Goal: Task Accomplishment & Management: Complete application form

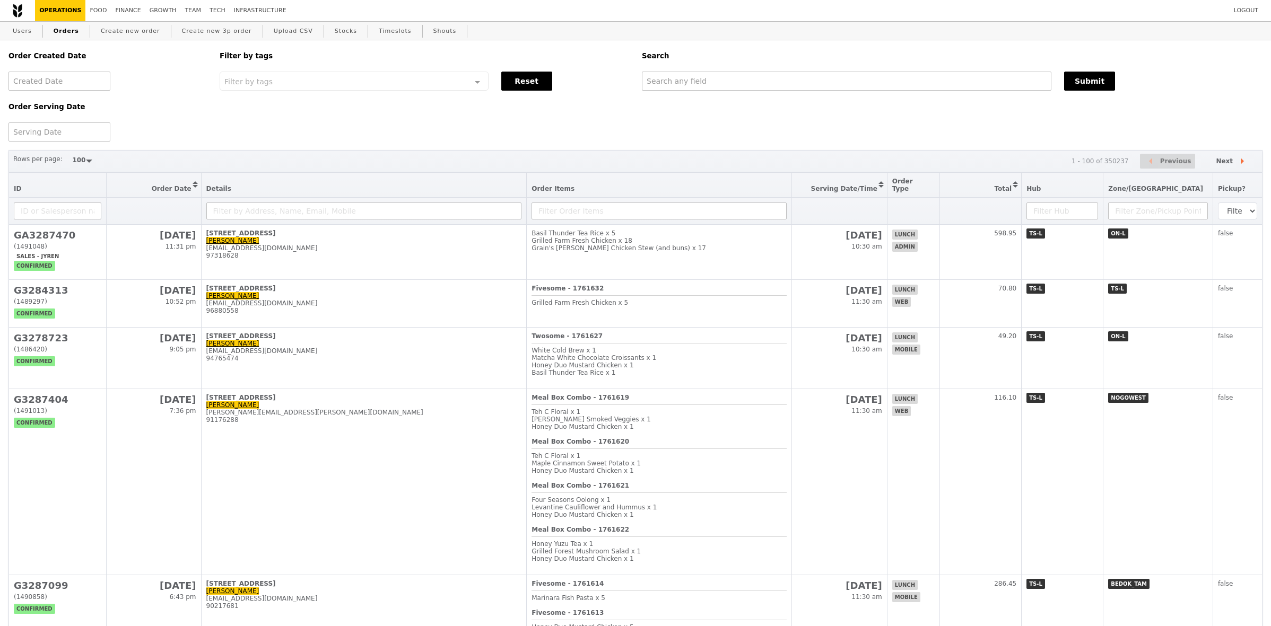
select select "100"
click at [104, 32] on link "Create new order" at bounding box center [131, 31] width 68 height 19
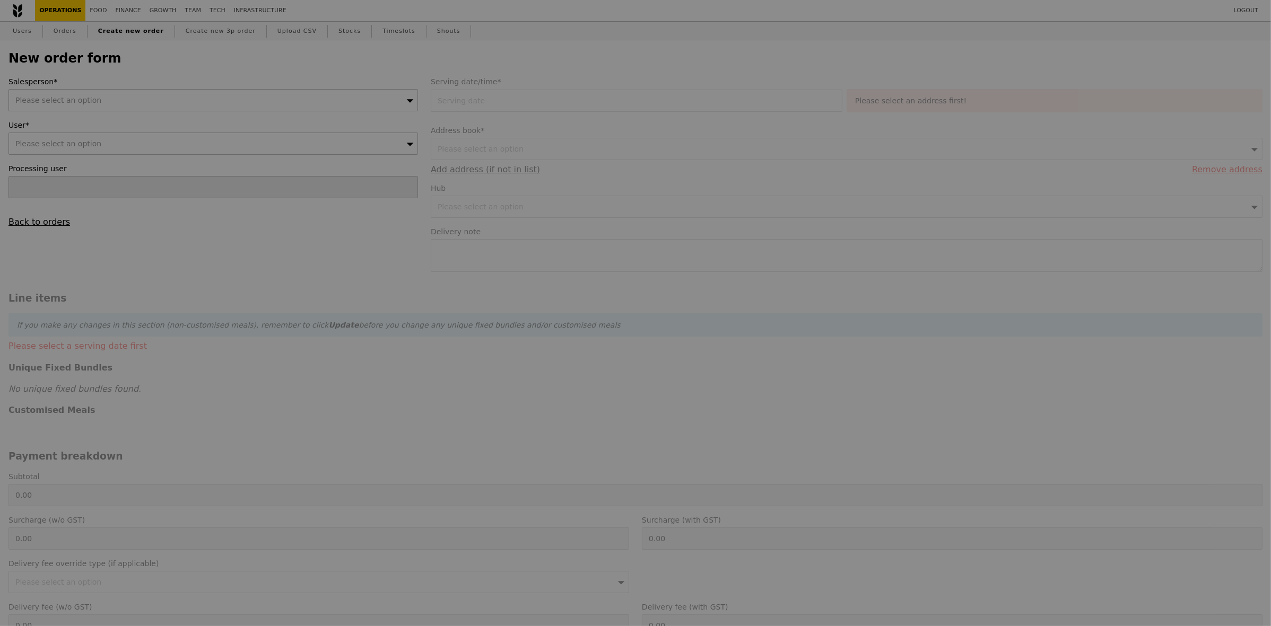
type input "Confirm"
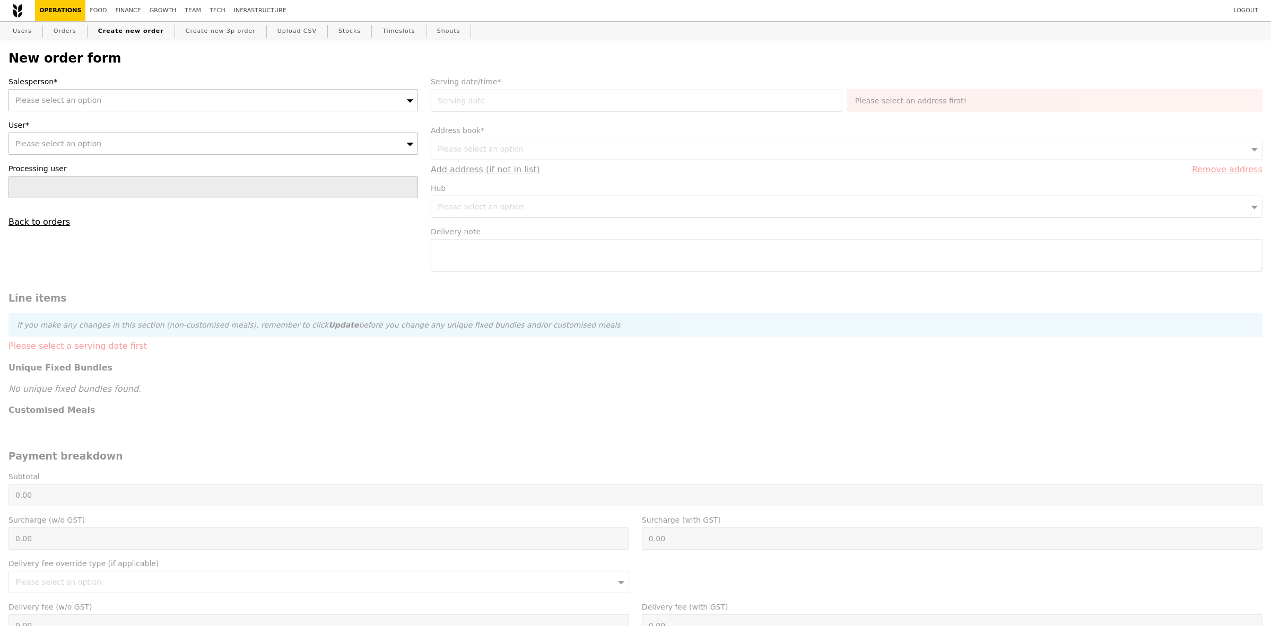
click at [165, 102] on div "Please select an option" at bounding box center [212, 100] width 409 height 22
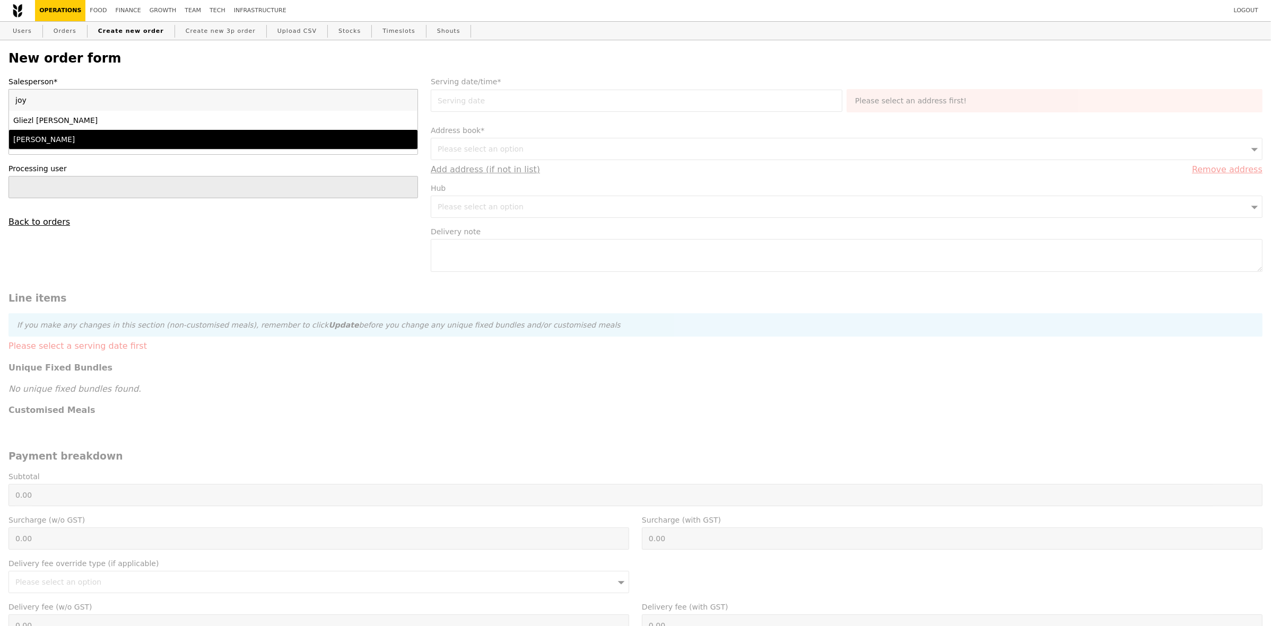
type input "joy"
click at [120, 138] on div "Joyce" at bounding box center [163, 139] width 300 height 11
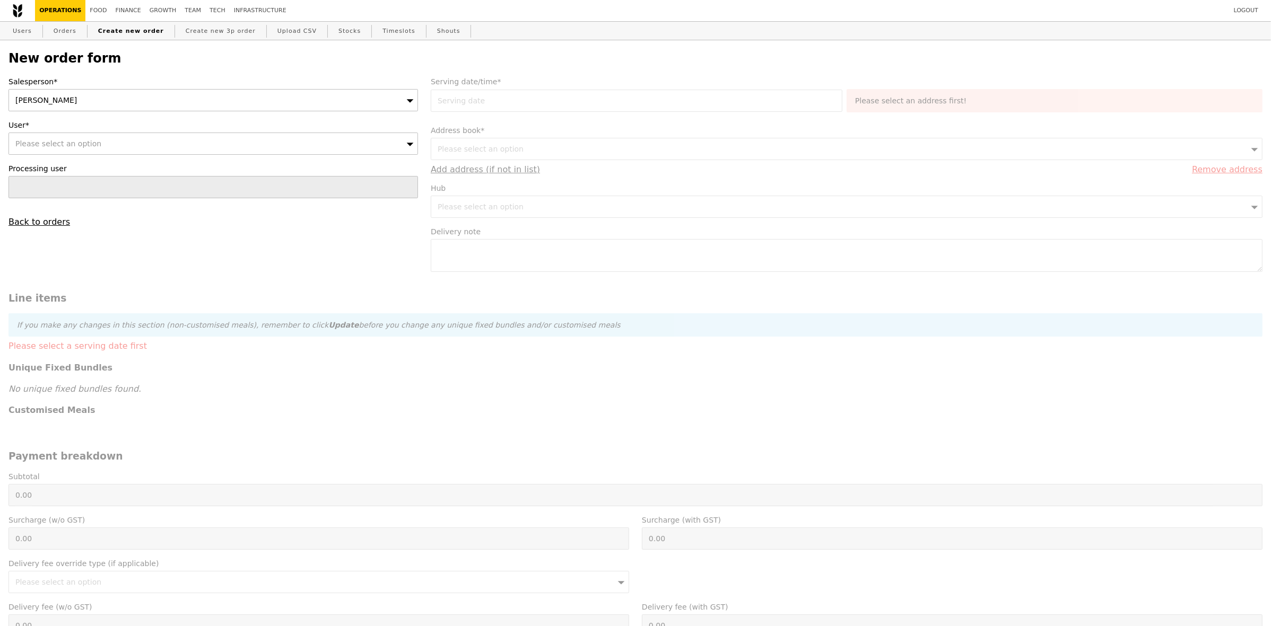
click at [125, 152] on div "Please select an option" at bounding box center [212, 144] width 409 height 22
type input "alka@podiumsociety.com"
type input "Confirm"
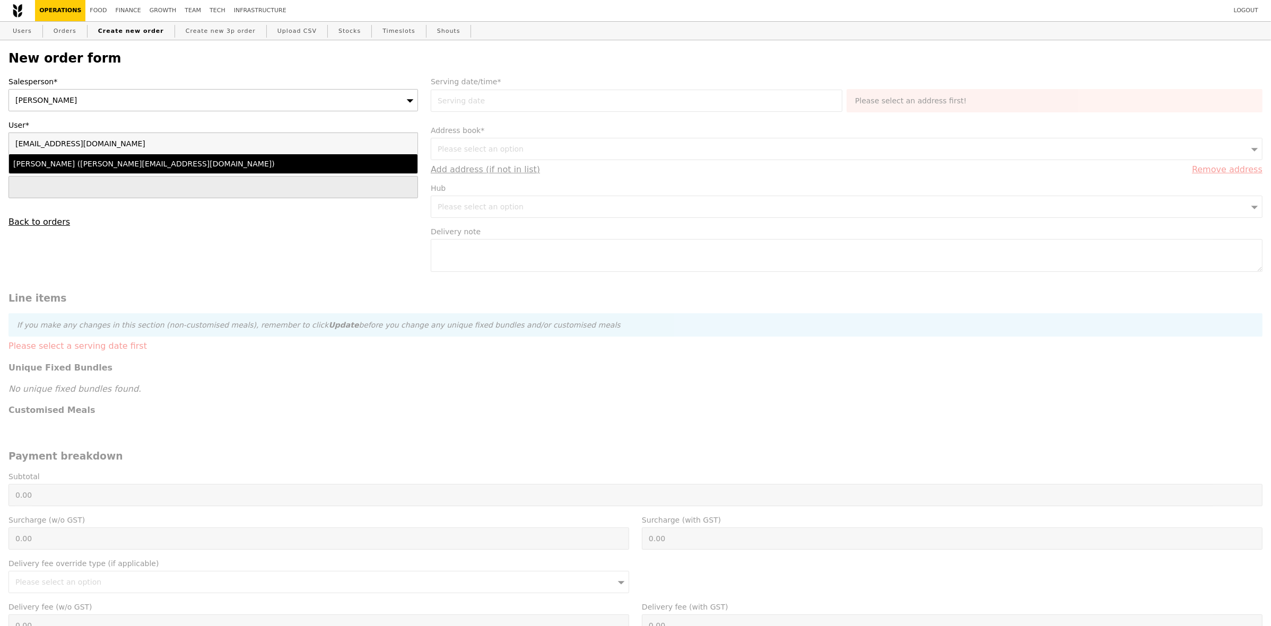
type input "alka@podiumsociety.com"
click at [108, 166] on div "Alka Gupta (alka@podiumsociety.com)" at bounding box center [163, 164] width 300 height 11
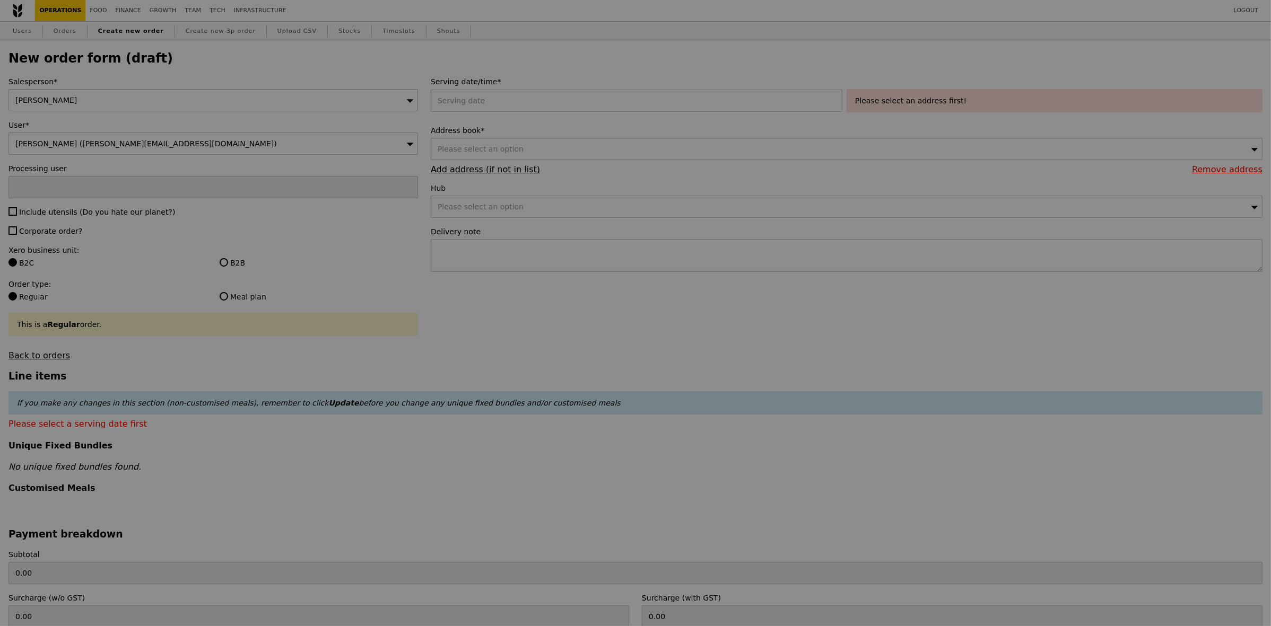
type input "Confirm"
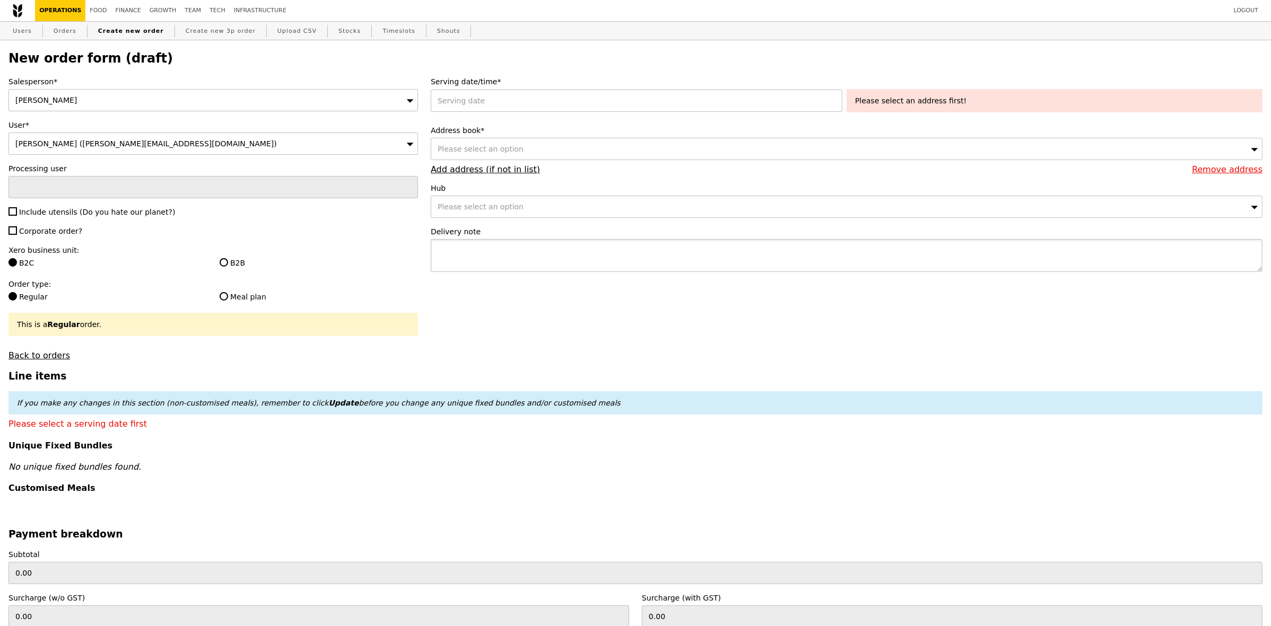
click at [610, 263] on textarea at bounding box center [847, 255] width 832 height 33
paste textarea "Alka - 8565 2596"
type textarea "Alka - 8565 2596"
click at [672, 330] on form "Salesperson* Joyce User* Alka Gupta (alka@podiumsociety.com) Processing user In…" at bounding box center [635, 506] width 1267 height 861
type input "Confirm"
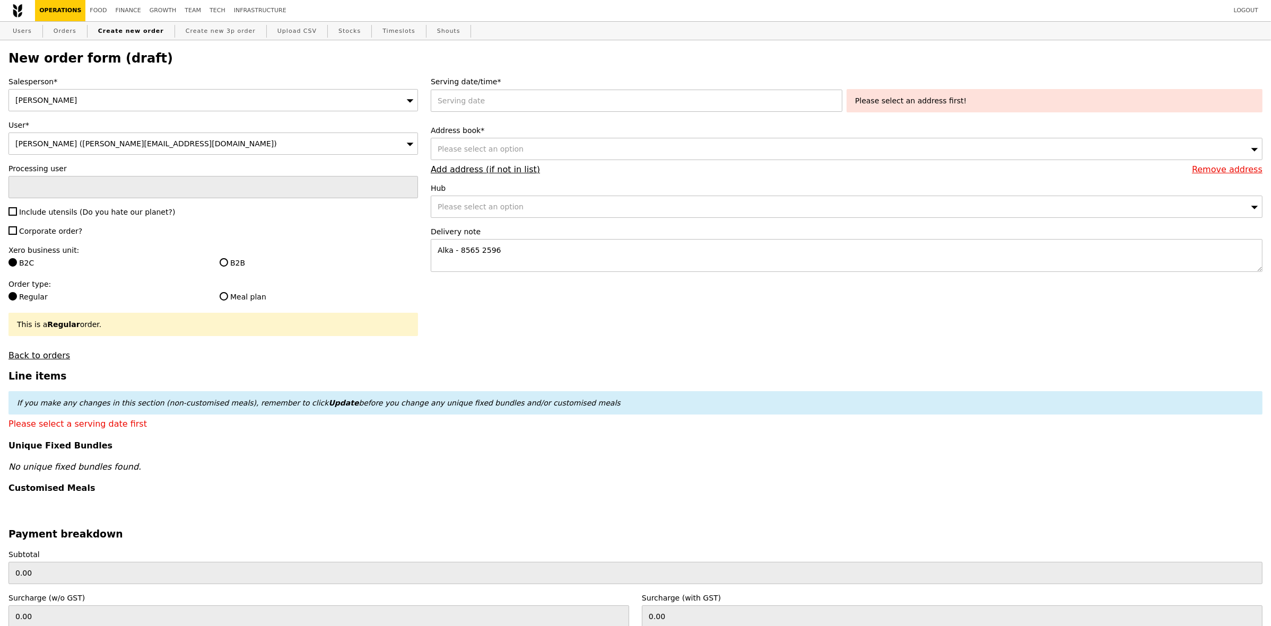
click at [239, 268] on label "B2B" at bounding box center [319, 263] width 198 height 11
click at [228, 267] on input "B2B" at bounding box center [224, 262] width 8 height 8
radio input "true"
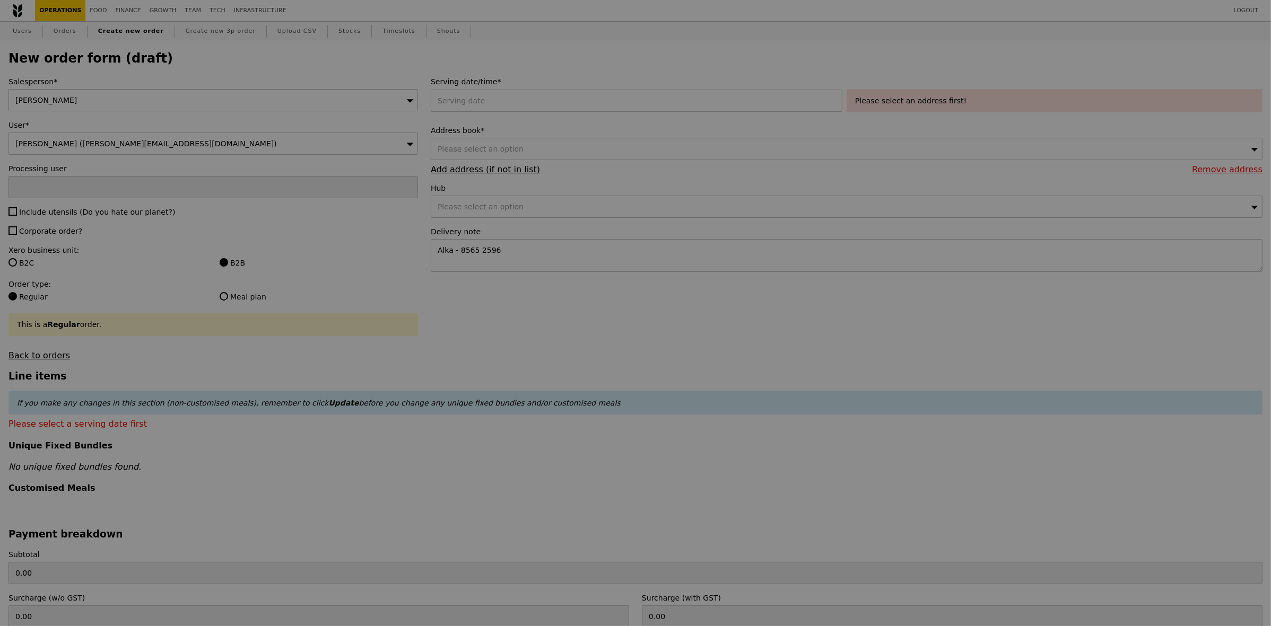
type input "Confirm"
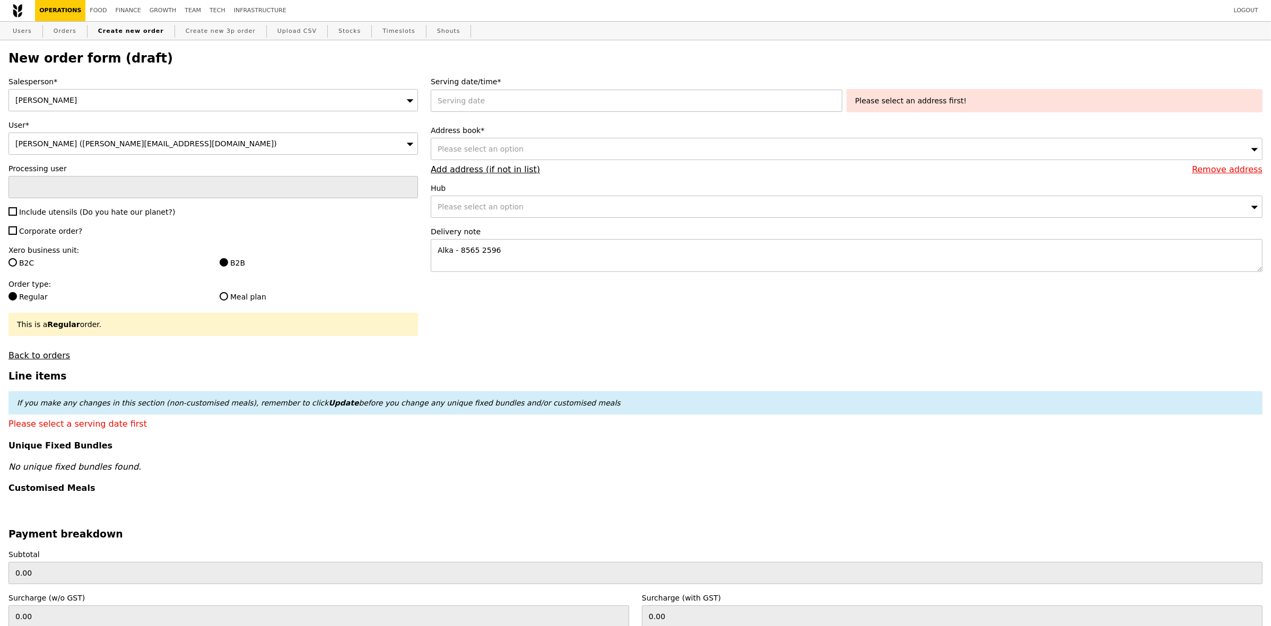
click at [53, 235] on span "Corporate order?" at bounding box center [50, 231] width 63 height 8
click at [17, 235] on input "Corporate order?" at bounding box center [12, 230] width 8 height 8
checkbox input "true"
click at [66, 216] on span "Include utensils (Do you hate our planet?)" at bounding box center [97, 212] width 156 height 8
click at [17, 216] on input "Include utensils (Do you hate our planet?)" at bounding box center [12, 211] width 8 height 8
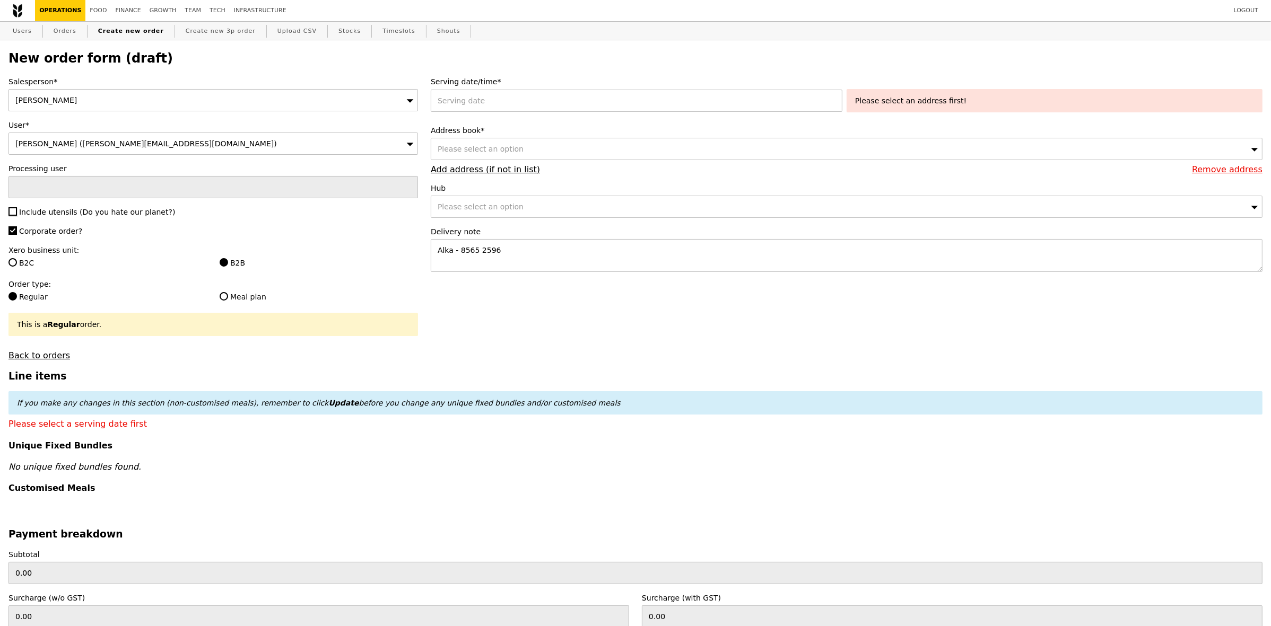
checkbox input "true"
type input "Confirm"
click at [704, 100] on div at bounding box center [639, 101] width 416 height 22
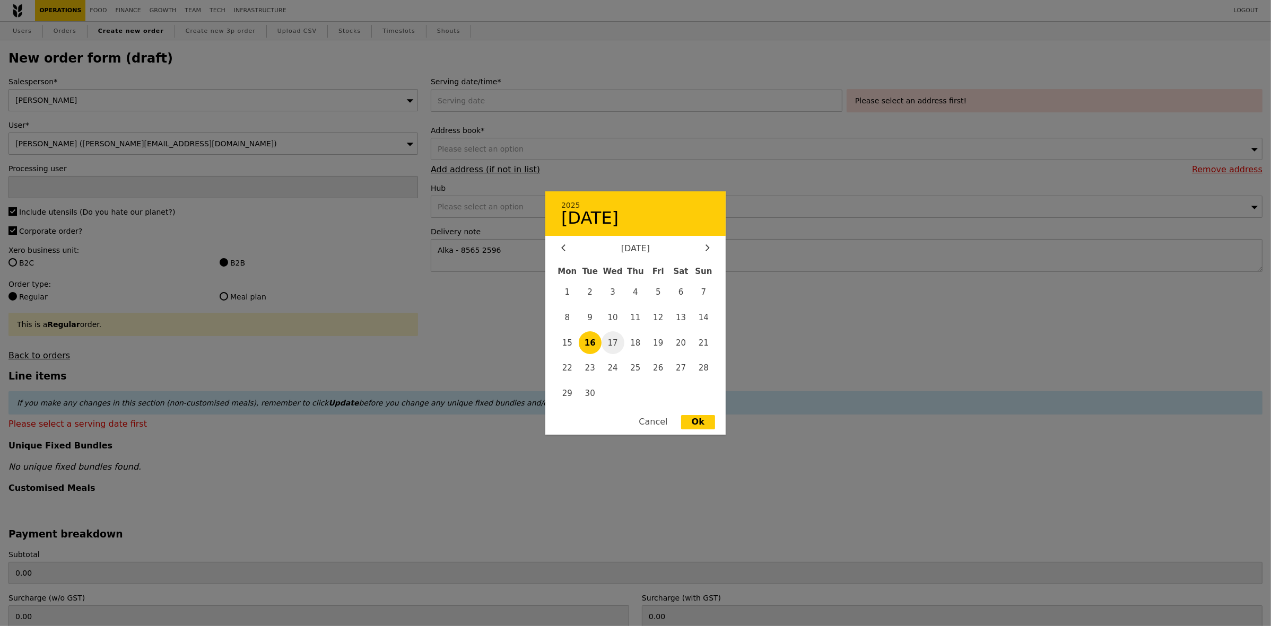
click at [610, 344] on span "17" at bounding box center [612, 342] width 23 height 23
type input "17 Sep 2025"
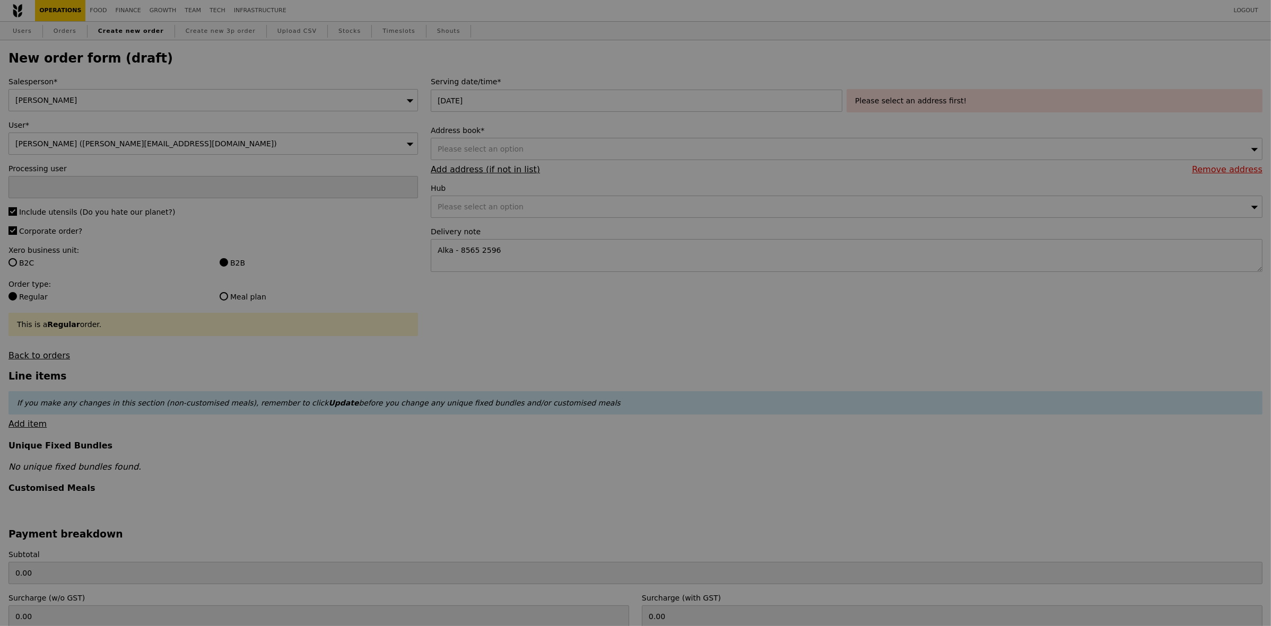
click at [539, 150] on div "Please select an option" at bounding box center [847, 149] width 832 height 22
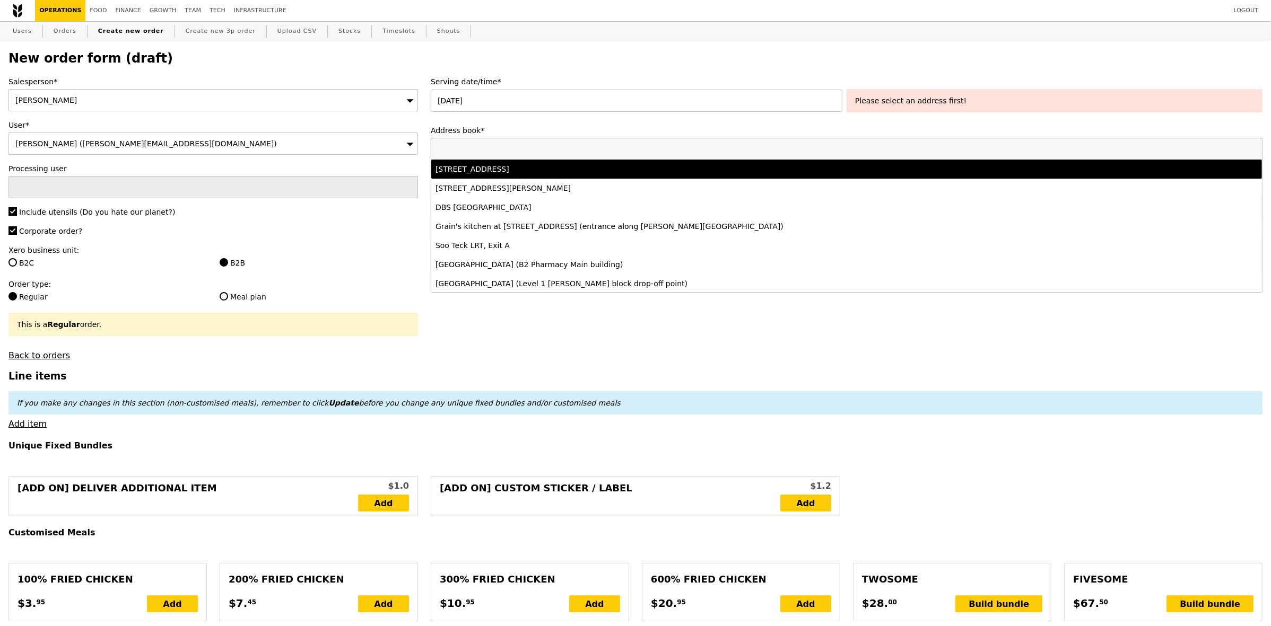
click at [664, 172] on div "11 Keng Cheow Street, #04-09, Singapore 059608" at bounding box center [743, 169] width 617 height 11
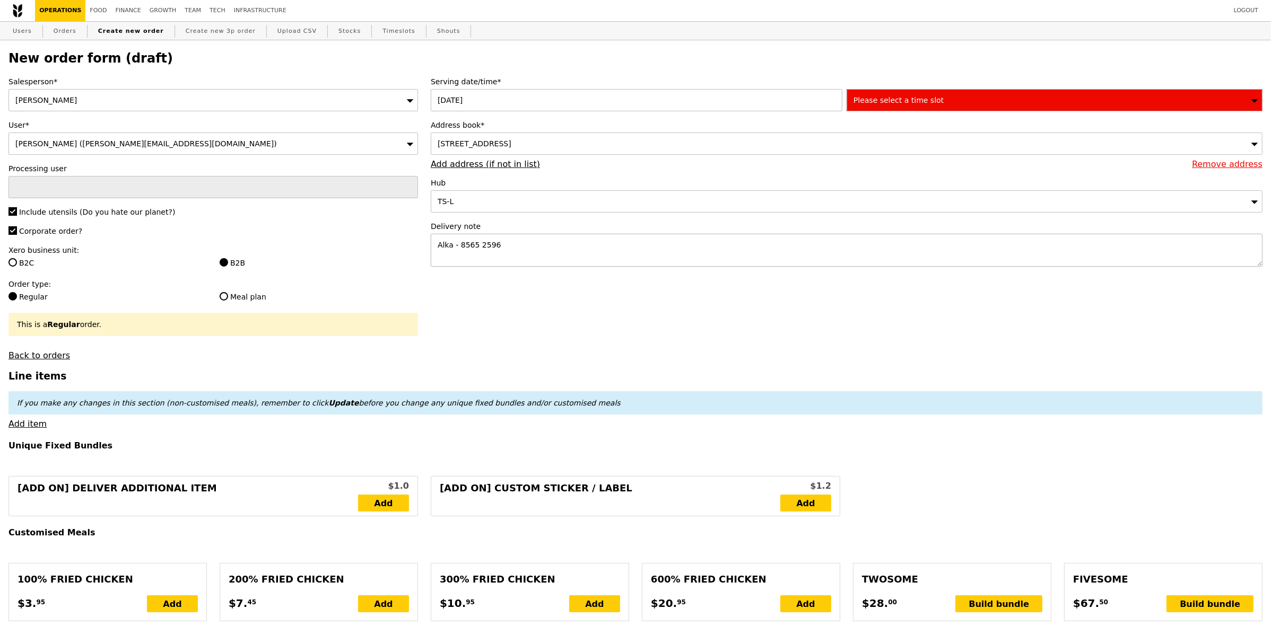
type input "Confirm"
click at [552, 252] on textarea "Alka - 8565 2596" at bounding box center [847, 250] width 832 height 33
type textarea "Alka - 8565 2596 PLEASE LEAVE FOOD OUTSIDE - RING ONCE ONLY"
type input "Confirm"
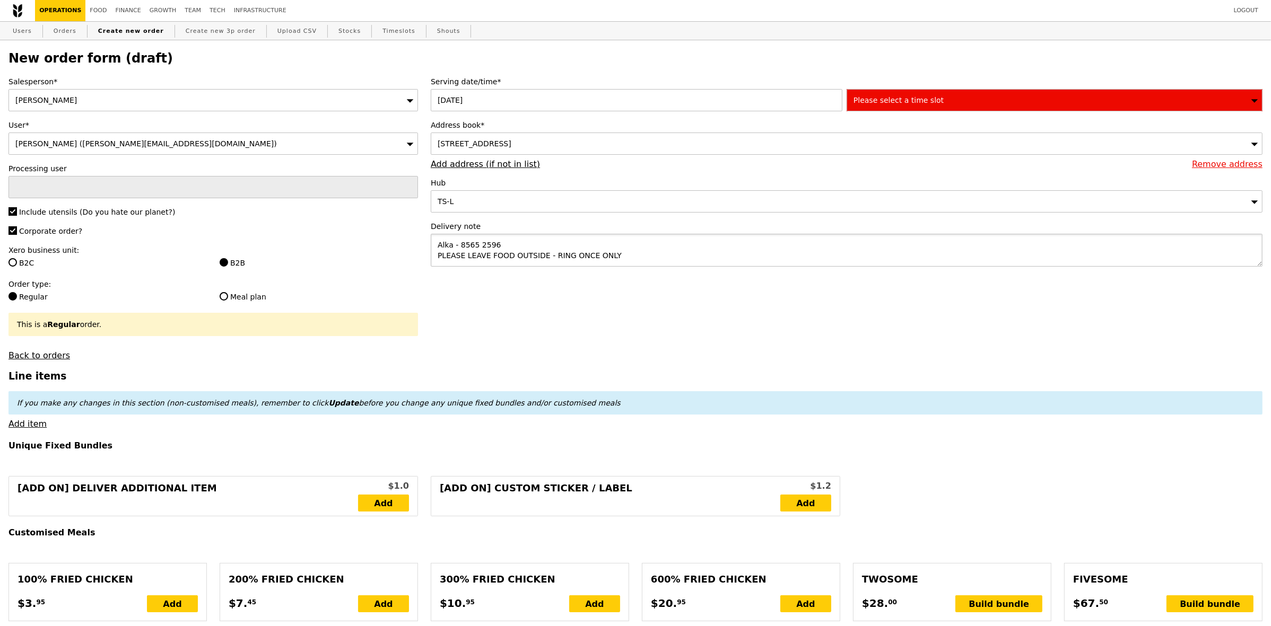
click at [658, 266] on textarea "Alka - 8565 2596 PLEASE LEAVE FOOD OUTSIDE - RING ONCE ONLY" at bounding box center [847, 250] width 832 height 33
click at [901, 101] on span "Please select a time slot" at bounding box center [898, 100] width 90 height 8
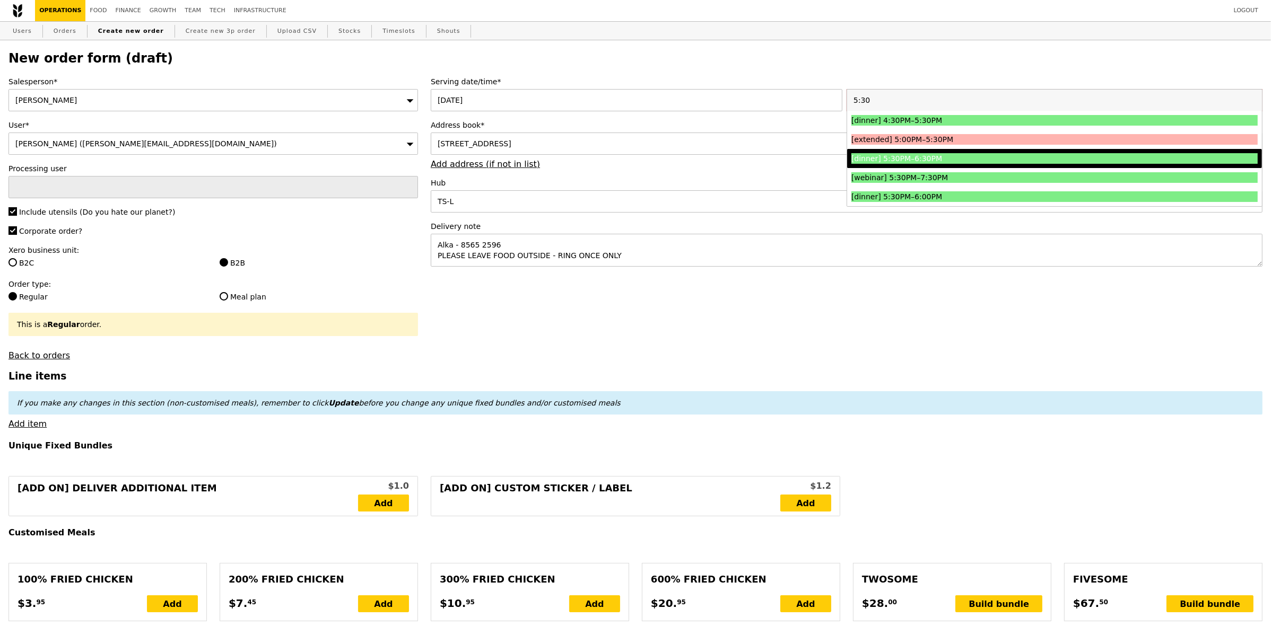
type input "5:30"
click at [972, 162] on div "[dinner] 5:30PM–6:30PM" at bounding box center [1003, 158] width 305 height 11
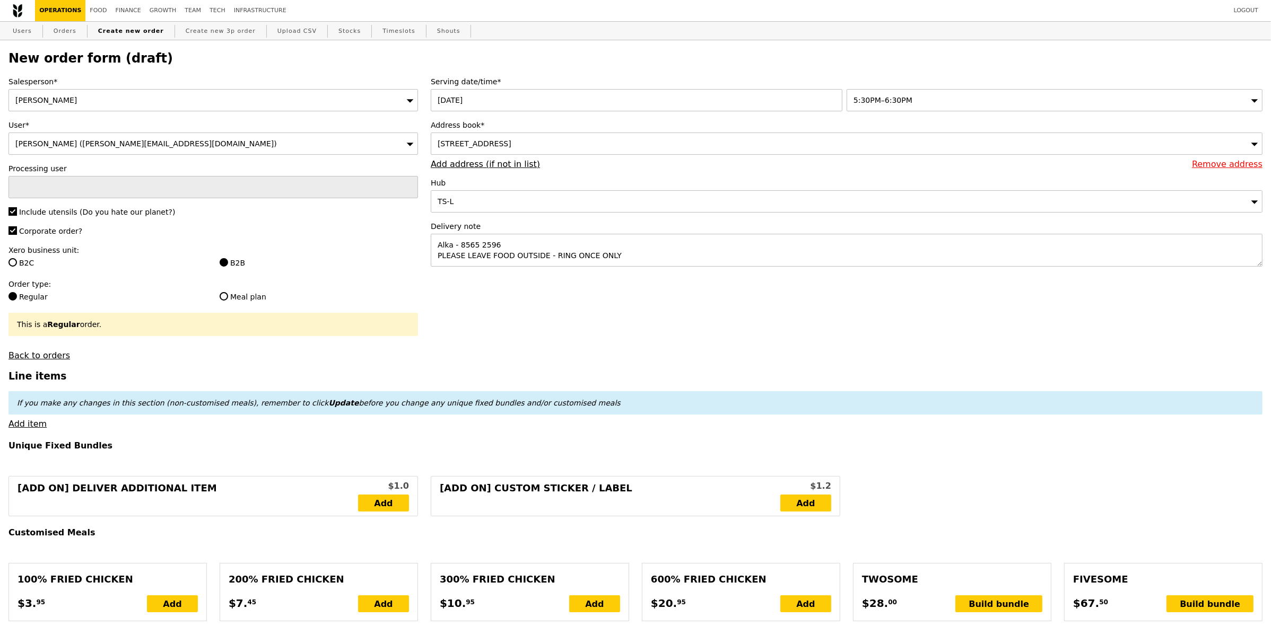
type input "Confirm"
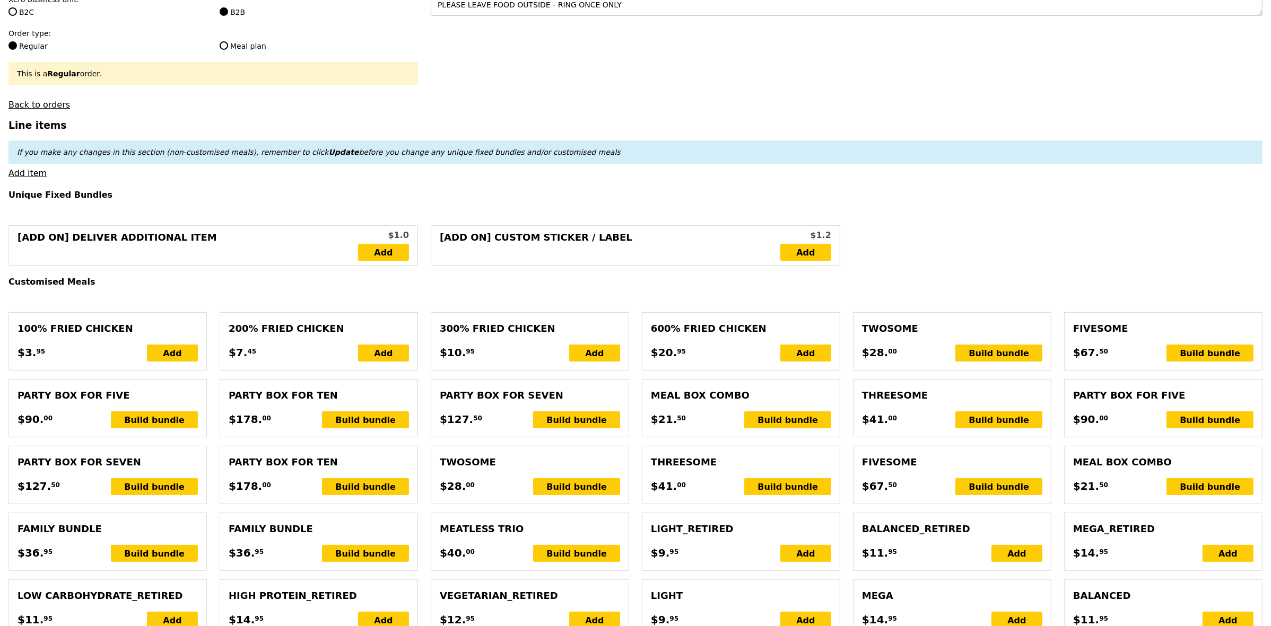
scroll to position [265, 0]
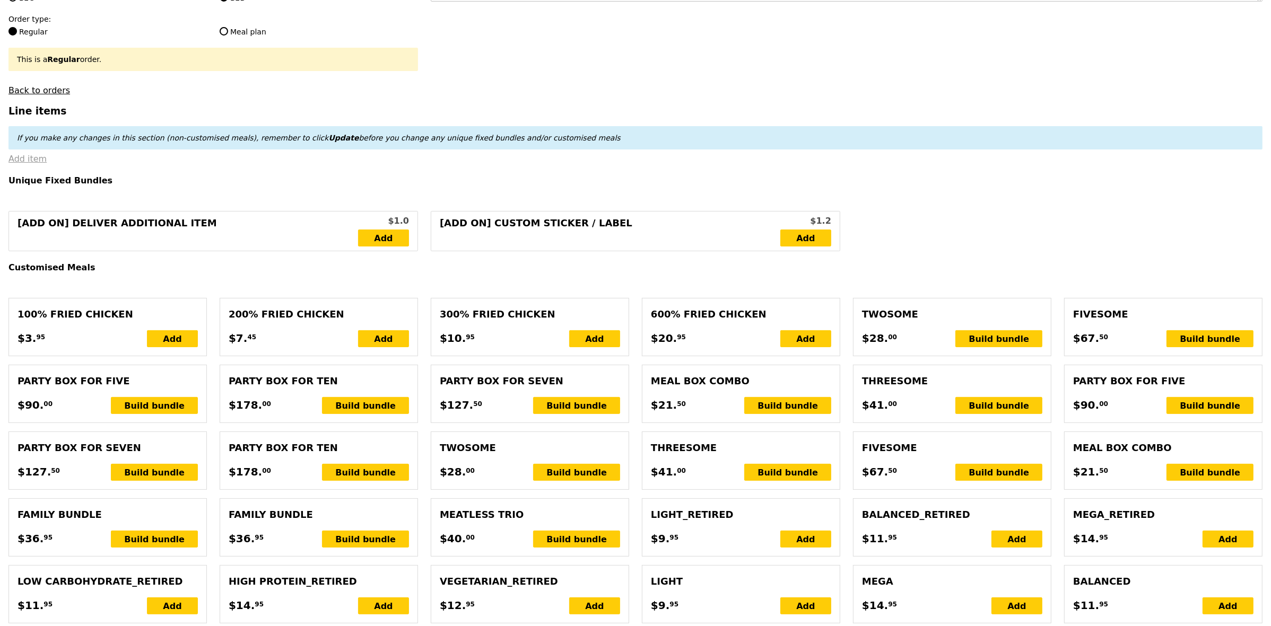
click at [38, 164] on link "Add item" at bounding box center [27, 159] width 38 height 10
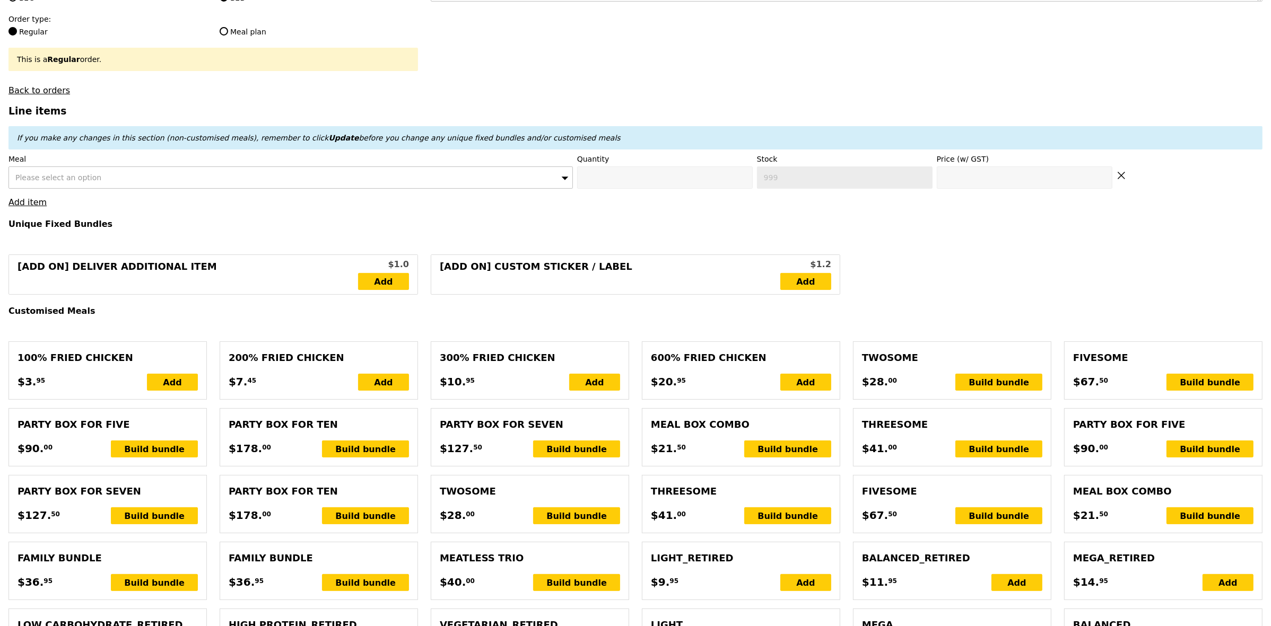
click at [253, 164] on label "Meal" at bounding box center [290, 159] width 564 height 11
click at [247, 182] on div "Please select an option" at bounding box center [290, 178] width 564 height 22
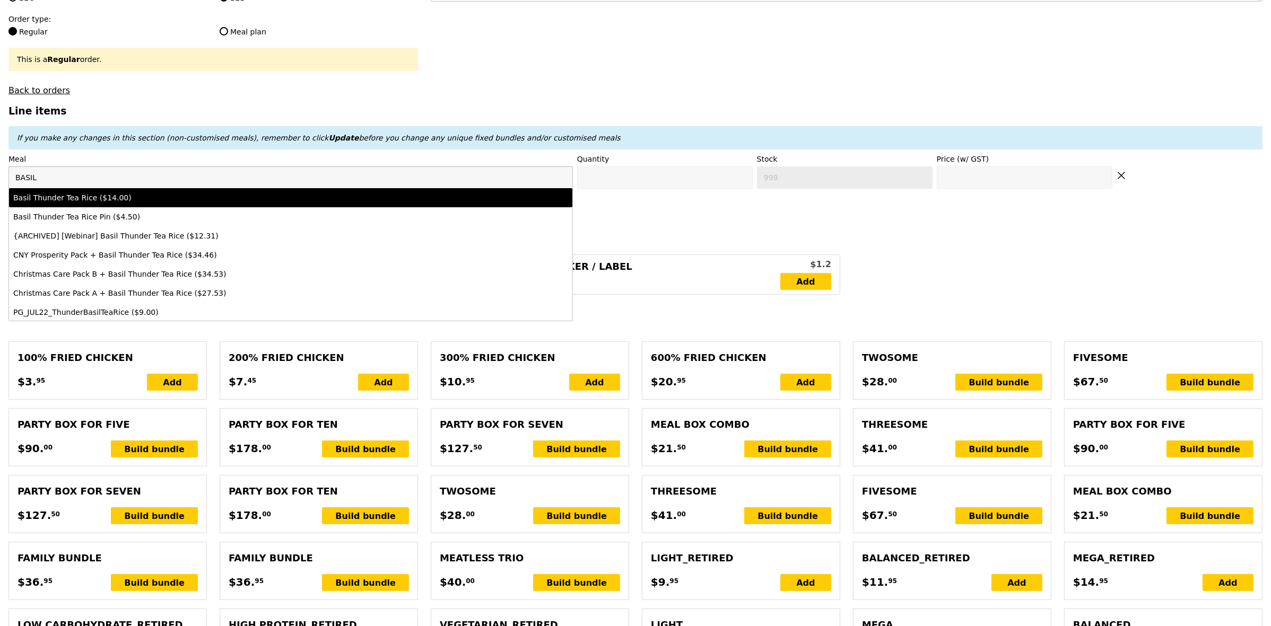
type input "BASIL"
click at [235, 203] on div "Basil Thunder Tea Rice ($14.00)" at bounding box center [221, 198] width 416 height 11
type input "Confirm anyway"
type input "0"
type input "479"
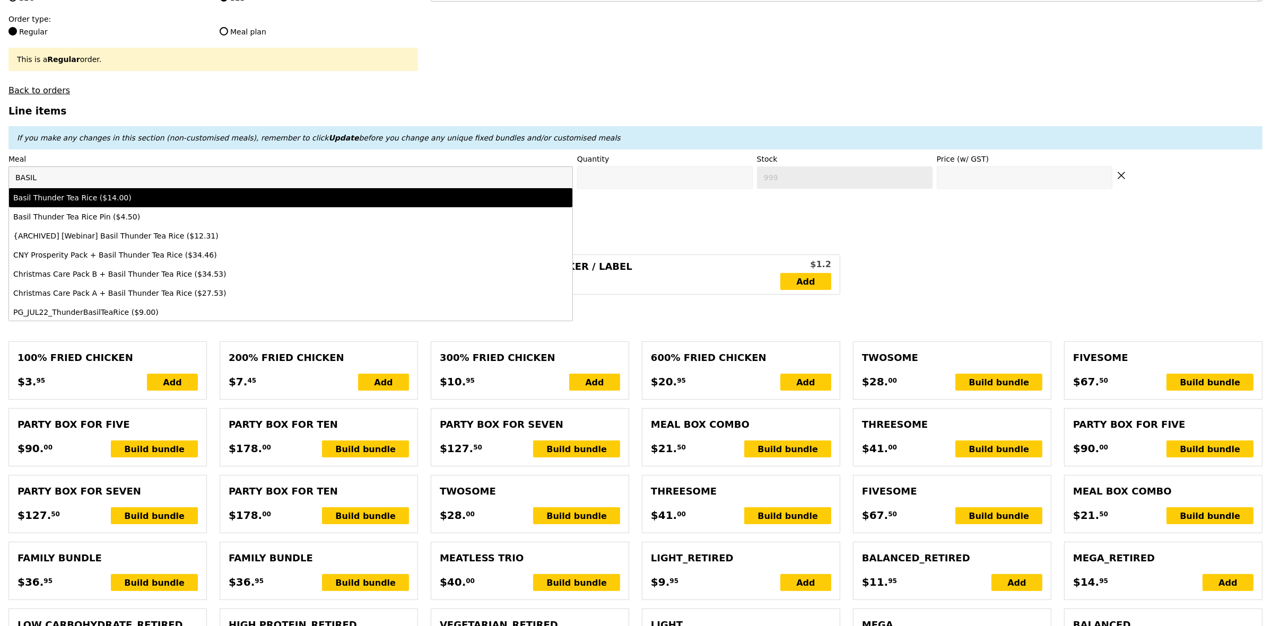
type input "14.0"
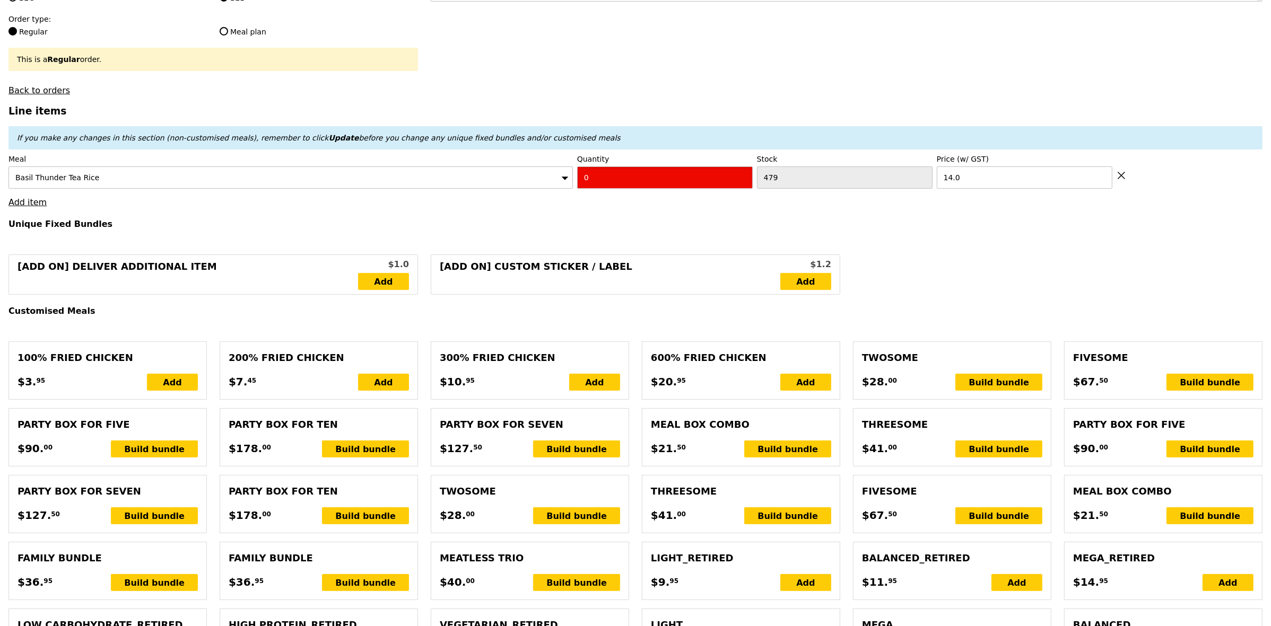
drag, startPoint x: 664, startPoint y: 185, endPoint x: 502, endPoint y: 198, distance: 161.8
type input "Confirm"
type input "1"
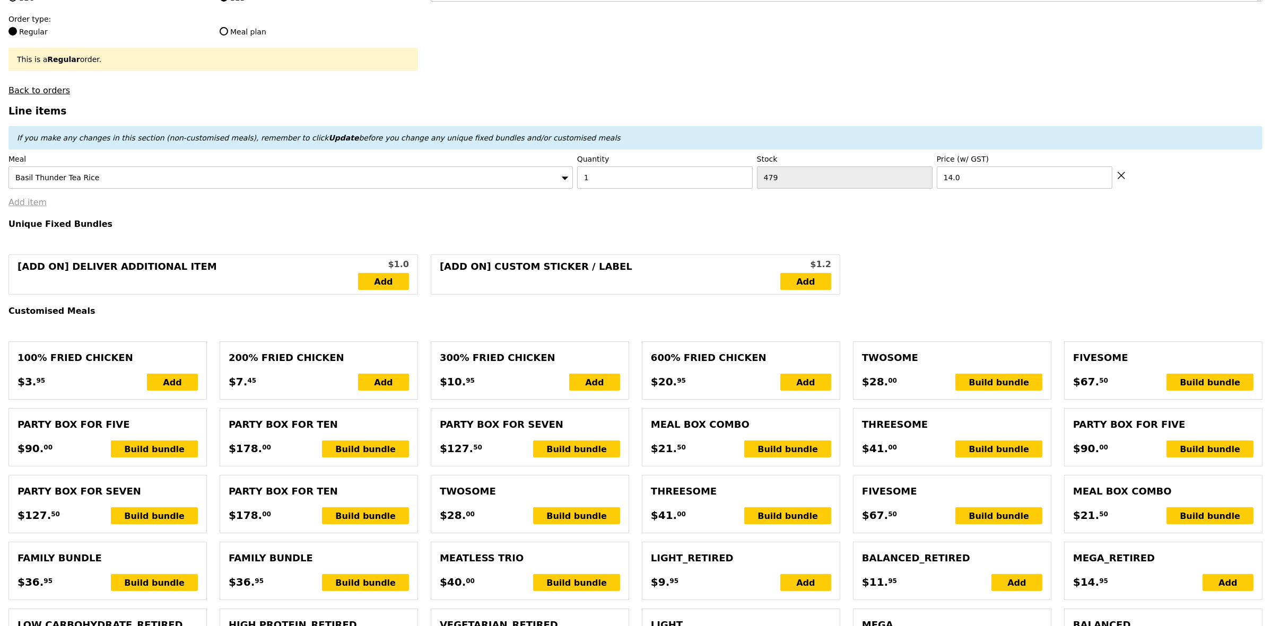
click at [14, 207] on link "Add item" at bounding box center [27, 202] width 38 height 10
type input "Loading..."
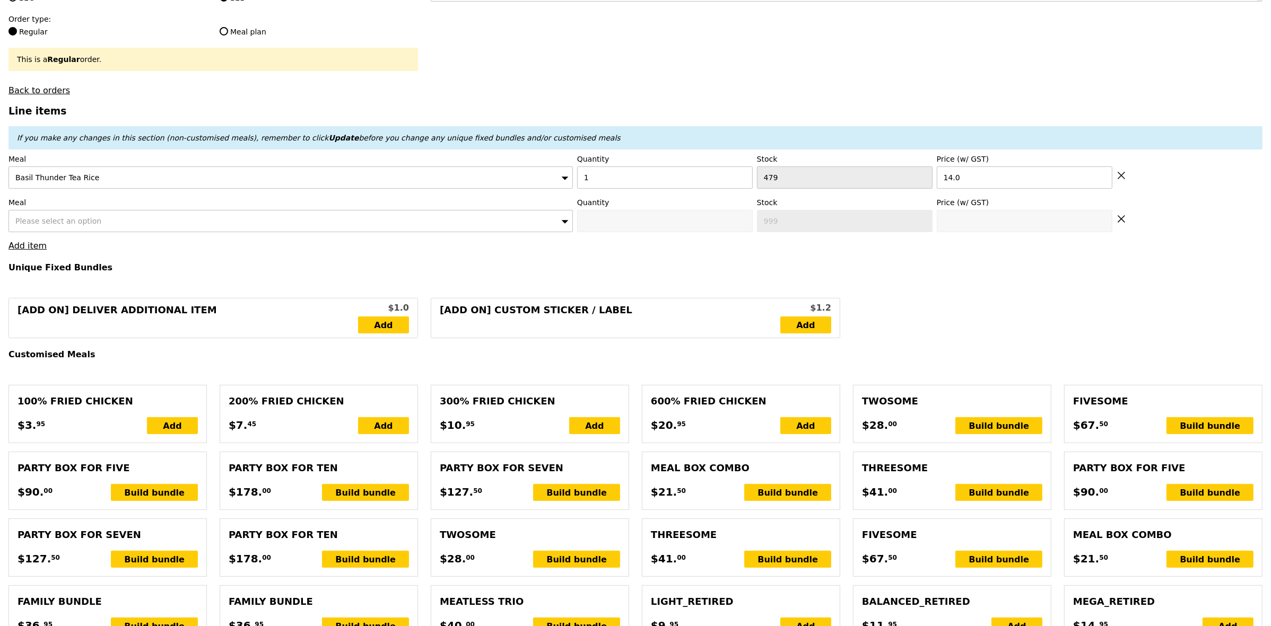
click at [72, 223] on span "Please select an option" at bounding box center [58, 221] width 86 height 8
type input "14.00"
type input "1.79"
type input "1.95"
type input "9.04"
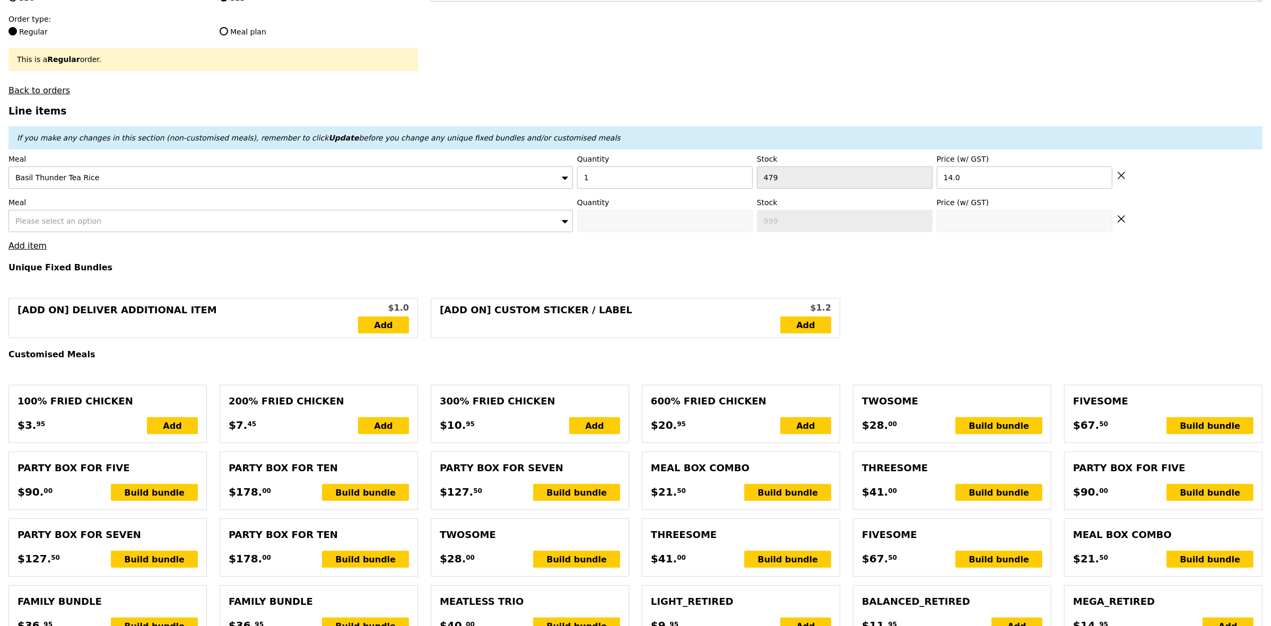
type input "9.85"
type input "25.80"
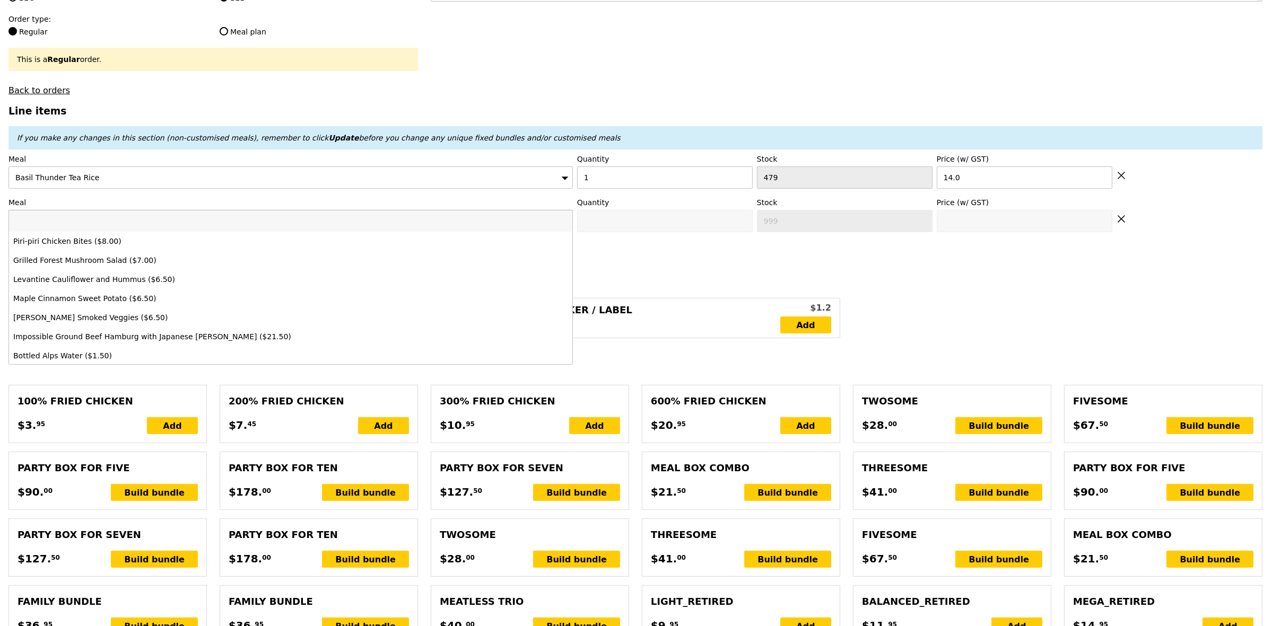
type input "Confirm"
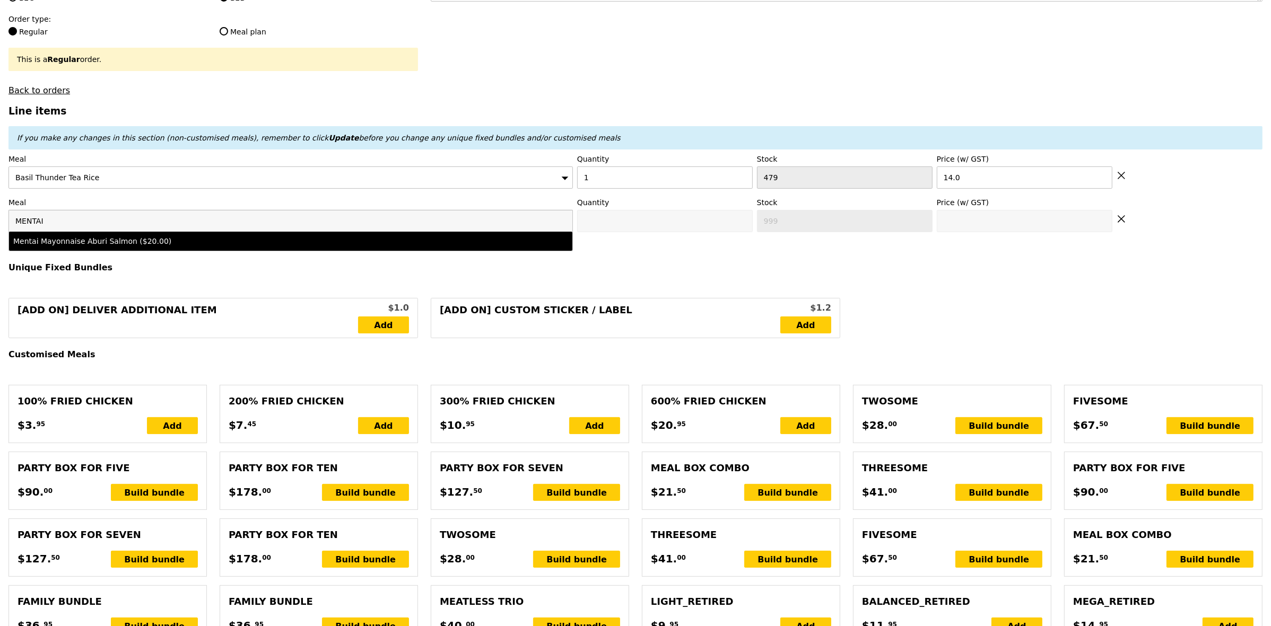
type input "MENTAI"
click at [75, 247] on div "Mentai Mayonnaise Aburi Salmon ($20.00)" at bounding box center [221, 241] width 416 height 11
type input "Confirm anyway"
type input "0"
type input "487"
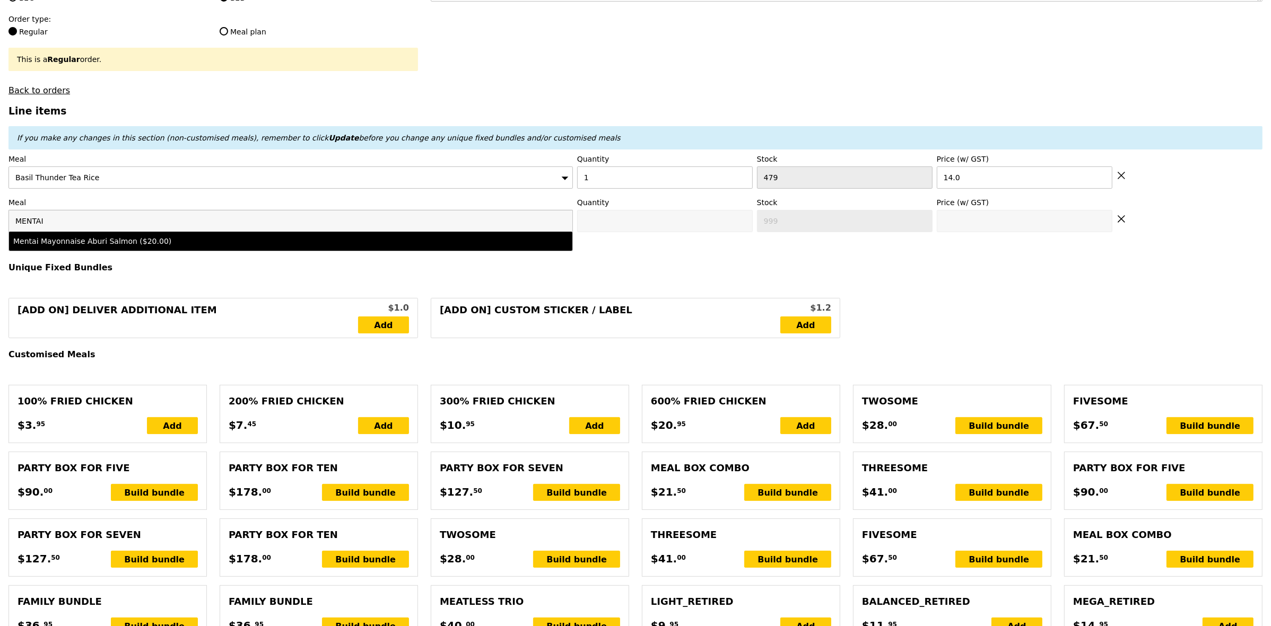
type input "20.0"
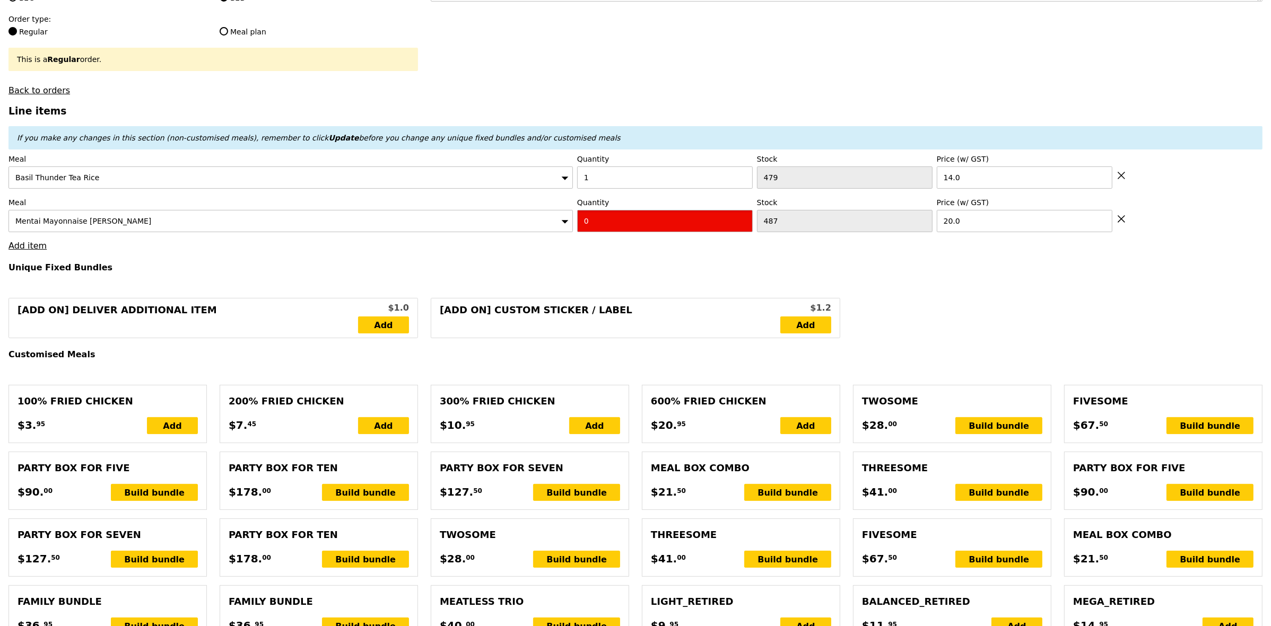
drag, startPoint x: 641, startPoint y: 234, endPoint x: 473, endPoint y: 239, distance: 167.7
click at [478, 232] on div "Meal Mentai Mayonnaise Aburi Salmon Quantity 0 Stock 487 Price (w/ GST) 20.0" at bounding box center [635, 214] width 1254 height 35
type input "Confirm"
type input "1"
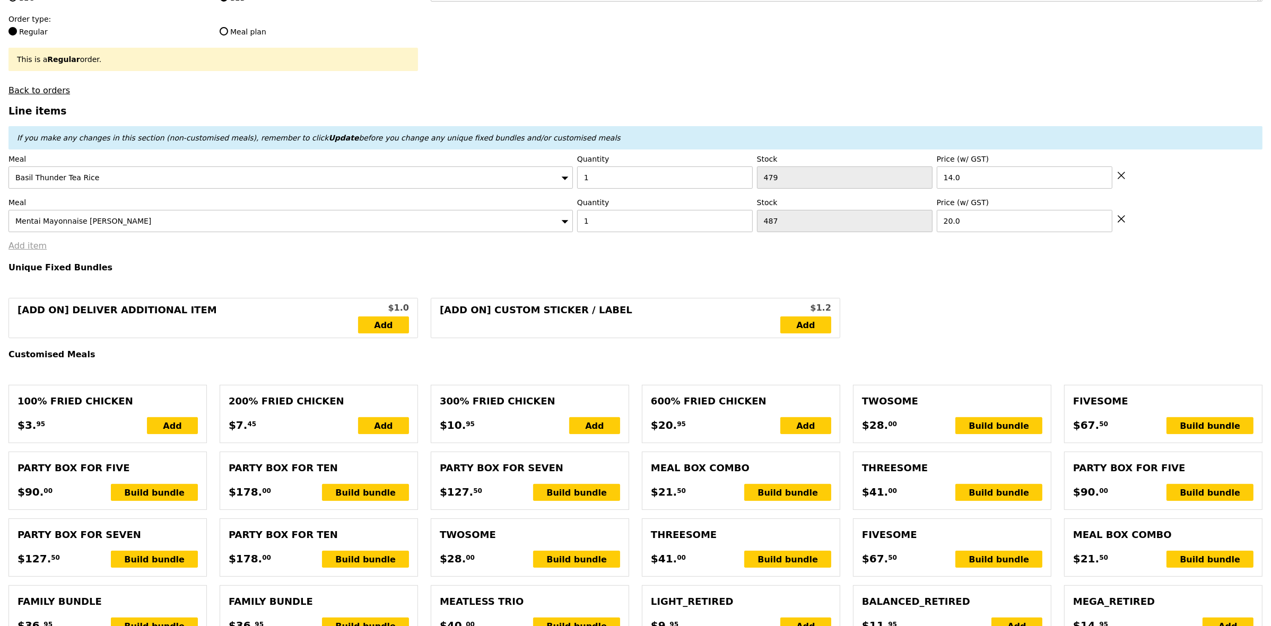
click at [28, 251] on link "Add item" at bounding box center [27, 246] width 38 height 10
type input "Loading..."
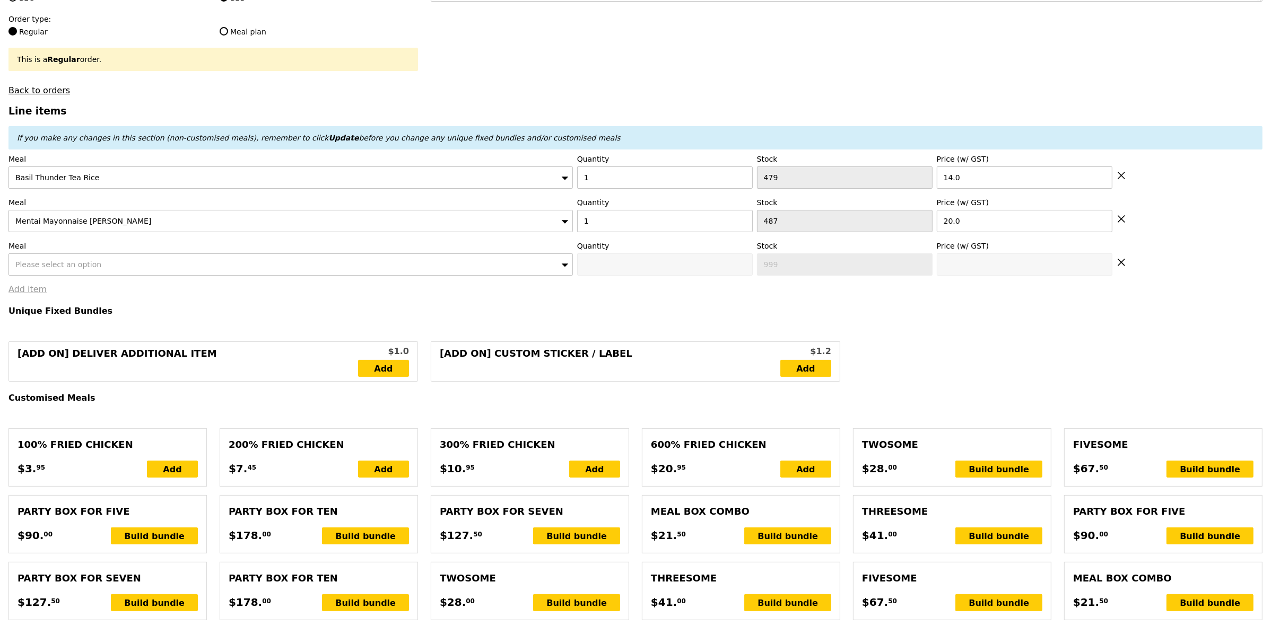
click at [112, 266] on div "Please select an option" at bounding box center [290, 265] width 564 height 22
type input "34.00"
type input "7.20"
type input "7.85"
type input "43.80"
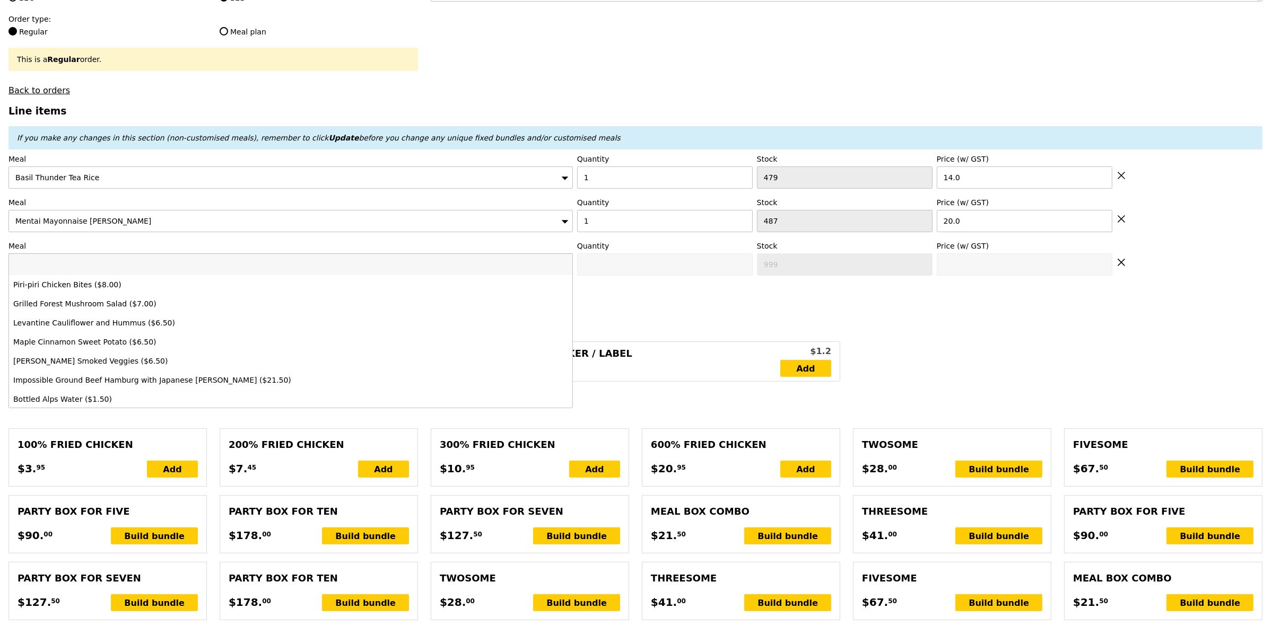
type input "Confirm"
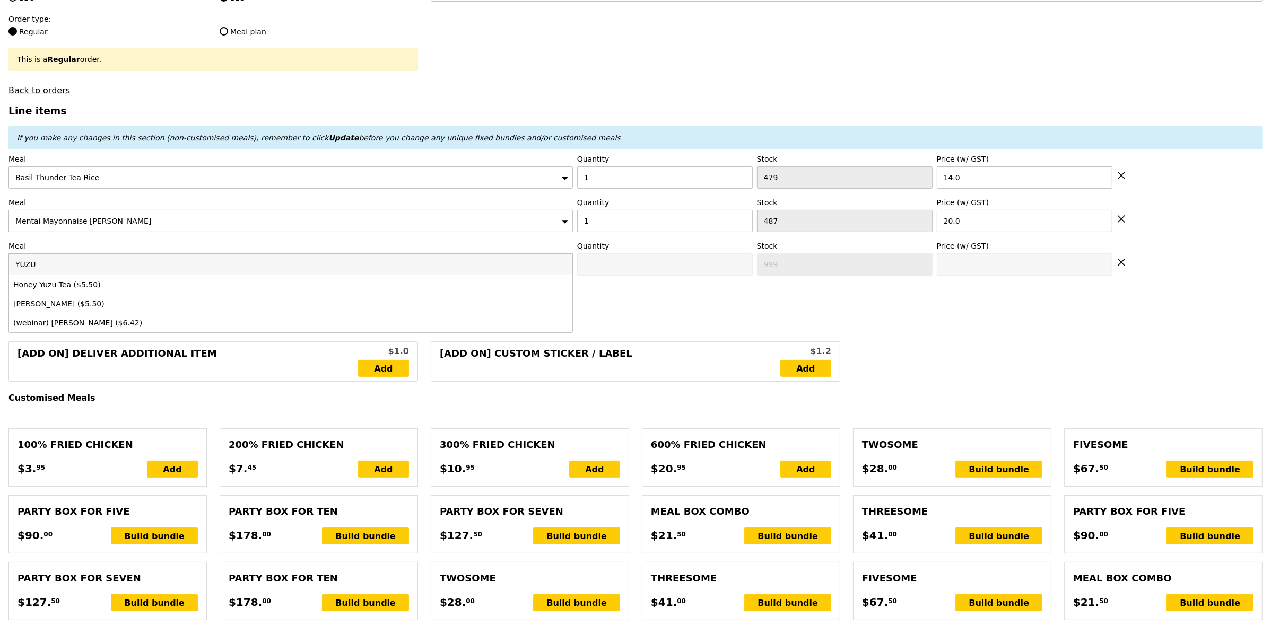
type input "YUZU"
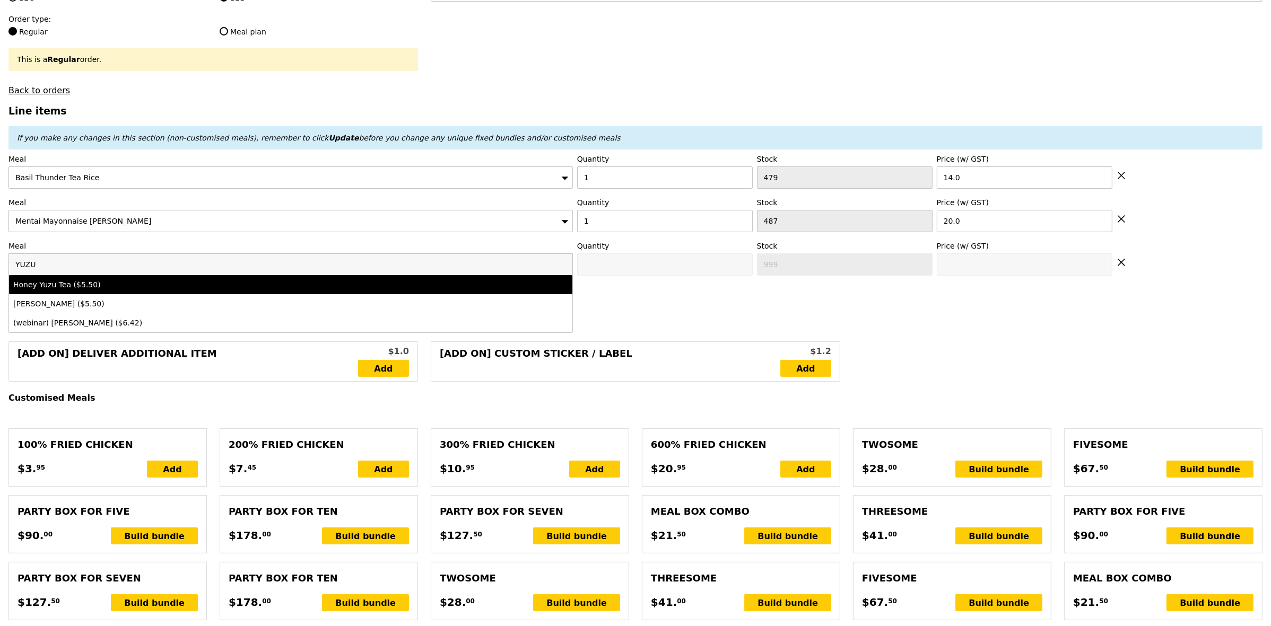
click at [102, 290] on div "Honey Yuzu Tea ($5.50)" at bounding box center [221, 285] width 416 height 11
type input "Confirm anyway"
type input "0"
type input "491"
type input "5.5"
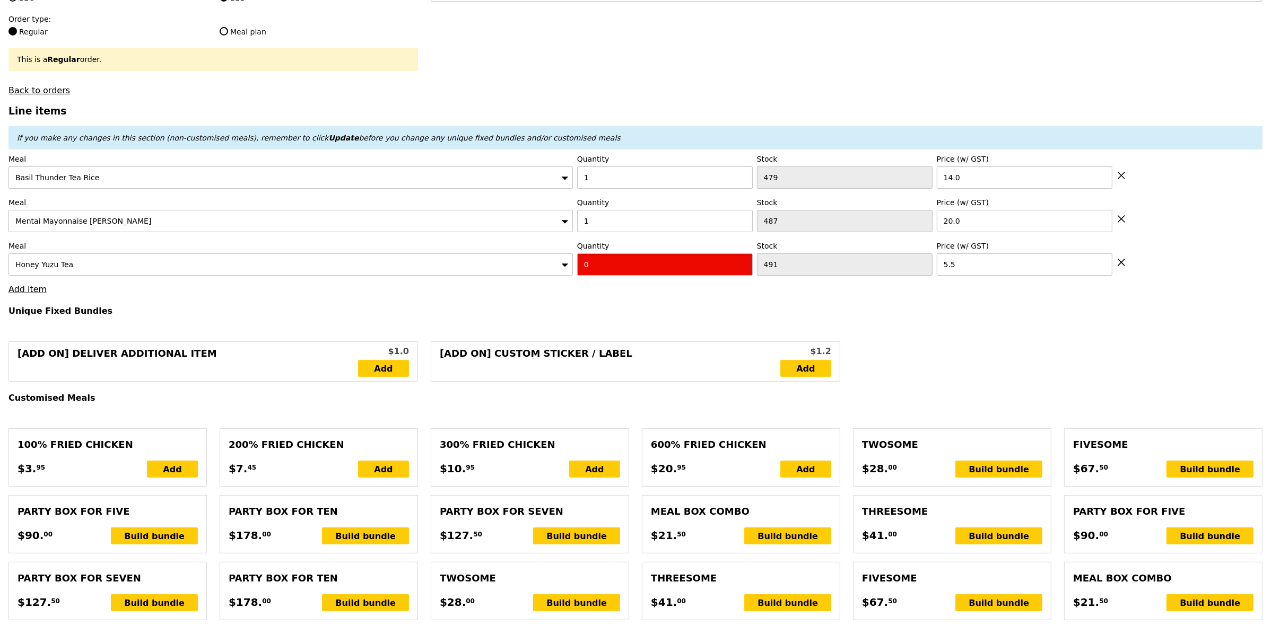
drag, startPoint x: 596, startPoint y: 269, endPoint x: 561, endPoint y: 273, distance: 35.2
click at [561, 273] on div "Meal Honey Yuzu Tea Quantity 0 Stock 491 Price (w/ GST) 5.5" at bounding box center [635, 258] width 1254 height 35
type input "Confirm"
type input "1"
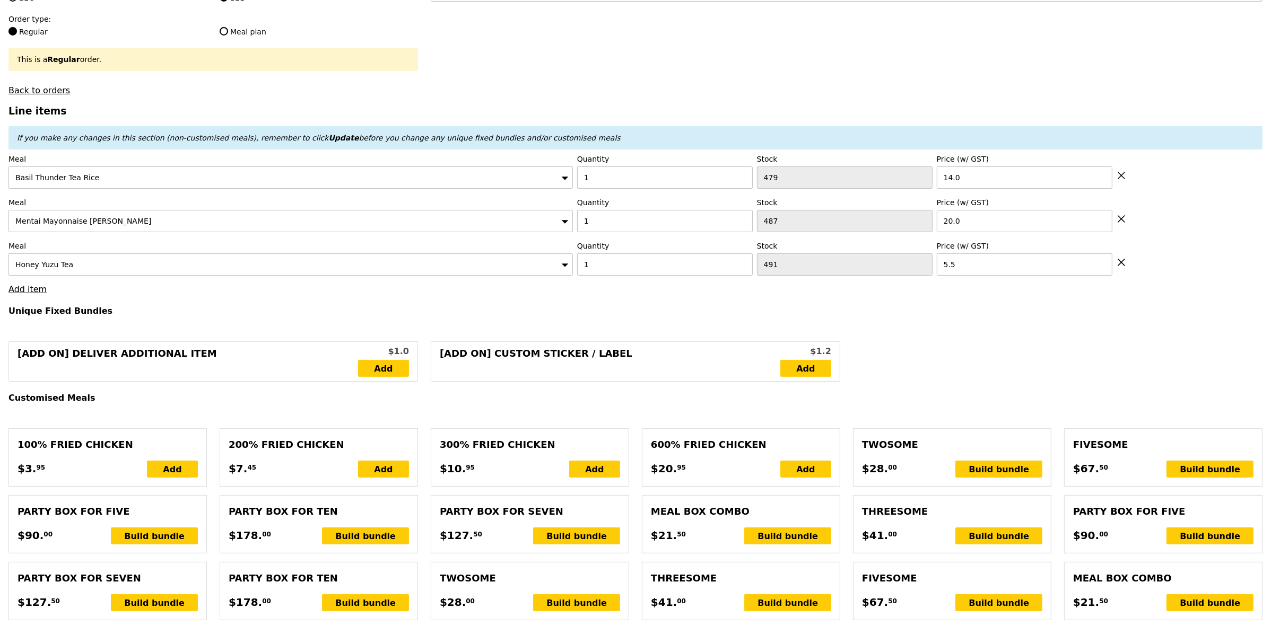
type input "Loading..."
type input "39.50"
type input "6.70"
type input "7.30"
type input "48.75"
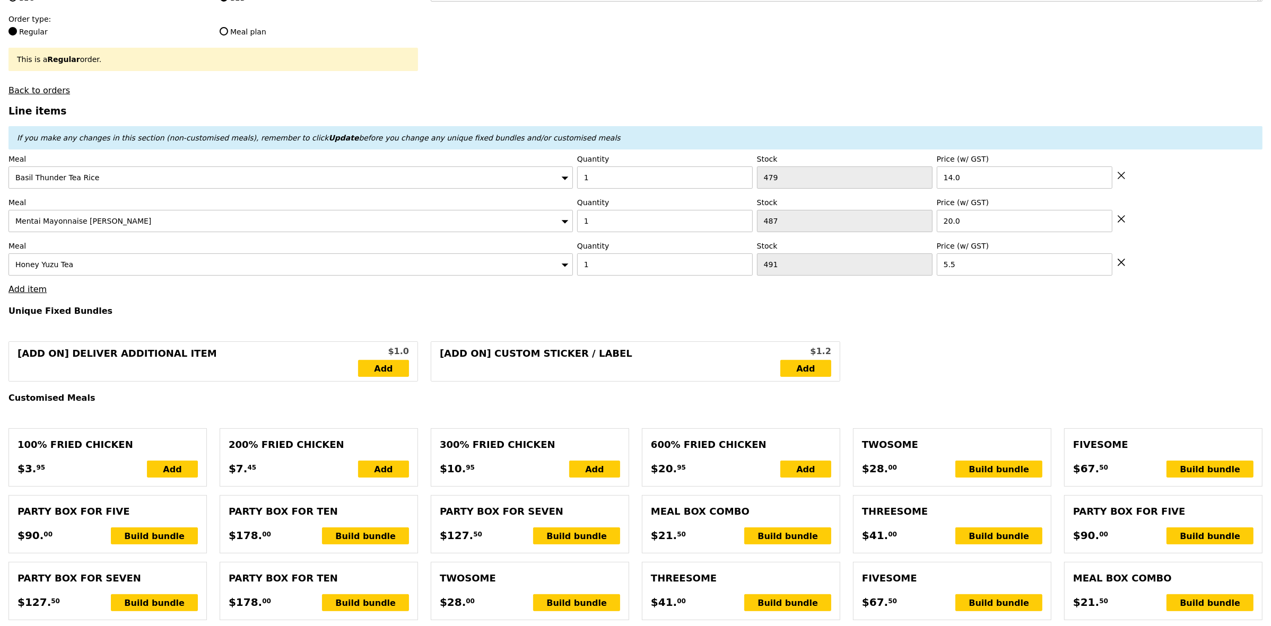
type input "Confirm"
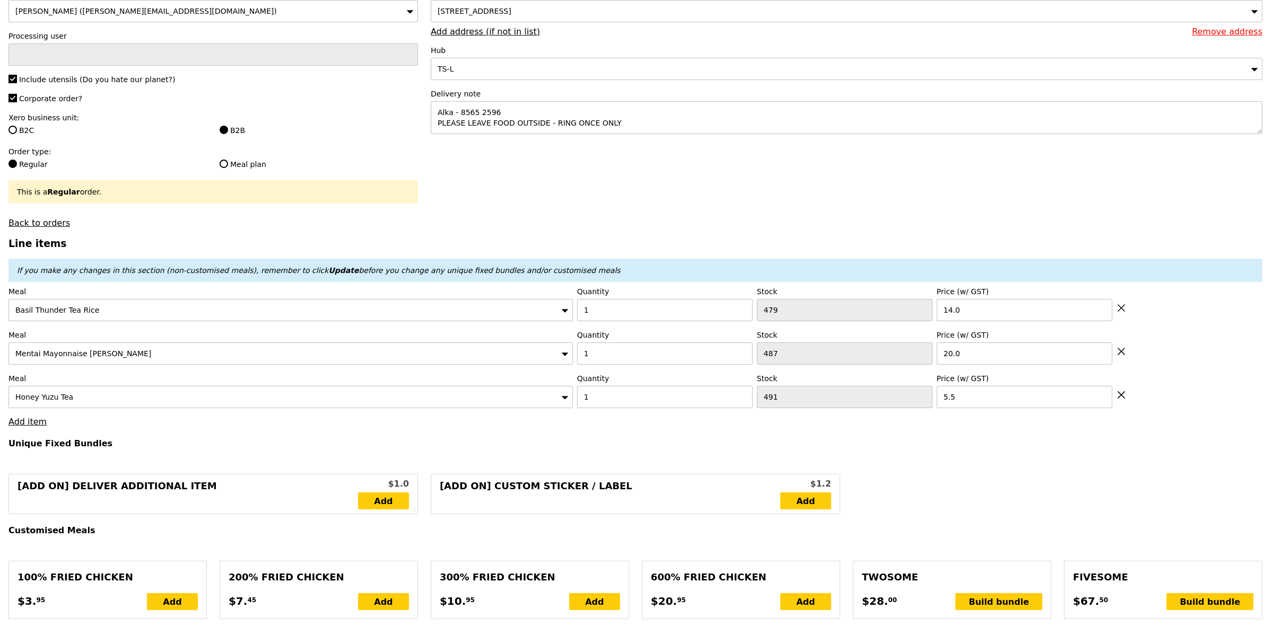
scroll to position [0, 0]
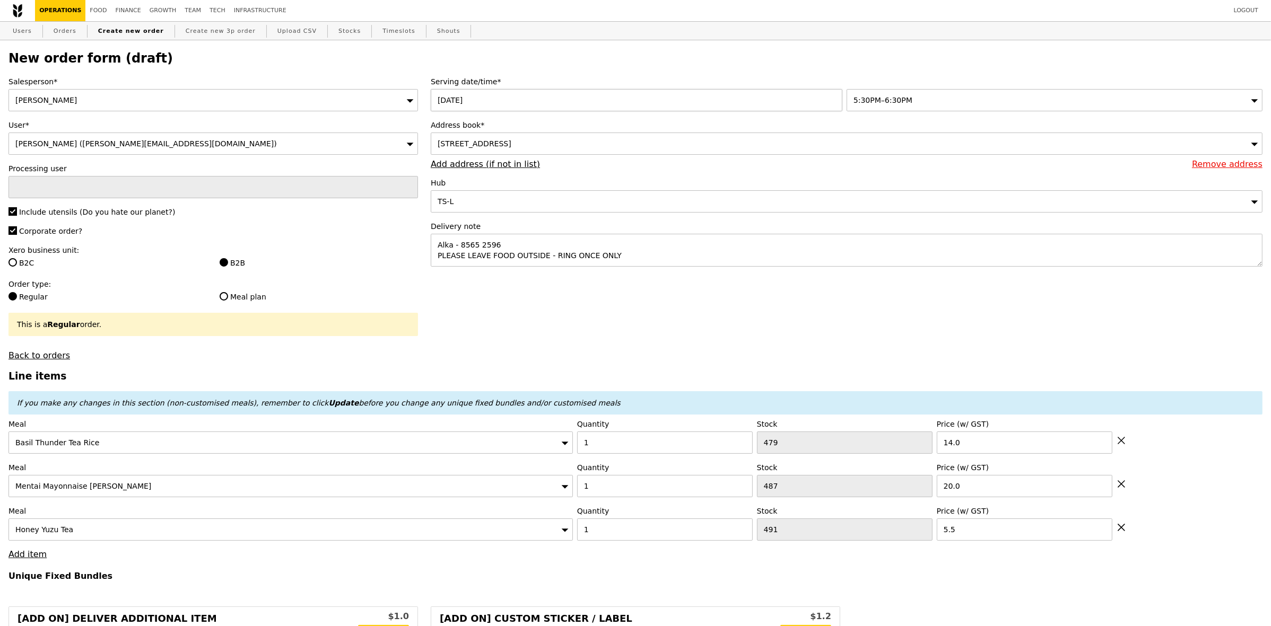
click at [546, 110] on div "17 Sep 2025" at bounding box center [639, 100] width 416 height 22
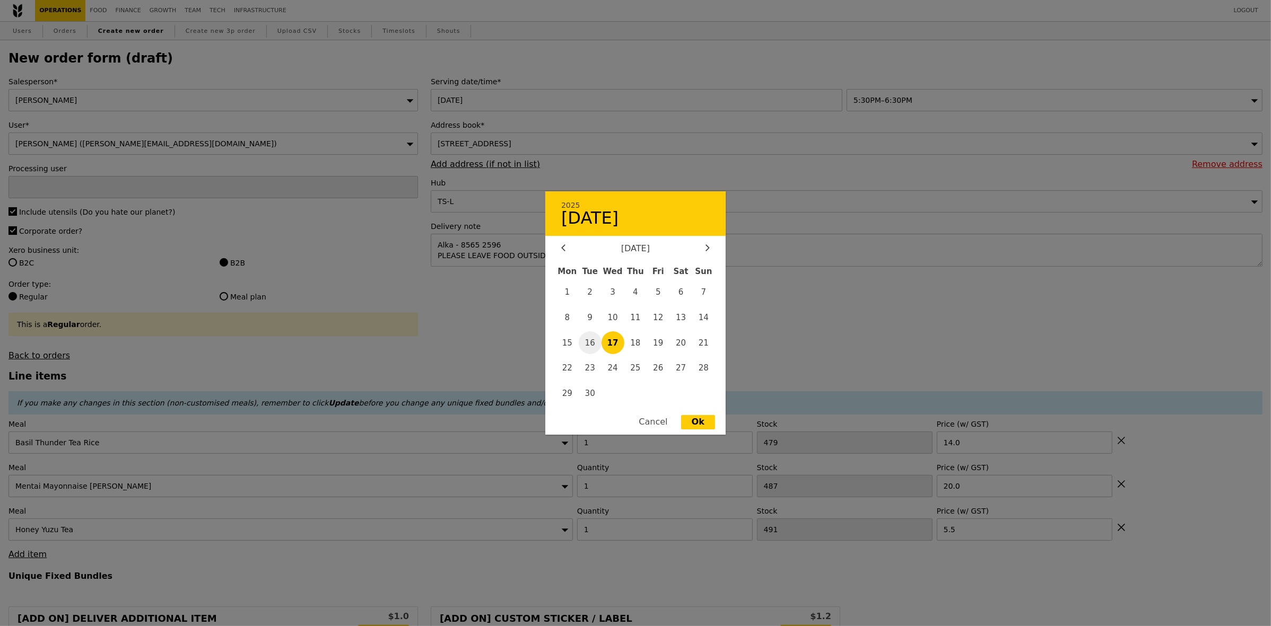
click at [592, 338] on span "16" at bounding box center [590, 342] width 23 height 23
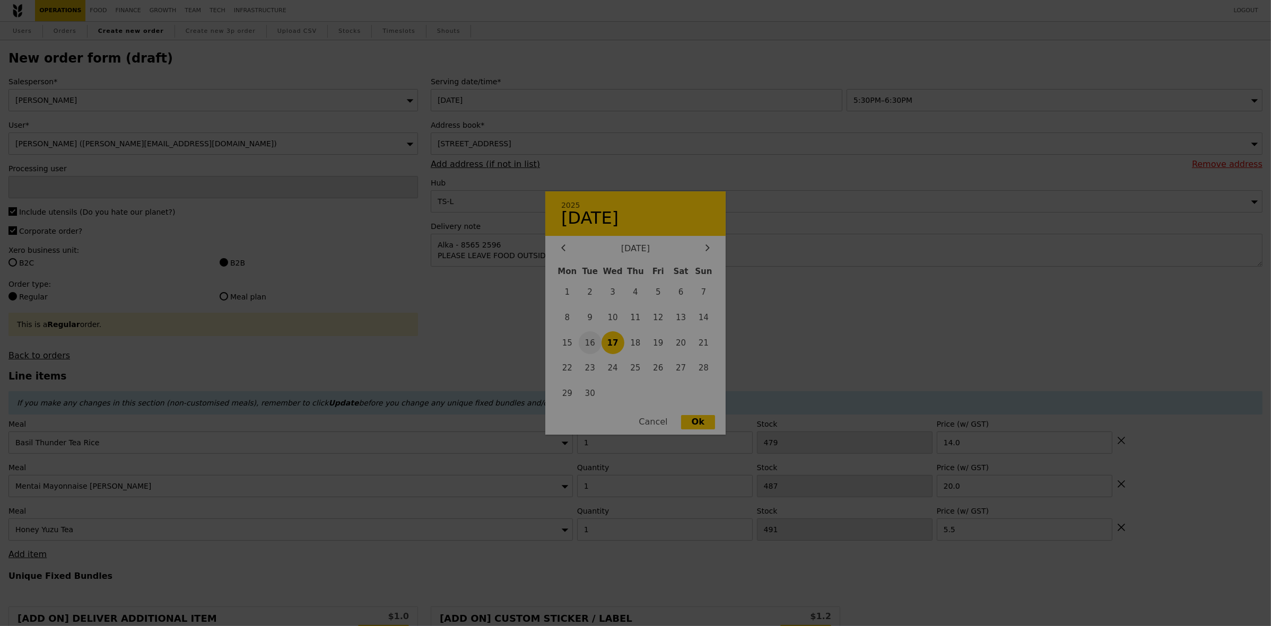
type input "16 Sep 2025"
type input "Loading..."
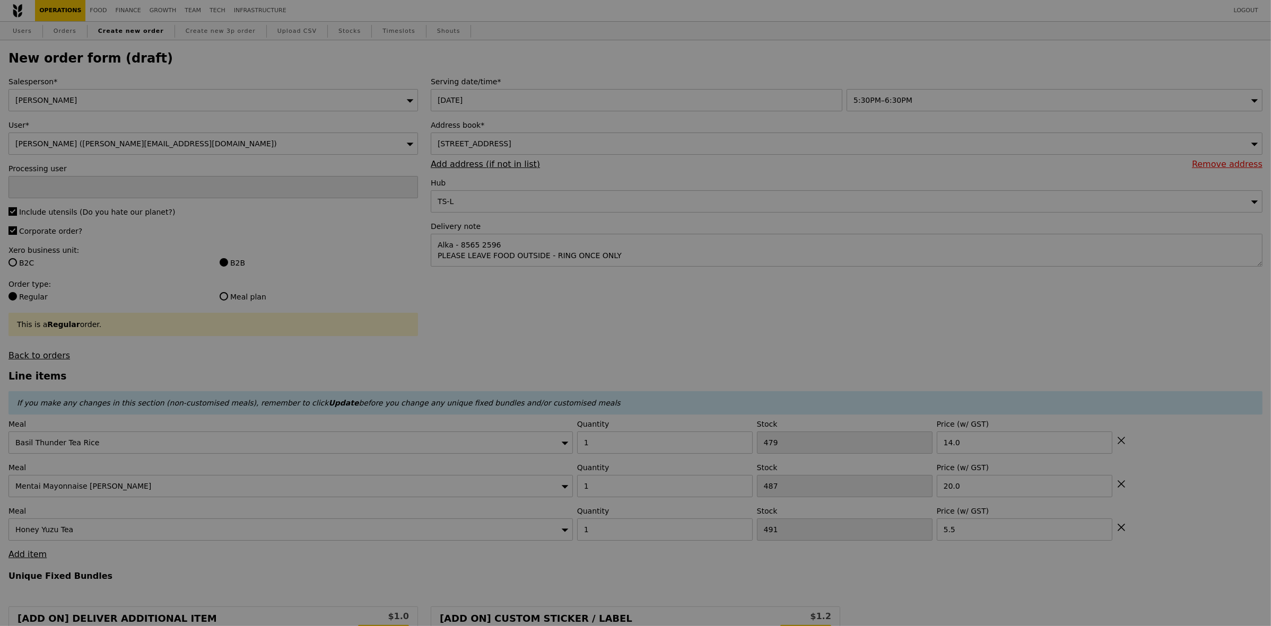
type input "7"
type input "5"
type input "97"
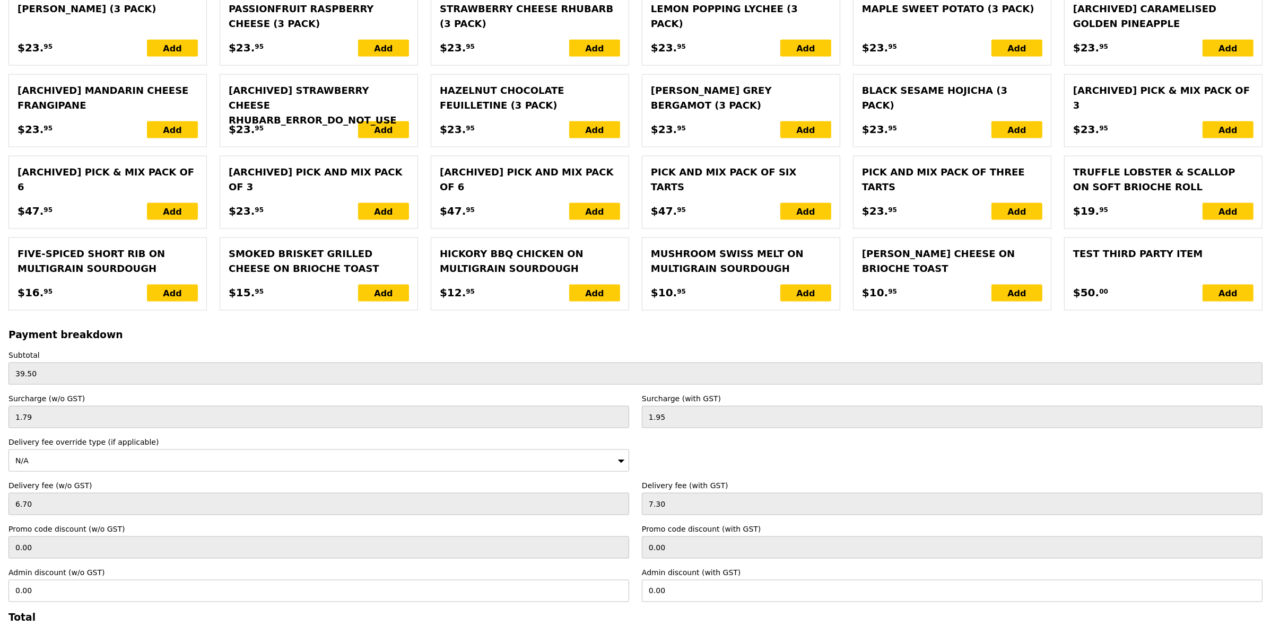
scroll to position [2122, 0]
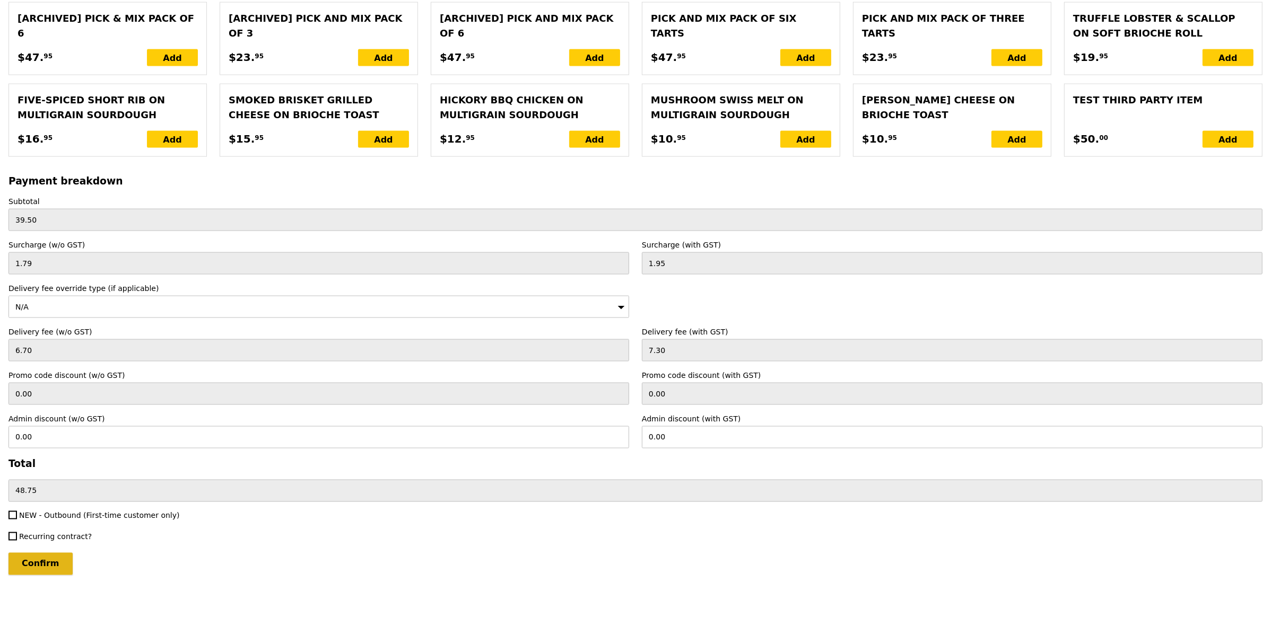
click at [56, 575] on input "Confirm" at bounding box center [40, 564] width 64 height 22
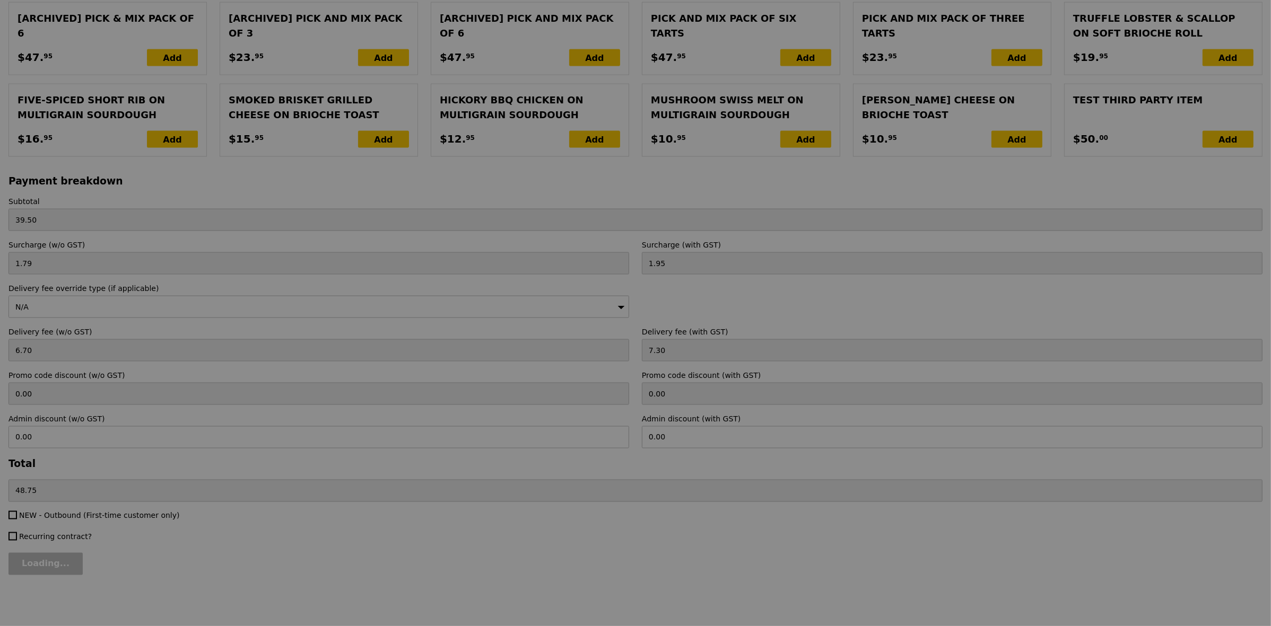
type input "Loading..."
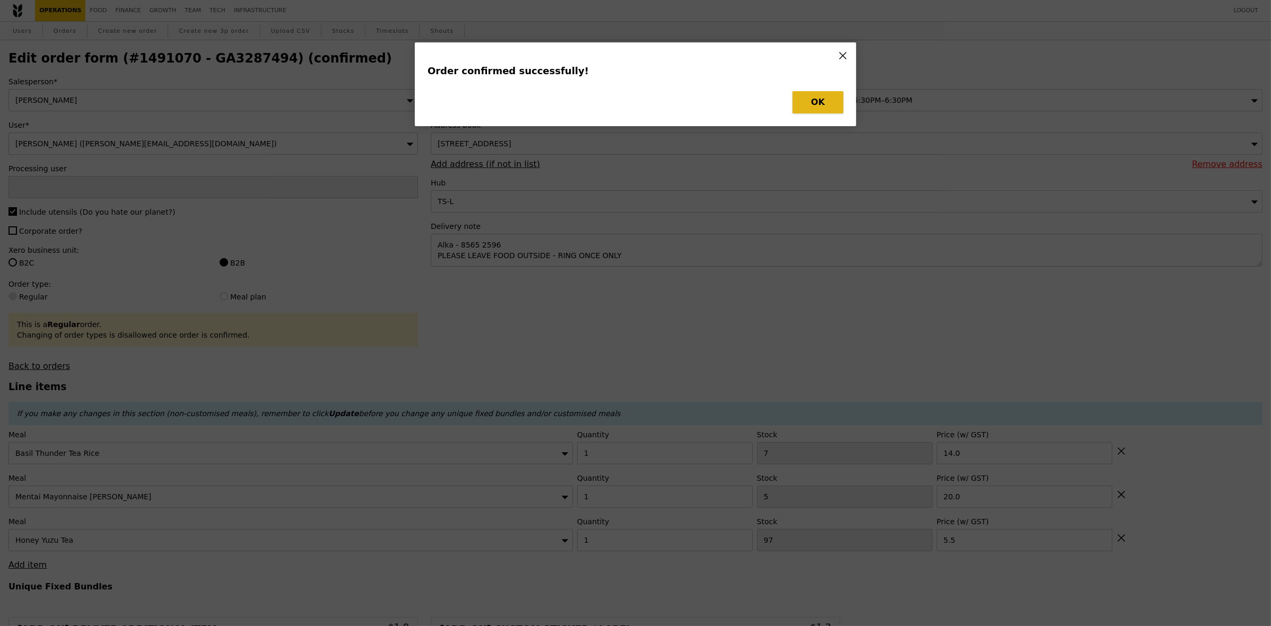
click at [826, 103] on button "OK" at bounding box center [817, 102] width 51 height 22
type input "Joyce"
type input "17 Sep 2025"
type input "Loading..."
checkbox input "false"
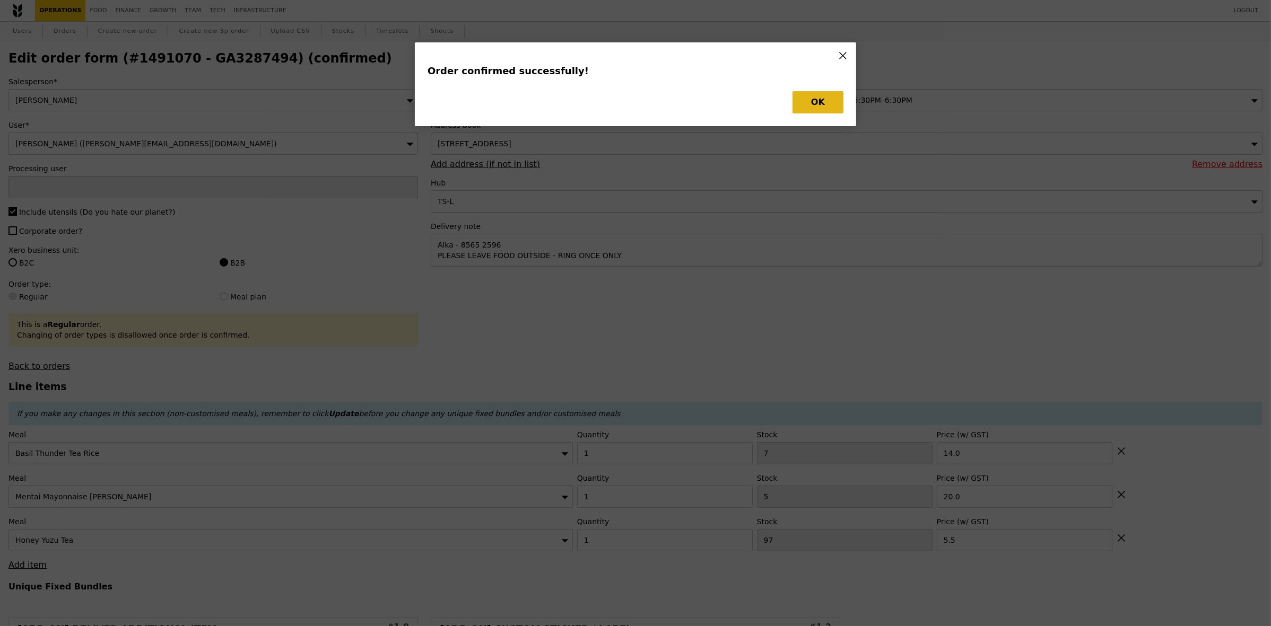
type input "97"
type input "5.50"
type input "20.00"
type input "7"
type input "14.00"
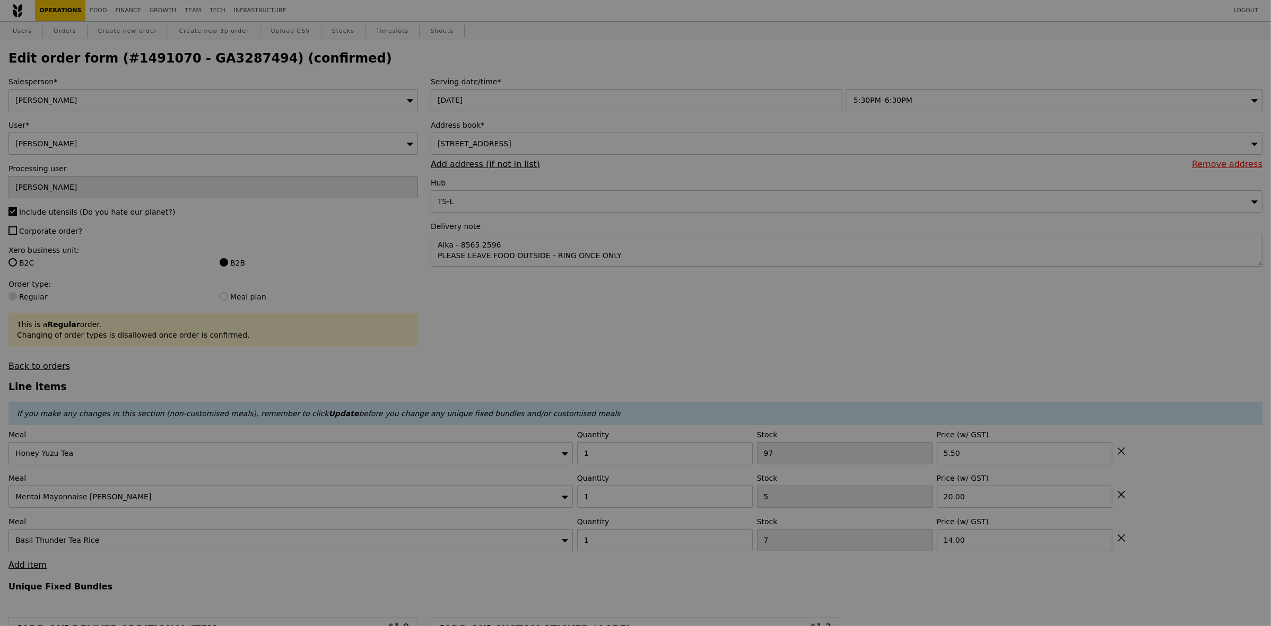
type input "490"
type input "486"
type input "478"
type input "Update"
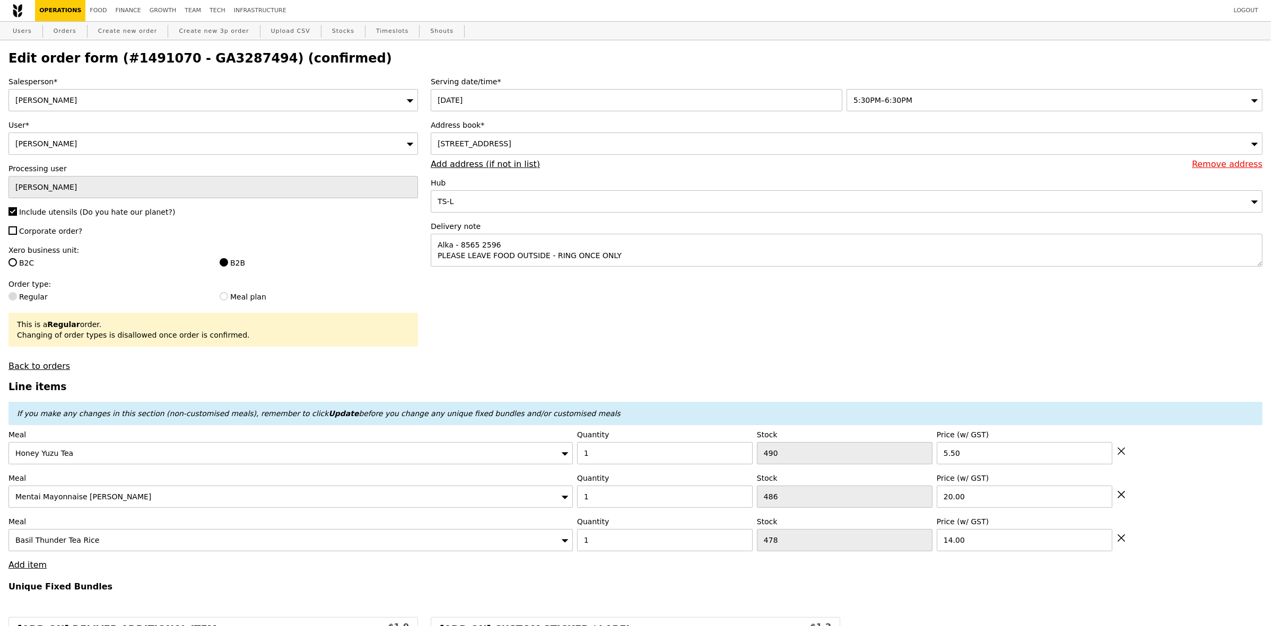
click at [229, 60] on h2 "Edit order form (#1491070 - GA3287494) (confirmed)" at bounding box center [635, 58] width 1254 height 15
copy h2 "GA3287494"
click at [63, 31] on link "Orders" at bounding box center [64, 31] width 31 height 19
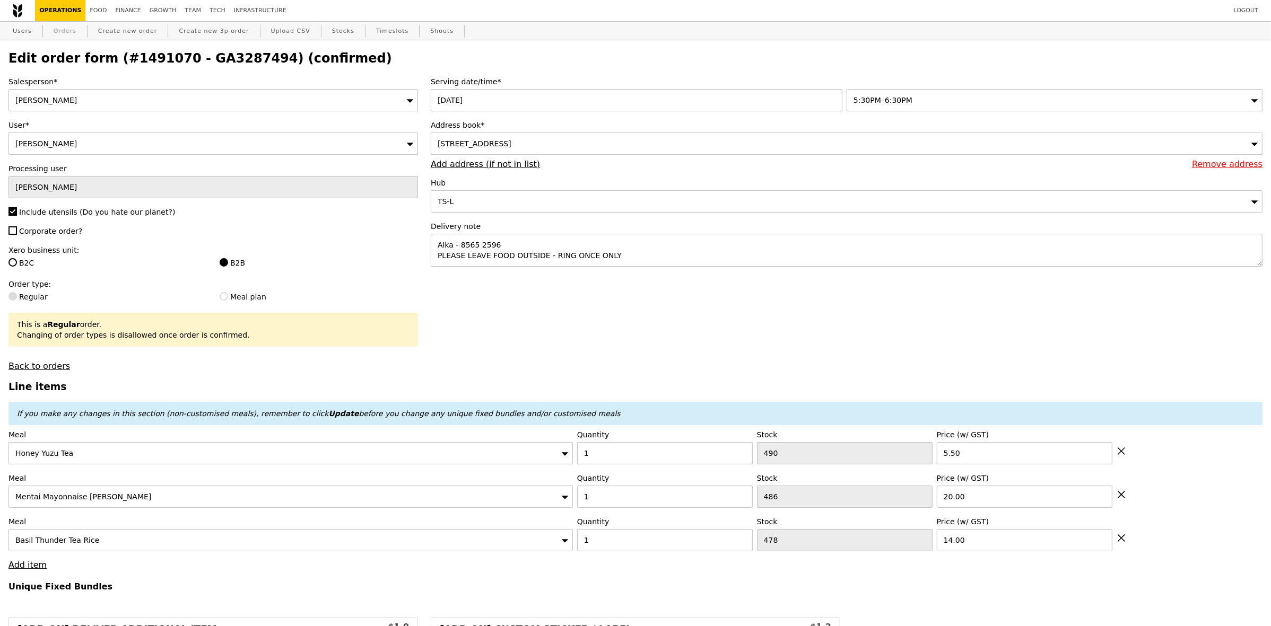
select select "100"
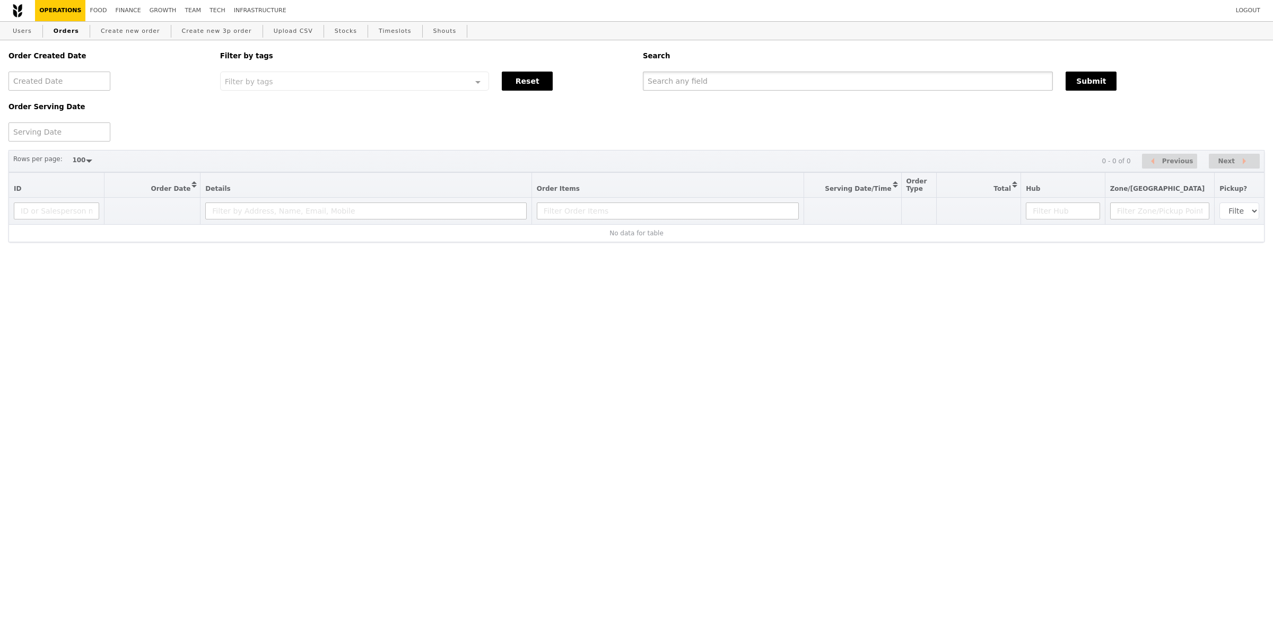
click at [773, 78] on input "text" at bounding box center [848, 81] width 410 height 19
paste input "GA3287494"
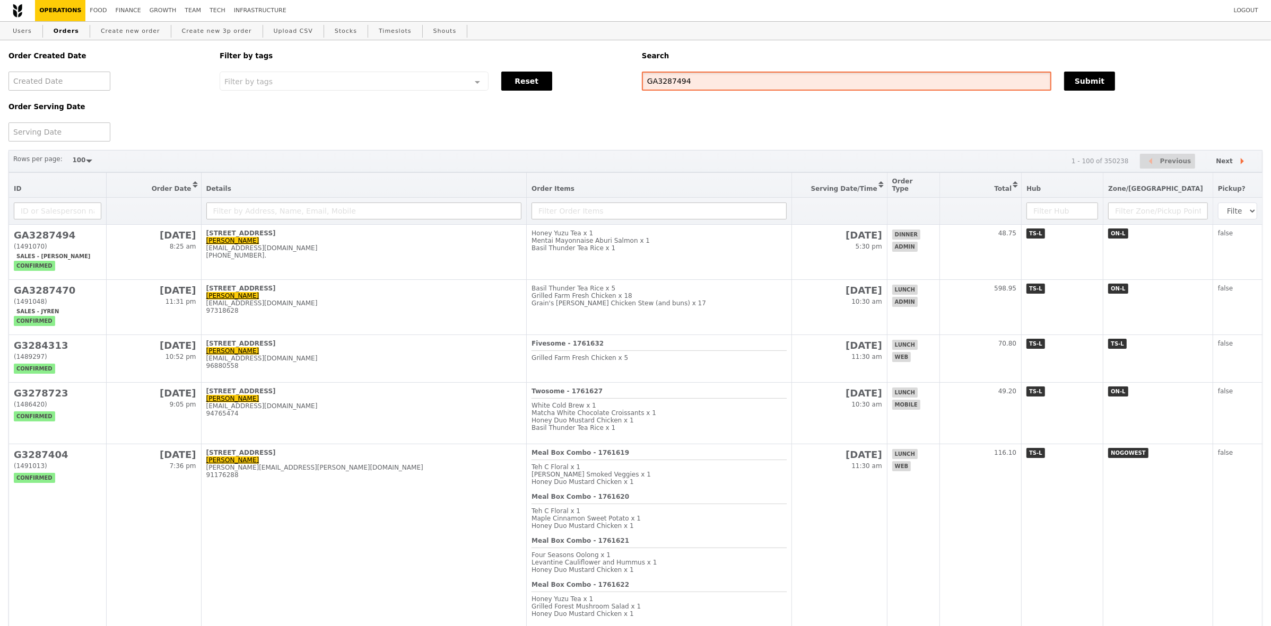
type input "GA3287494"
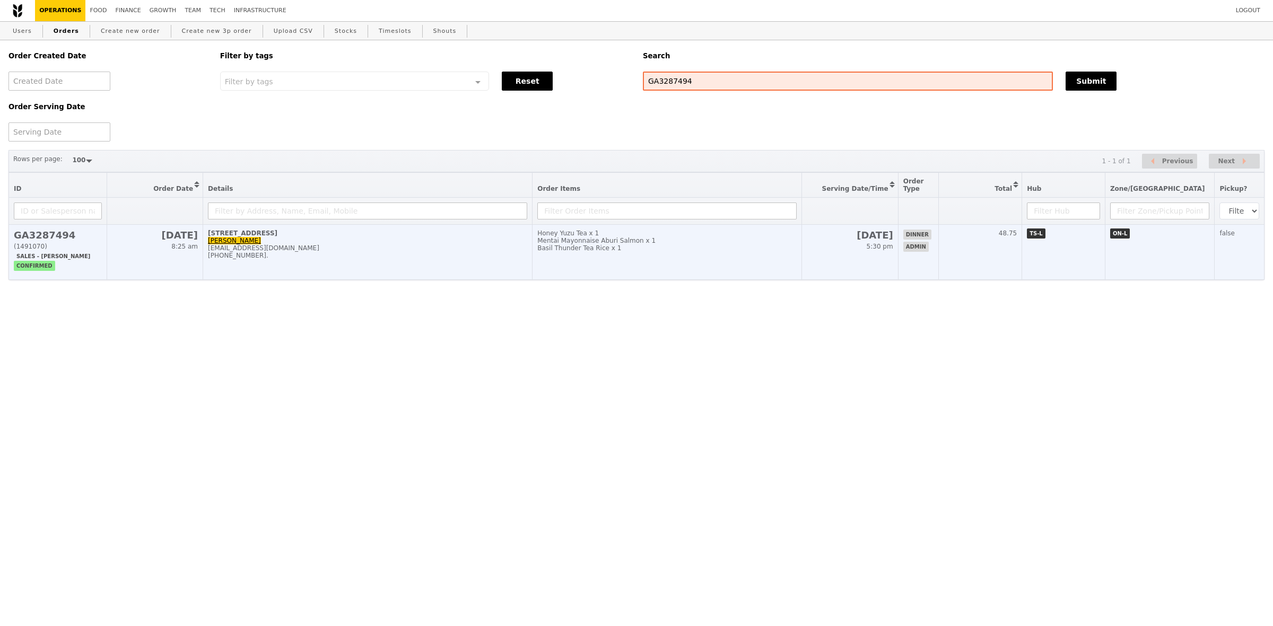
click at [632, 245] on div "Mentai Mayonnaise Aburi Salmon x 1" at bounding box center [666, 240] width 259 height 7
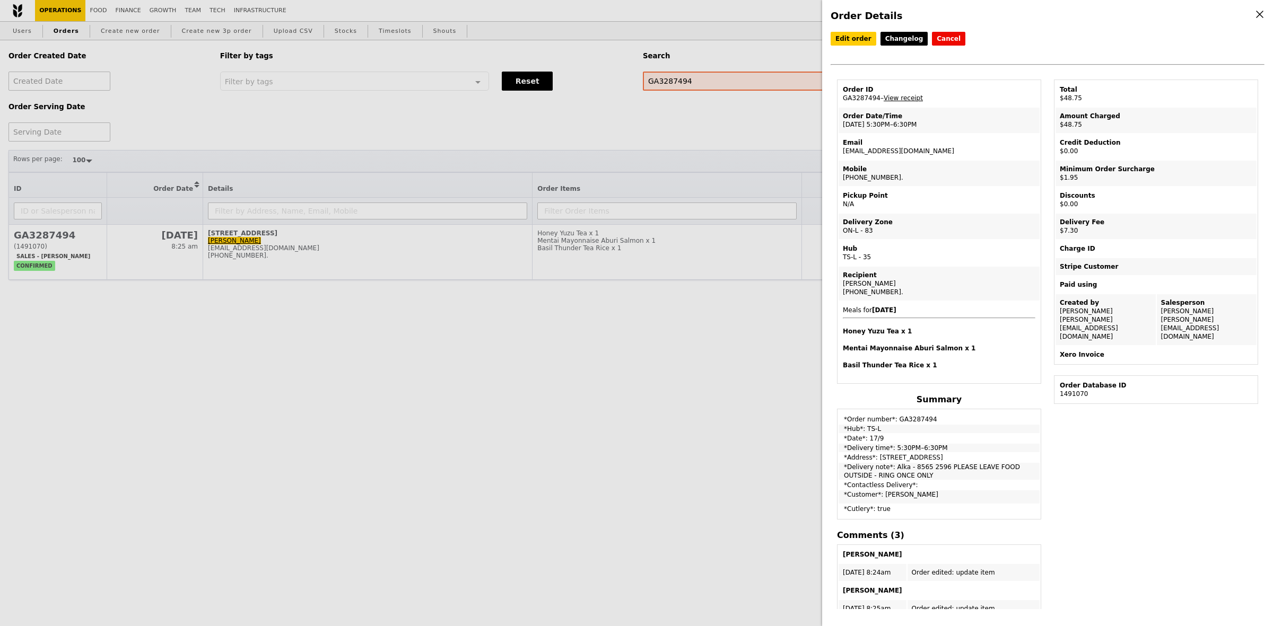
drag, startPoint x: 938, startPoint y: 464, endPoint x: 940, endPoint y: 478, distance: 14.6
click at [940, 478] on tbody "*Order number*: GA3287494 *Hub*: TS-L *Date*: 17/9 *Delivery time*: 5:30PM–6:30…" at bounding box center [939, 465] width 201 height 108
click at [940, 481] on td "*Contactless Delivery*:" at bounding box center [939, 485] width 201 height 8
click at [933, 471] on td "*Delivery note*: Alka - 8565 2596 PLEASE LEAVE FOOD OUTSIDE - RING ONCE ONLY" at bounding box center [939, 471] width 201 height 17
click at [940, 467] on td "*Delivery note*: Alka - 8565 2596 PLEASE LEAVE FOOD OUTSIDE - RING ONCE ONLY" at bounding box center [939, 471] width 201 height 17
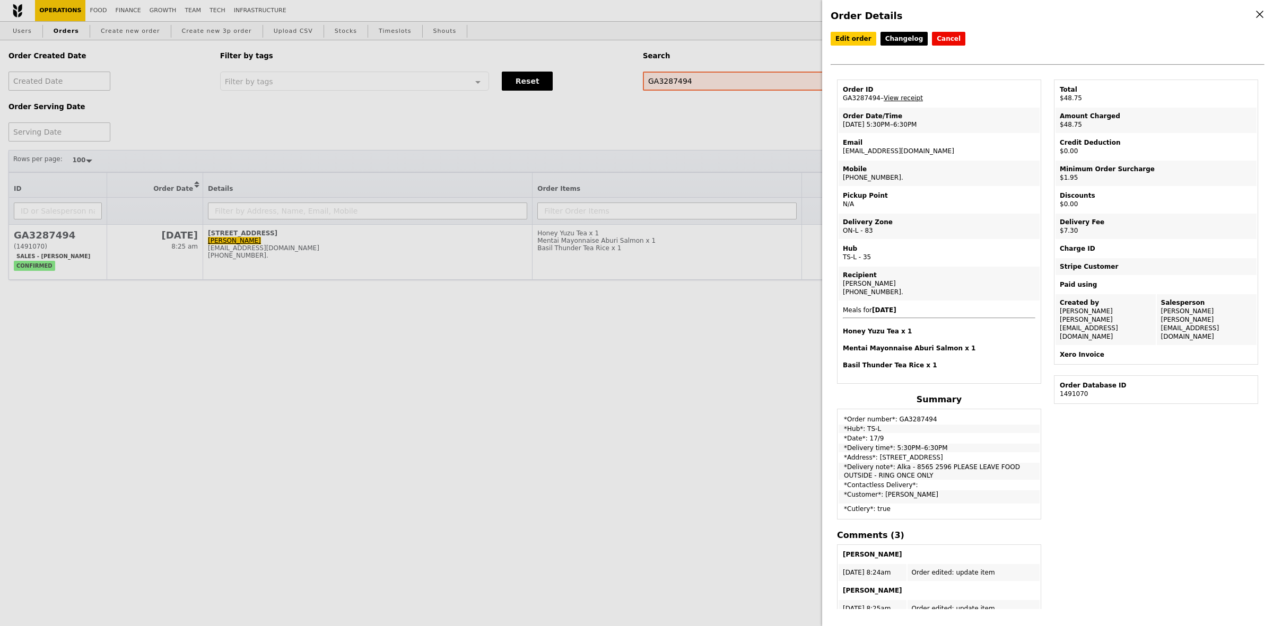
drag, startPoint x: 938, startPoint y: 465, endPoint x: 940, endPoint y: 473, distance: 7.9
click at [940, 473] on td "*Delivery note*: Alka - 8565 2596 PLEASE LEAVE FOOD OUTSIDE - RING ONCE ONLY" at bounding box center [939, 471] width 201 height 17
copy td "PLEASE LEAVE FOOD OUTSIDE - RING ONCE ONLY"
click at [900, 101] on link "View receipt" at bounding box center [903, 97] width 39 height 7
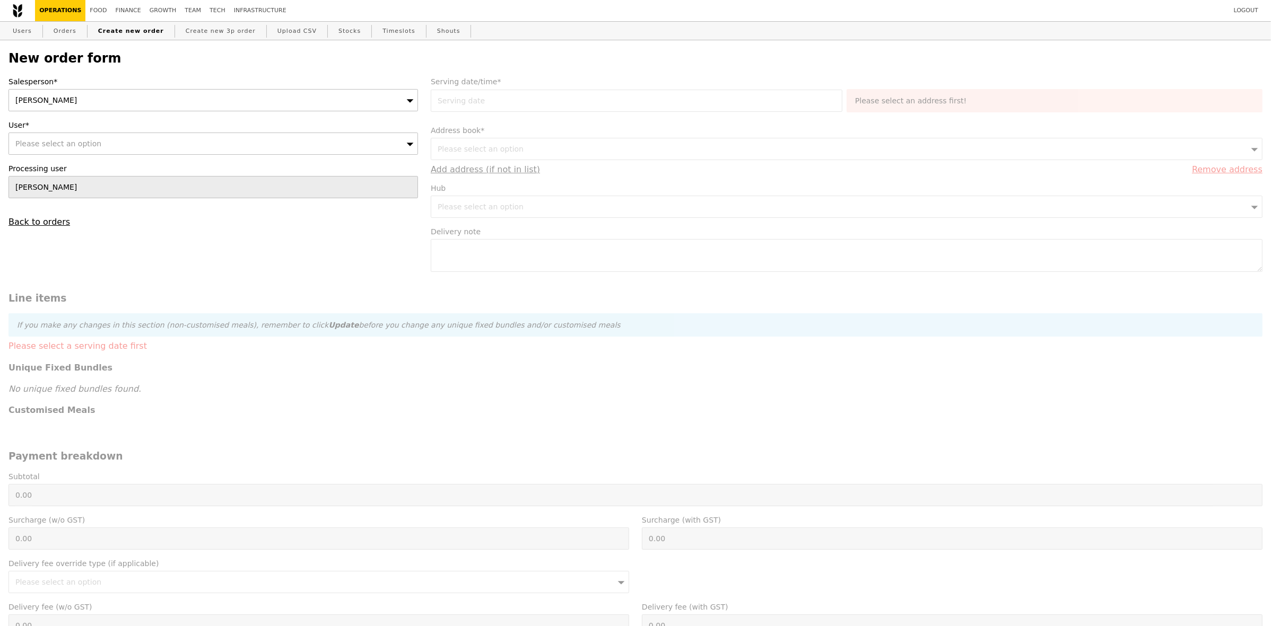
click at [130, 144] on div "Please select an option" at bounding box center [212, 144] width 409 height 22
click at [184, 146] on input "User*" at bounding box center [213, 143] width 408 height 21
paste input "alka@podiumsociety.com"
type input "alka@podiumsociety.com"
type input "Confirm"
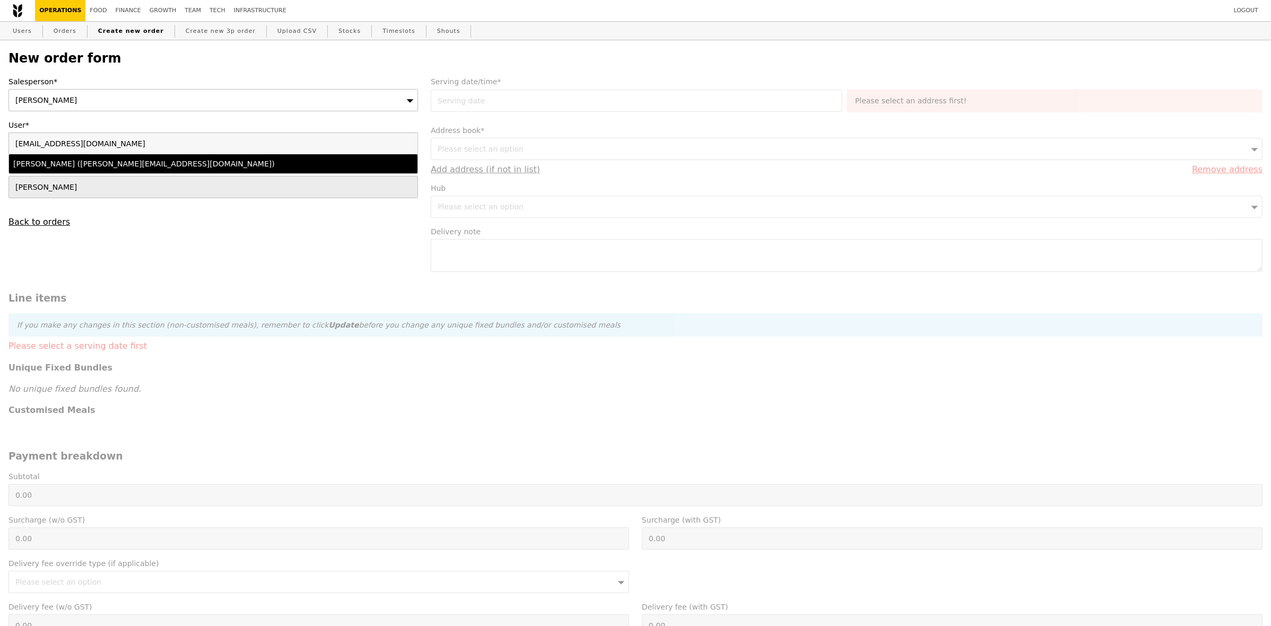
type input "alka@podiumsociety.com"
click at [126, 169] on div "Alka Gupta (alka@podiumsociety.com)" at bounding box center [163, 164] width 300 height 11
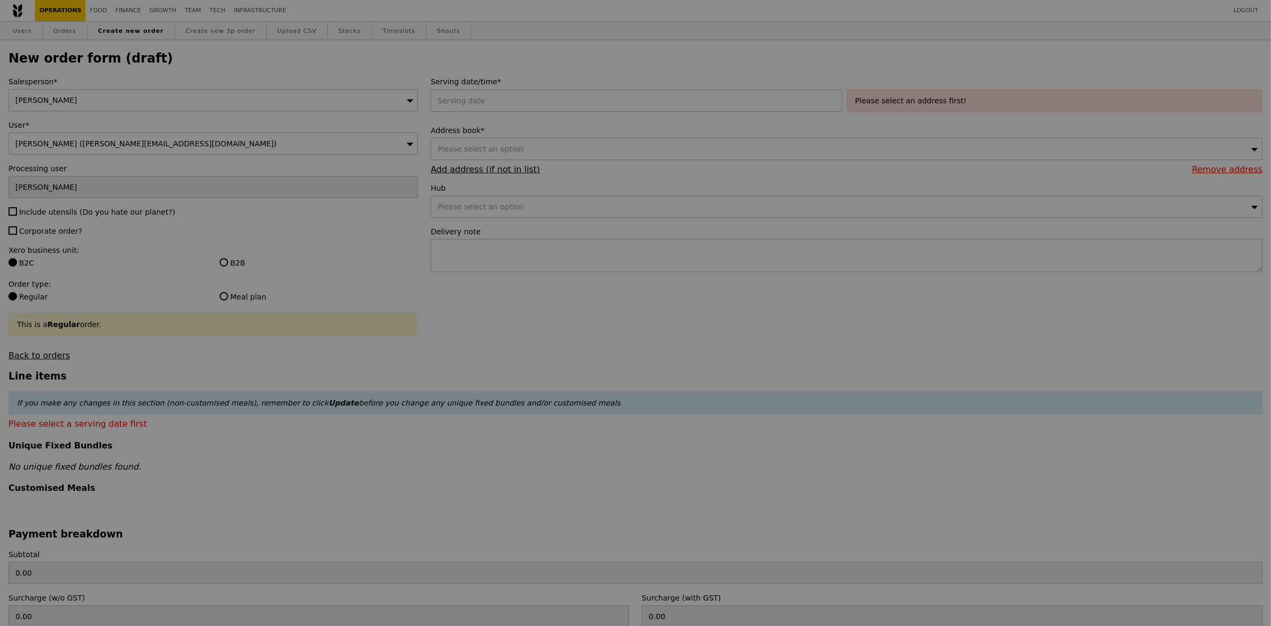
type input "Confirm"
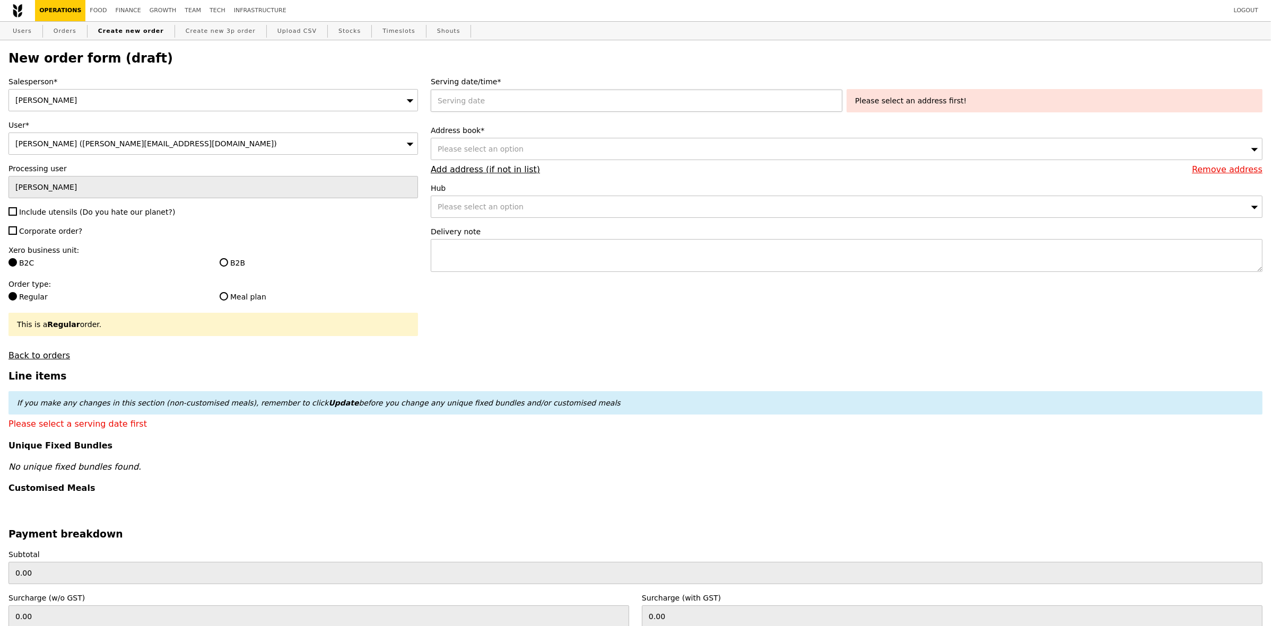
click at [464, 106] on div at bounding box center [639, 101] width 416 height 22
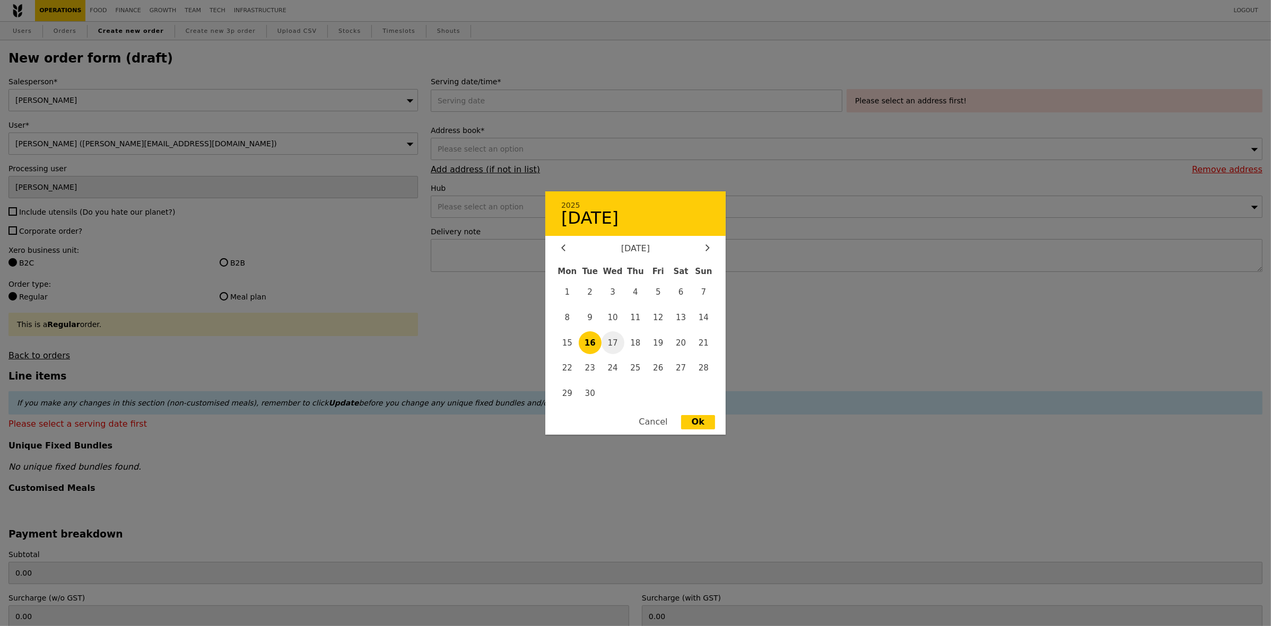
click at [614, 343] on span "17" at bounding box center [612, 342] width 23 height 23
type input "17 Sep 2025"
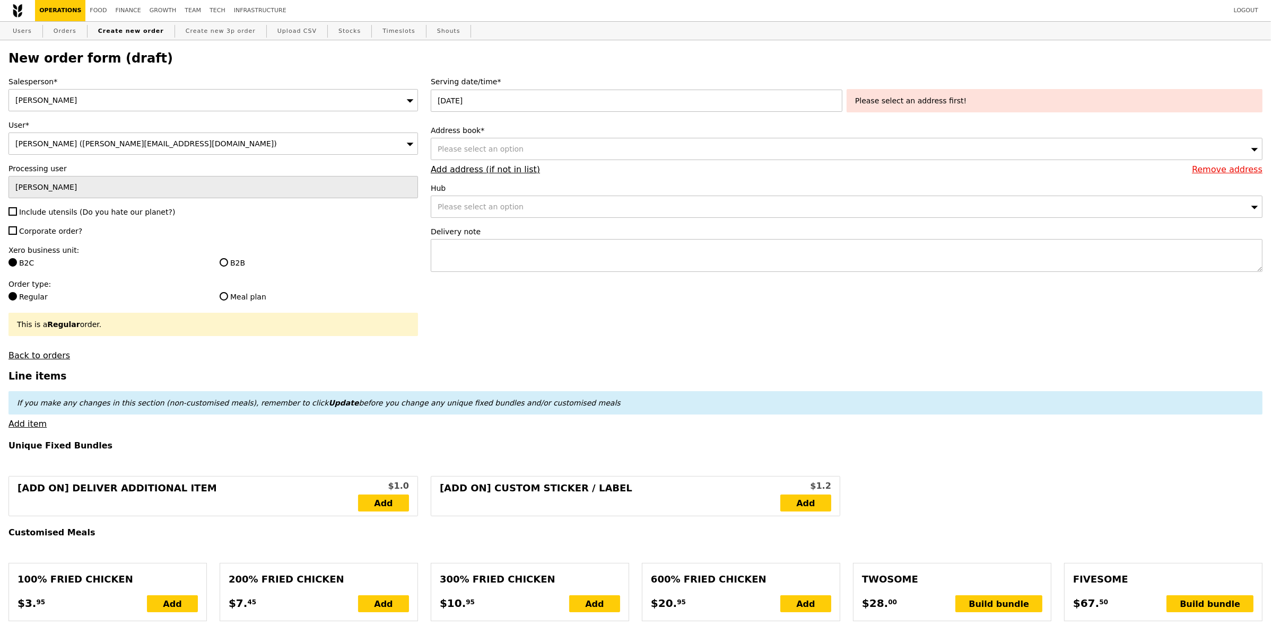
click at [566, 157] on div "Please select an option" at bounding box center [847, 149] width 832 height 22
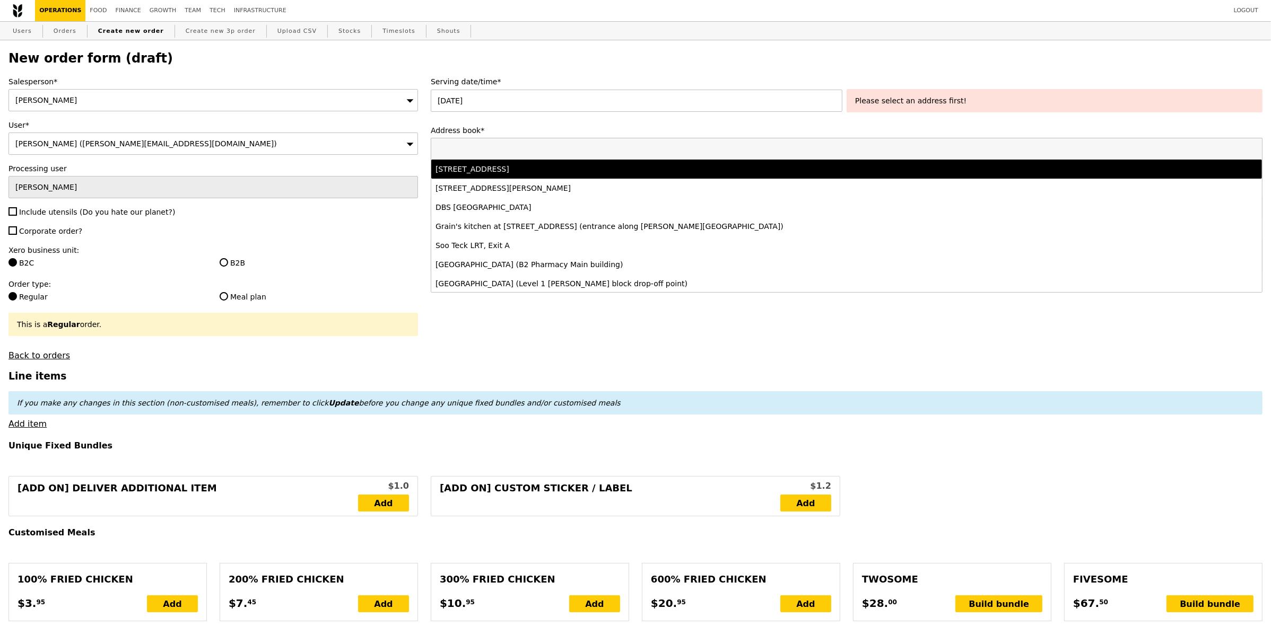
click at [581, 173] on div "11 Keng Cheow Street, #04-09, Singapore 059608" at bounding box center [743, 169] width 617 height 11
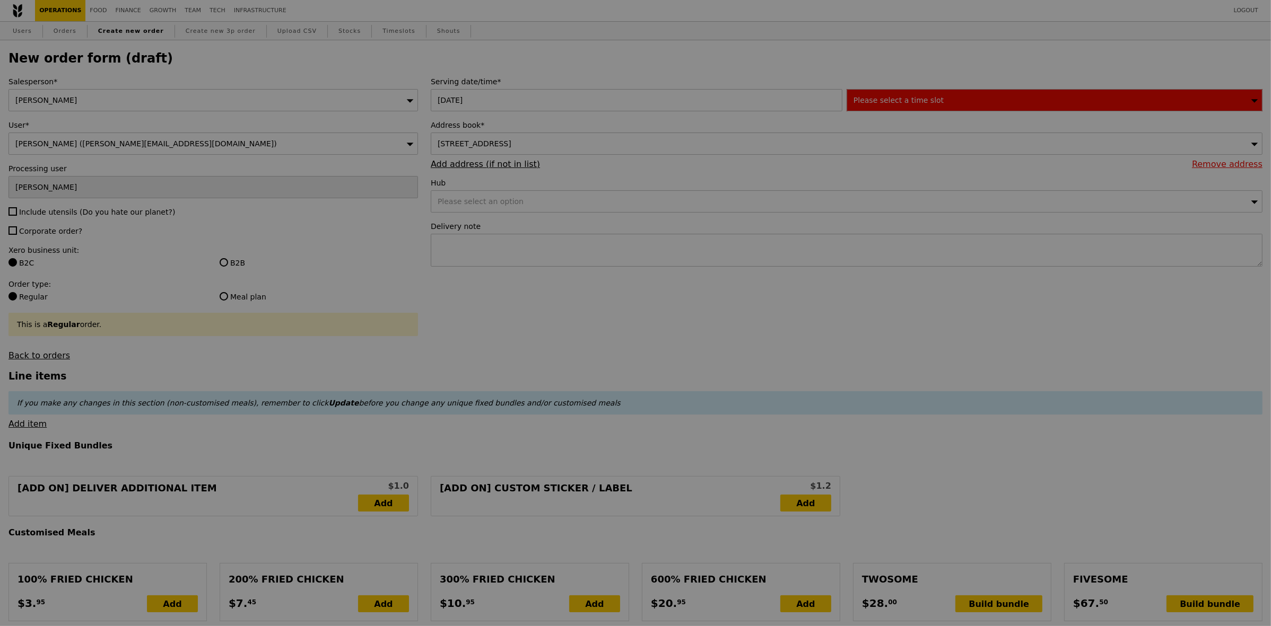
type input "Confirm"
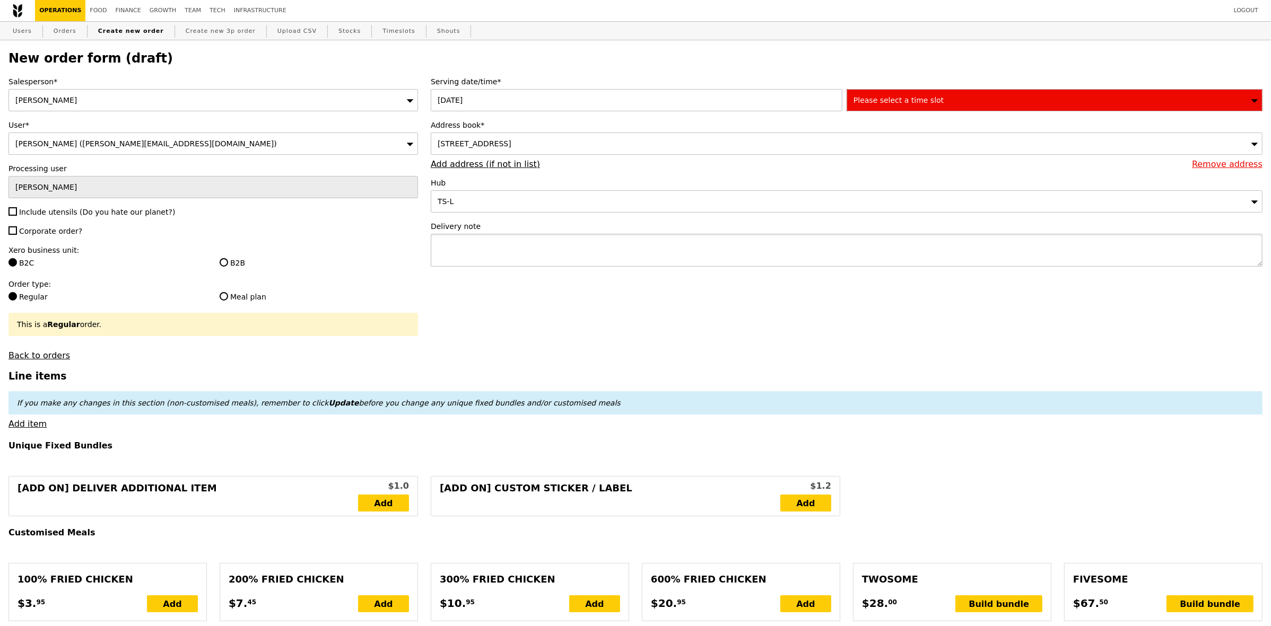
click at [638, 257] on textarea at bounding box center [847, 250] width 832 height 33
paste textarea "Alka - 8565 2596"
type textarea "Alka - 8565 2596"
type input "Confirm"
click at [527, 251] on textarea "Alka - 8565 2596" at bounding box center [847, 250] width 832 height 33
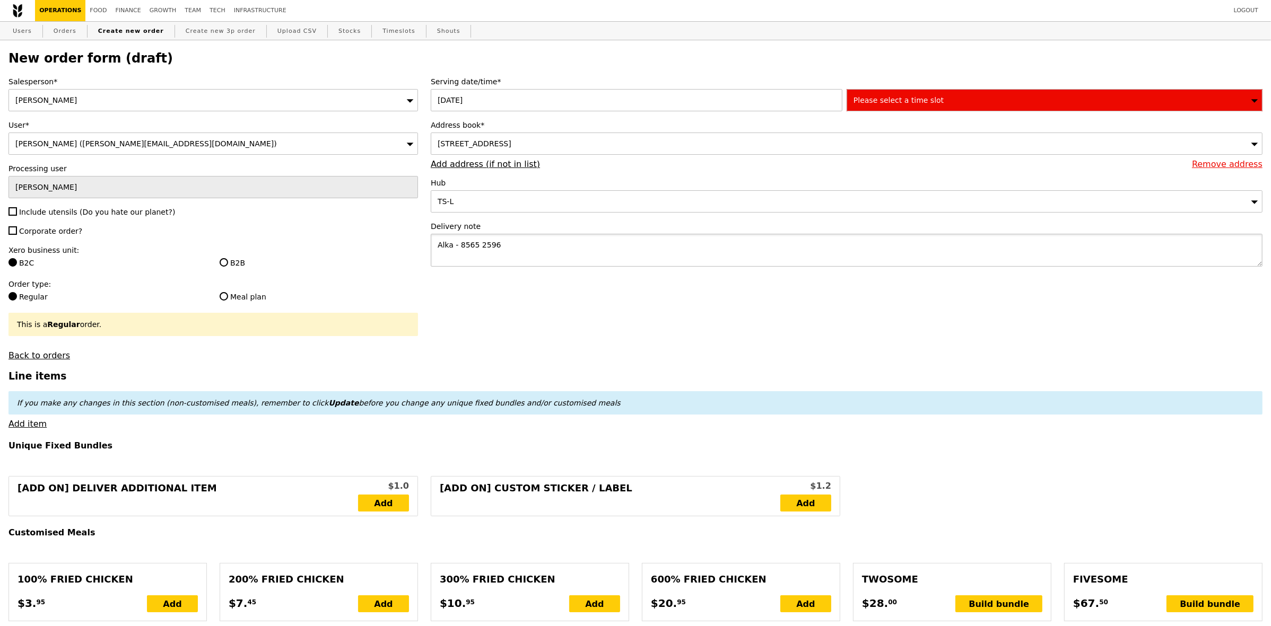
paste textarea "PLEASE LEAVE FOOD OUTSIDE - RING ONCE ONLY"
type textarea "Alka - 8565 2596 PLEASE LEAVE FOOD OUTSIDE - RING ONCE ONLY"
type input "Confirm"
click at [927, 94] on div "Please select a time slot" at bounding box center [1054, 100] width 416 height 22
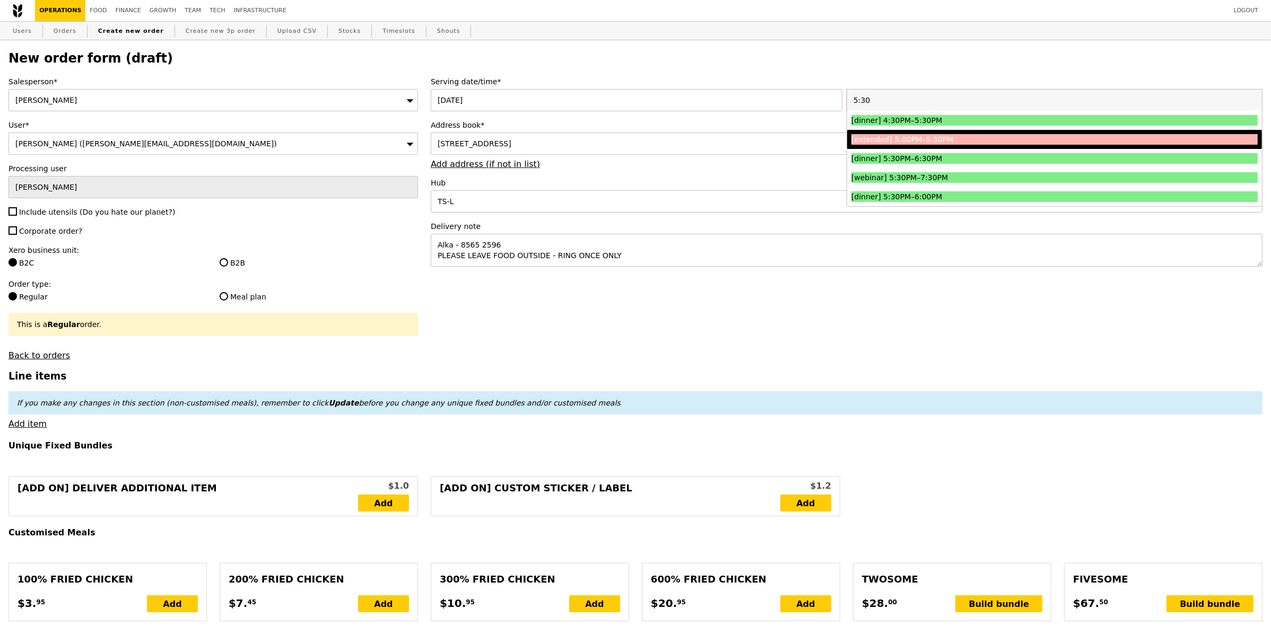
type input "5:30"
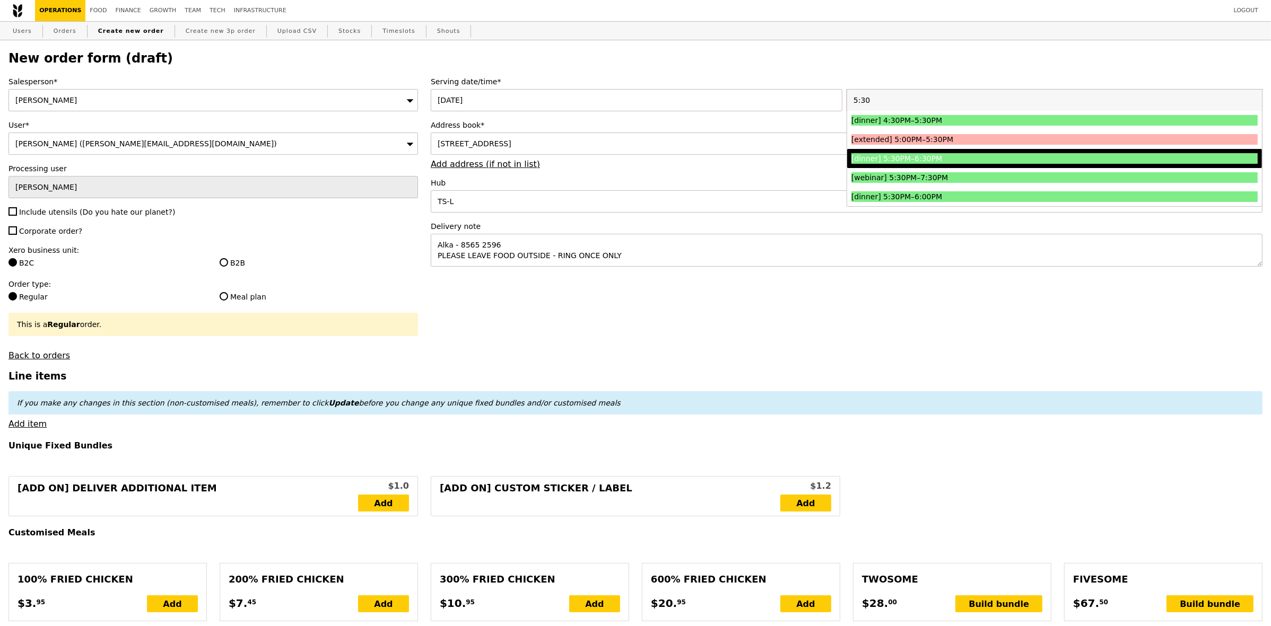
click at [908, 158] on div "[dinner] 5:30PM–6:30PM" at bounding box center [1003, 158] width 305 height 11
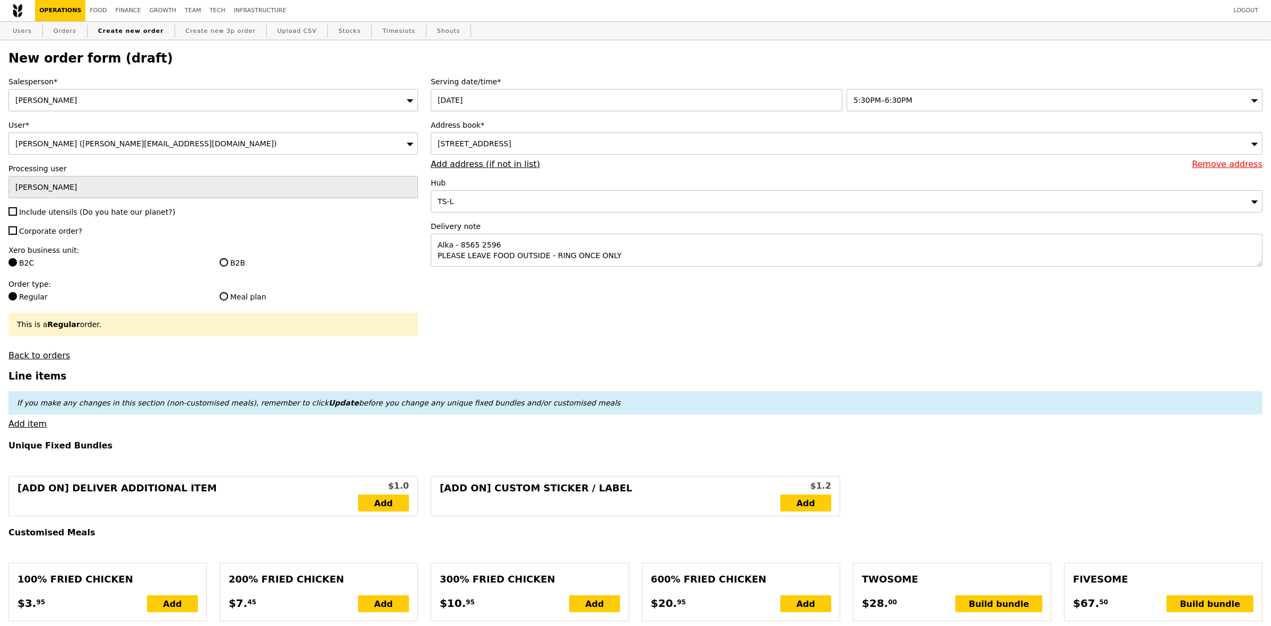
type input "Confirm"
click at [65, 216] on span "Include utensils (Do you hate our planet?)" at bounding box center [97, 212] width 156 height 8
click at [17, 216] on input "Include utensils (Do you hate our planet?)" at bounding box center [12, 211] width 8 height 8
checkbox input "true"
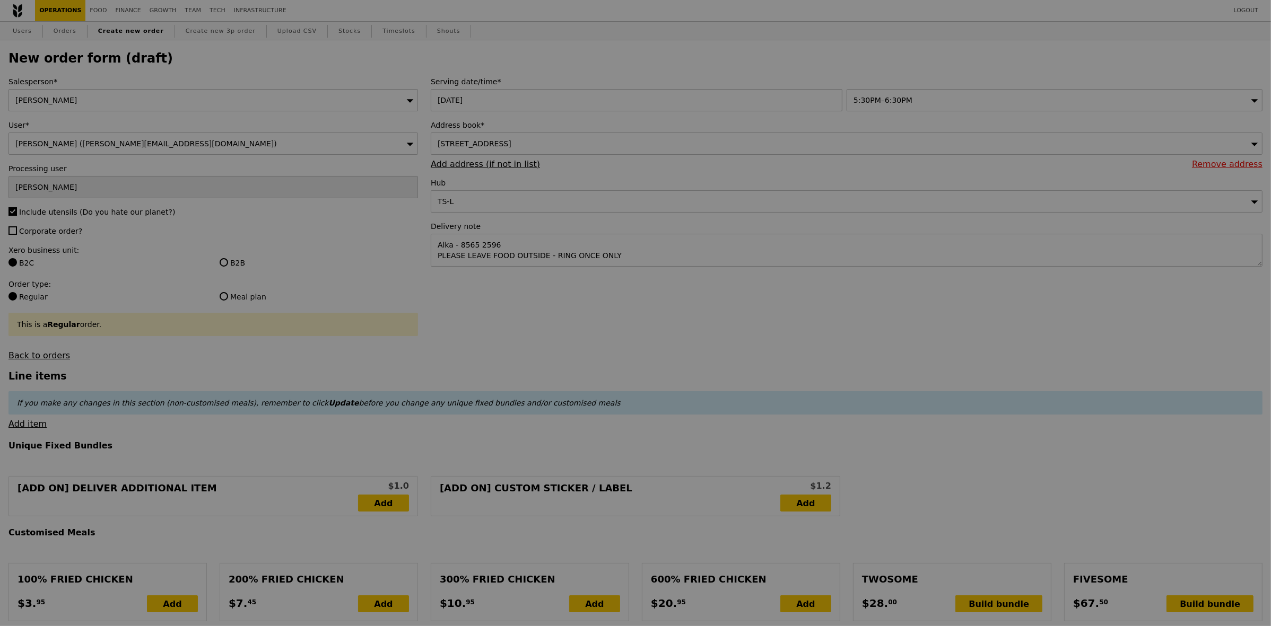
type input "Confirm"
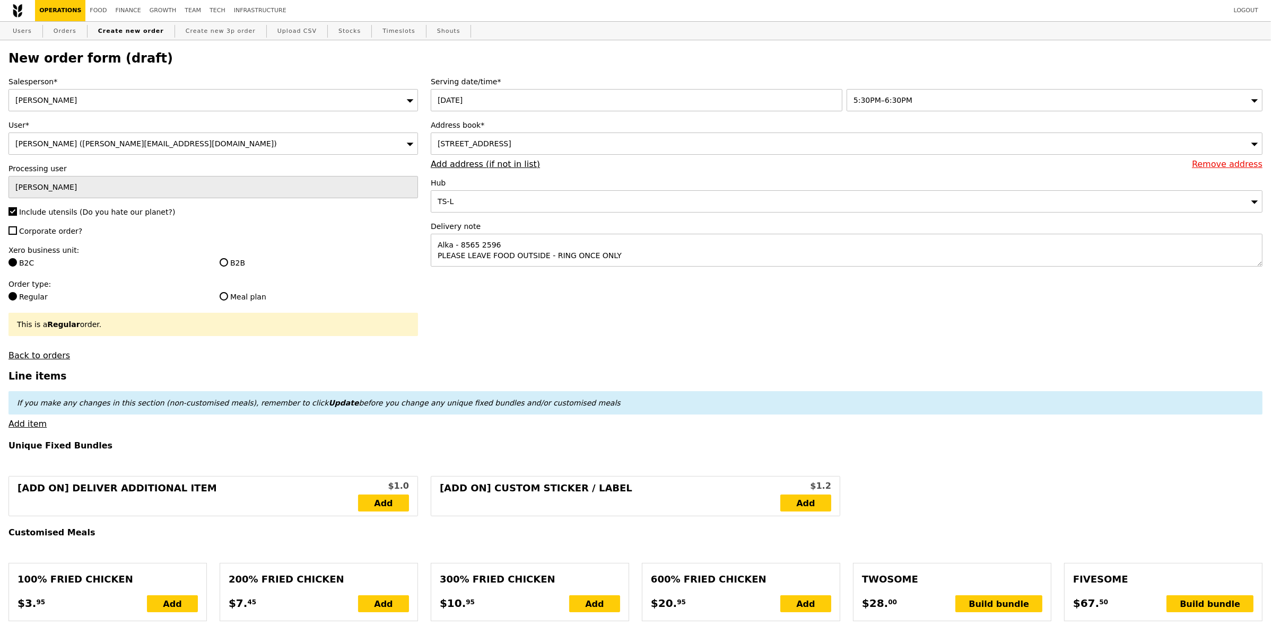
click at [227, 263] on label "B2B" at bounding box center [319, 263] width 198 height 11
click at [227, 263] on input "B2B" at bounding box center [224, 262] width 8 height 8
radio input "true"
type input "Loading..."
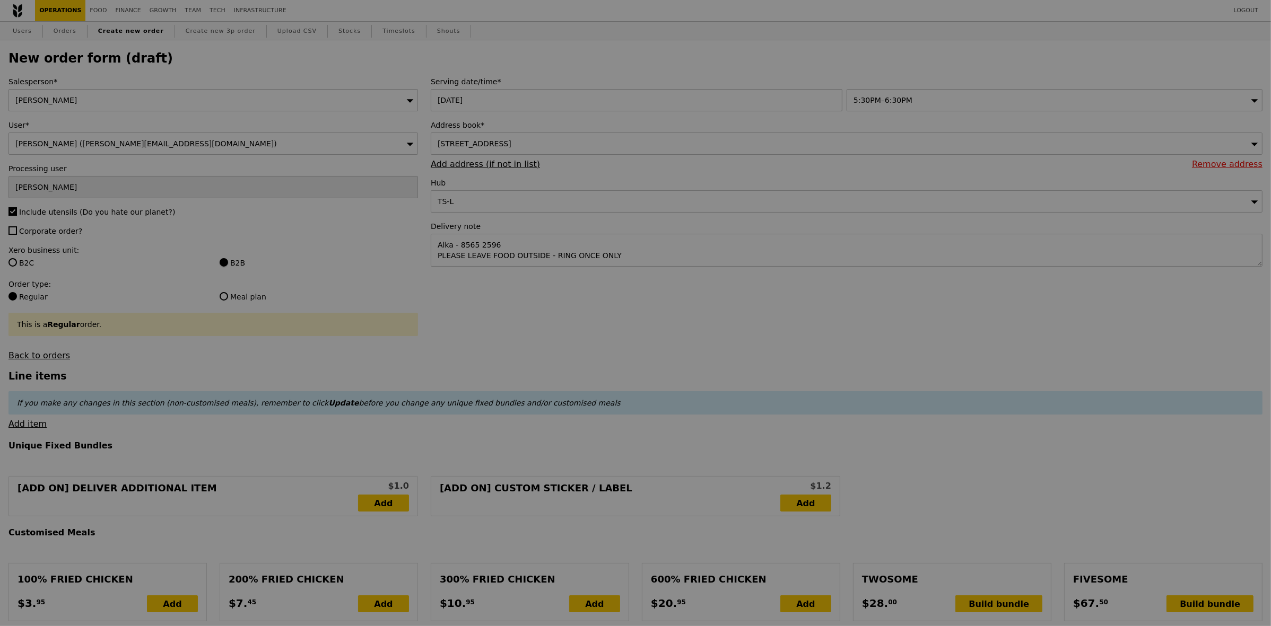
type input "1.79"
type input "1.95"
type input "10.32"
type input "11.25"
type input "13.20"
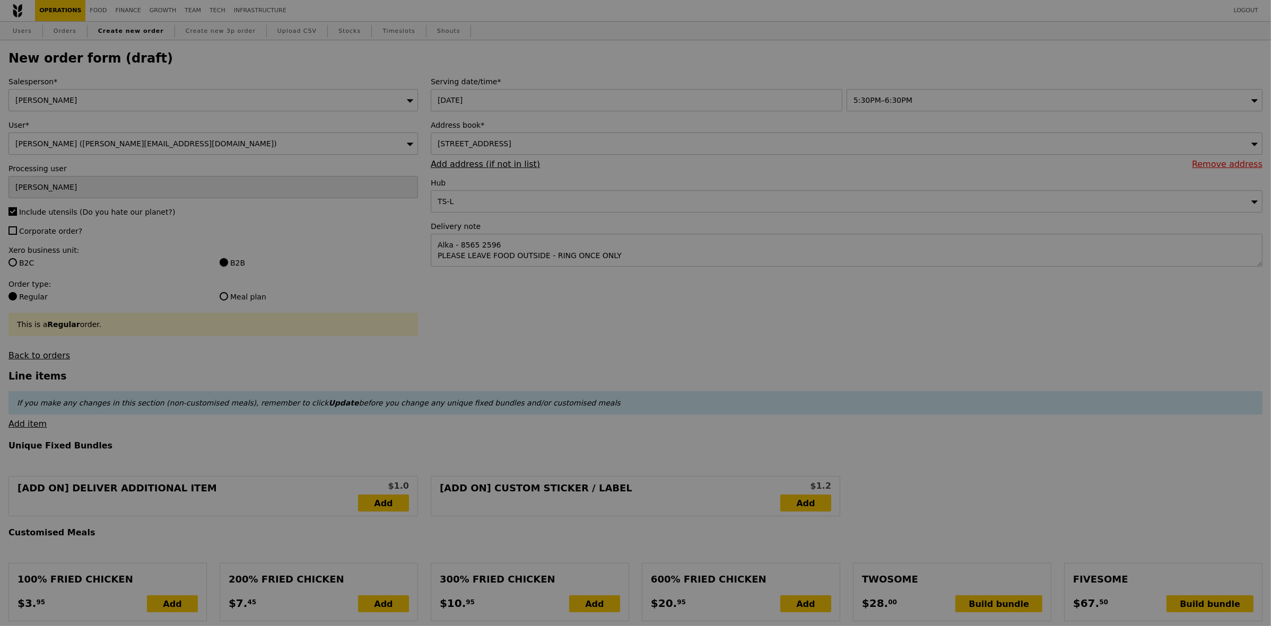
type input "Confirm"
click at [68, 234] on span "Corporate order?" at bounding box center [50, 231] width 63 height 8
click at [17, 234] on input "Corporate order?" at bounding box center [12, 230] width 8 height 8
checkbox input "true"
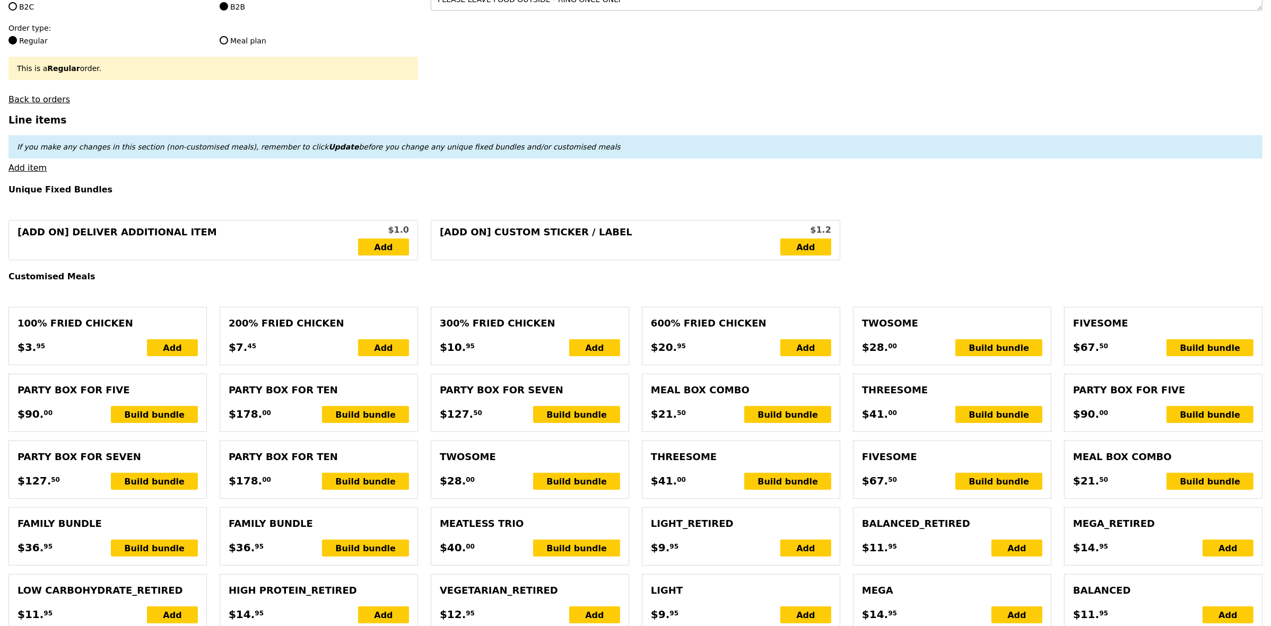
scroll to position [265, 0]
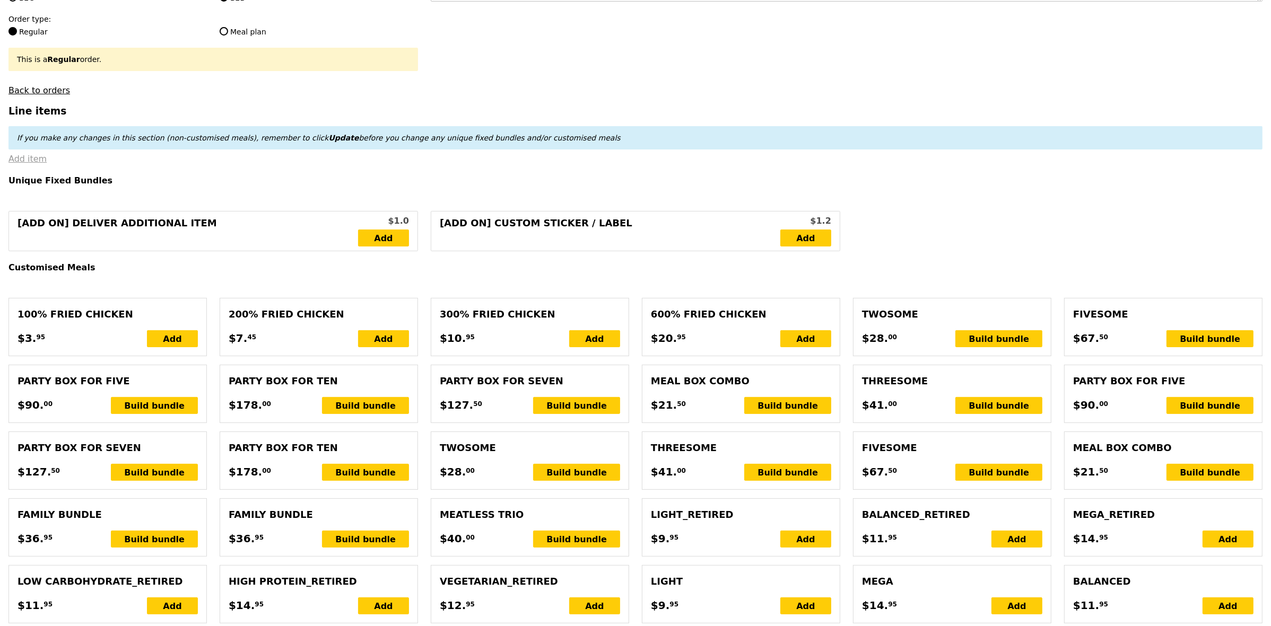
click at [36, 164] on link "Add item" at bounding box center [27, 159] width 38 height 10
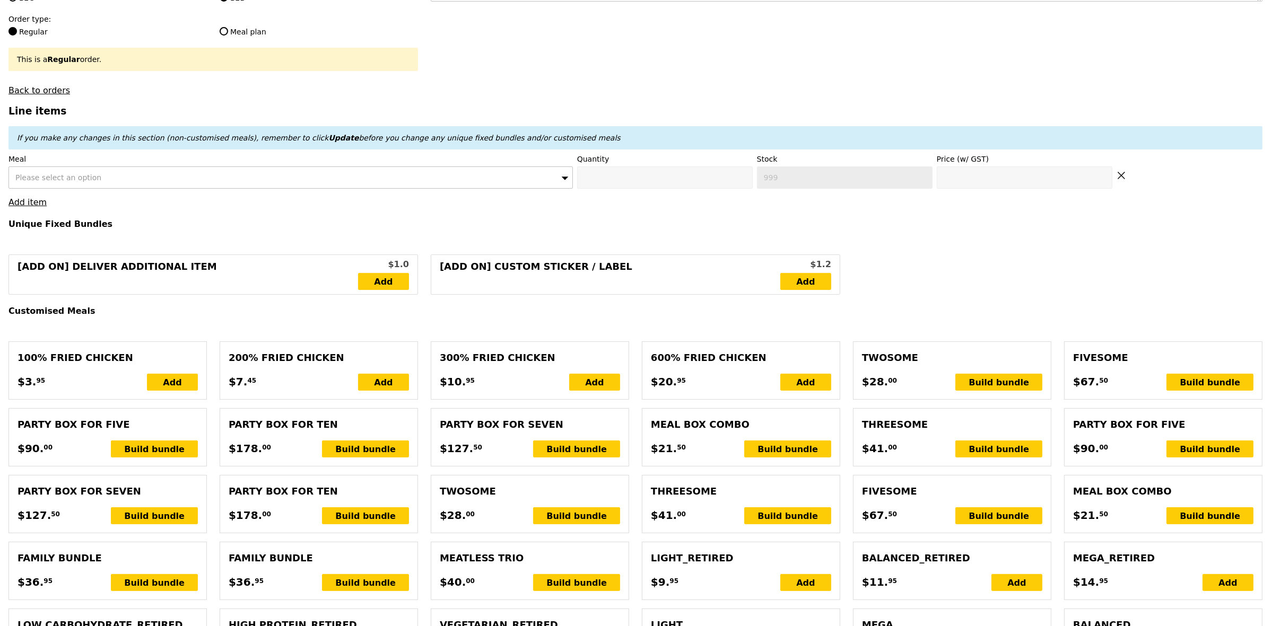
click at [86, 182] on span "Please select an option" at bounding box center [58, 177] width 86 height 8
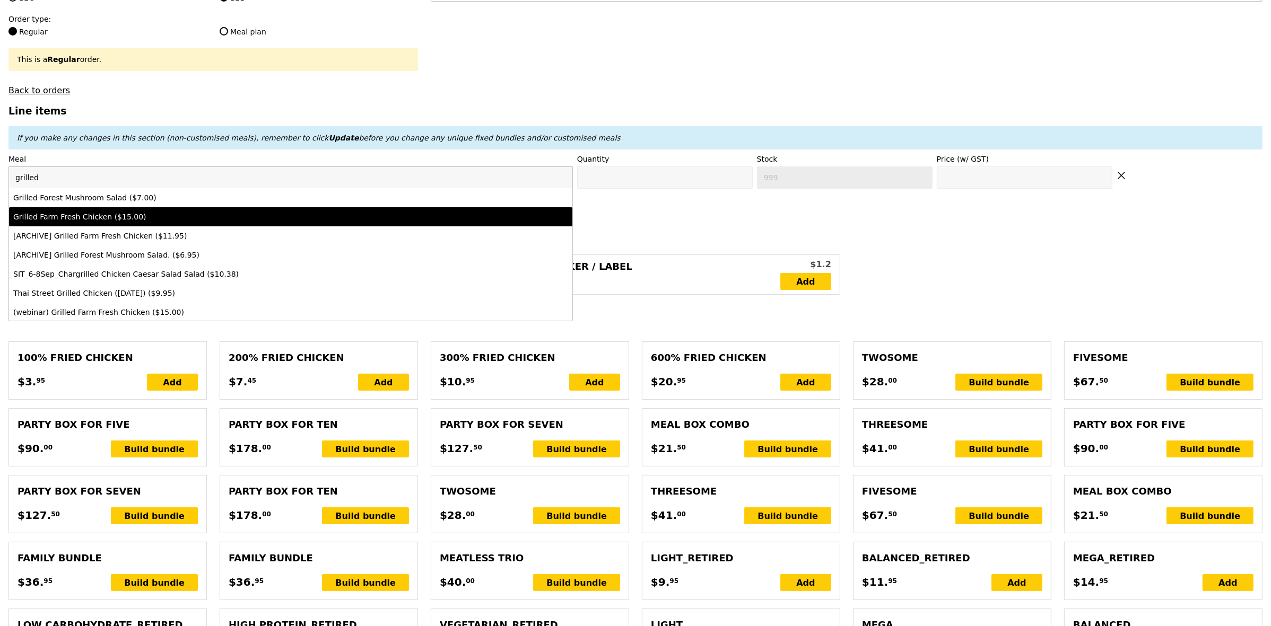
type input "grilled"
click at [112, 216] on li "Grilled Farm Fresh Chicken ($15.00)" at bounding box center [290, 216] width 563 height 19
type input "Confirm anyway"
type input "0"
type input "436"
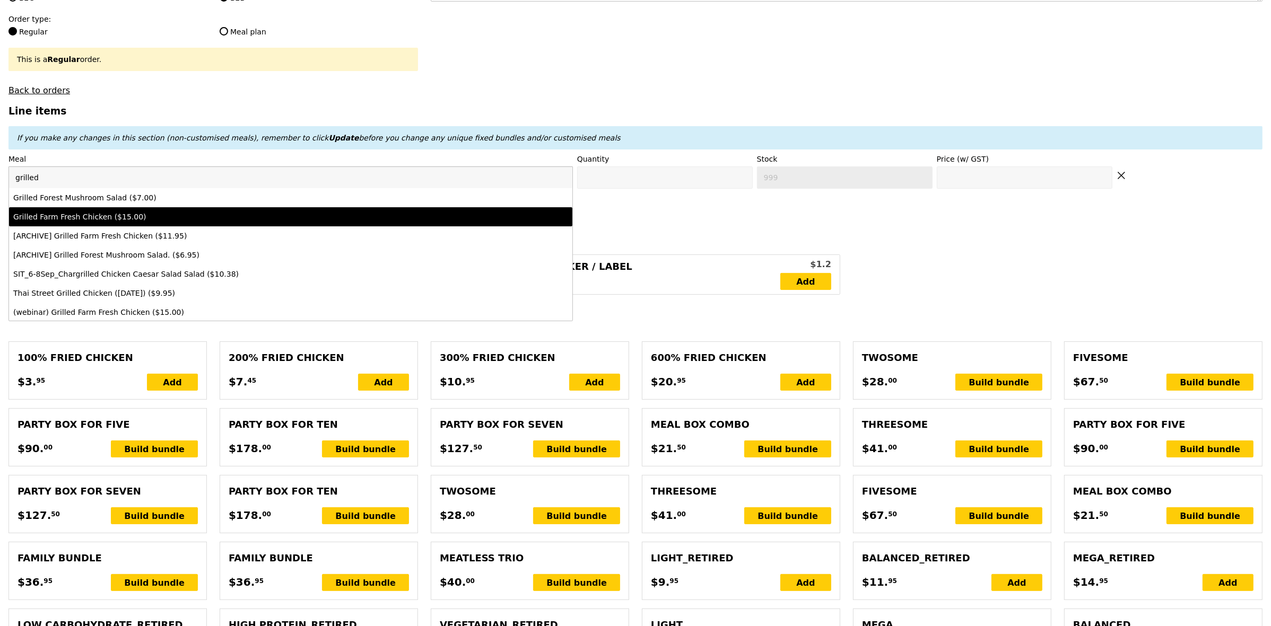
type input "15.0"
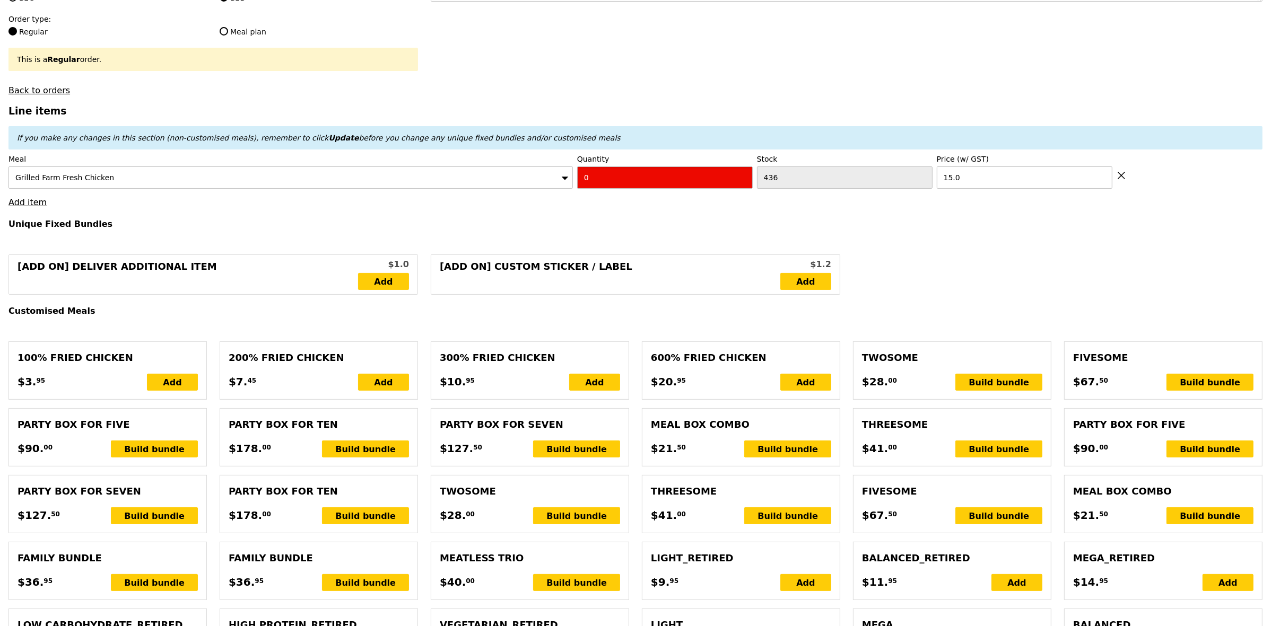
drag, startPoint x: 598, startPoint y: 184, endPoint x: 549, endPoint y: 187, distance: 48.9
click at [573, 182] on div "Meal Grilled Farm Fresh Chicken Quantity 0 Stock 436 Price (w/ GST) 15.0" at bounding box center [635, 171] width 1254 height 35
type input "Confirm"
type input "2"
drag, startPoint x: 376, startPoint y: 216, endPoint x: 267, endPoint y: 236, distance: 110.5
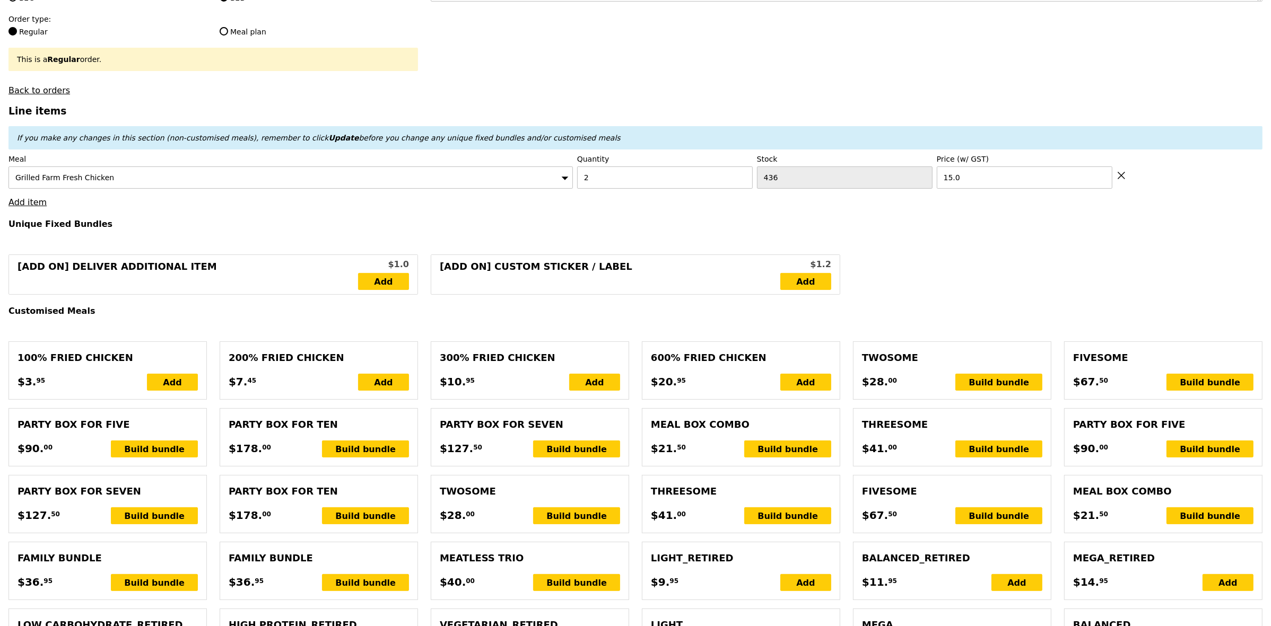
type input "Loading..."
click at [29, 207] on link "Add item" at bounding box center [27, 202] width 38 height 10
type input "30.00"
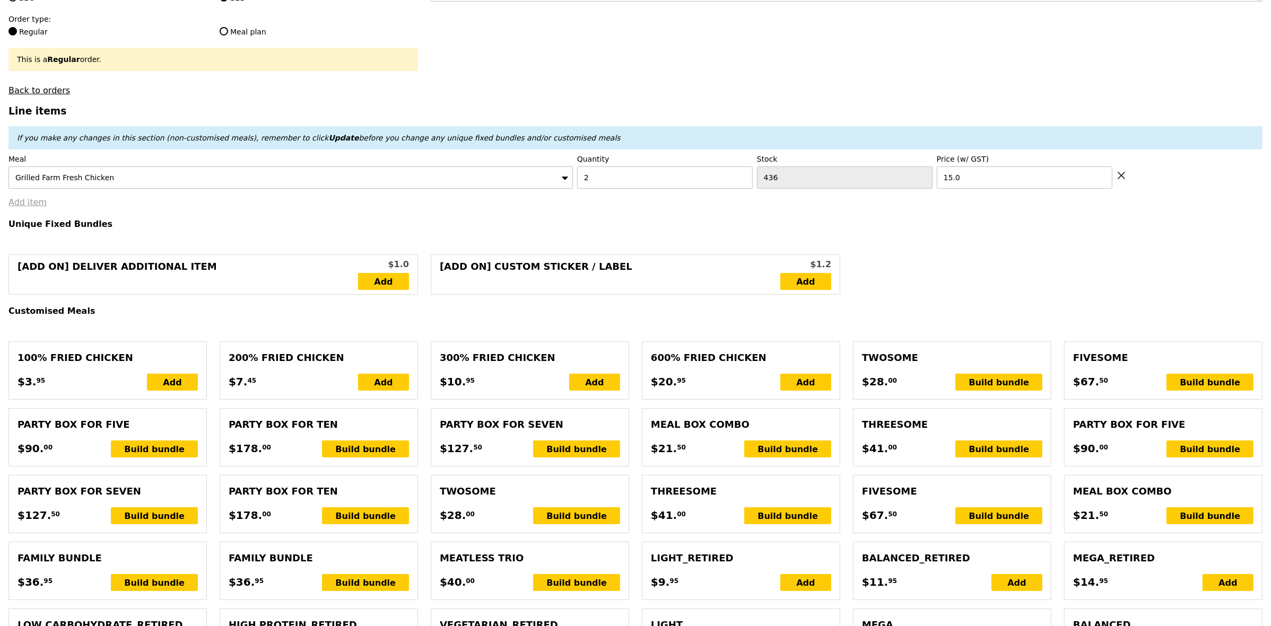
type input "7.57"
type input "8.25"
type input "40.20"
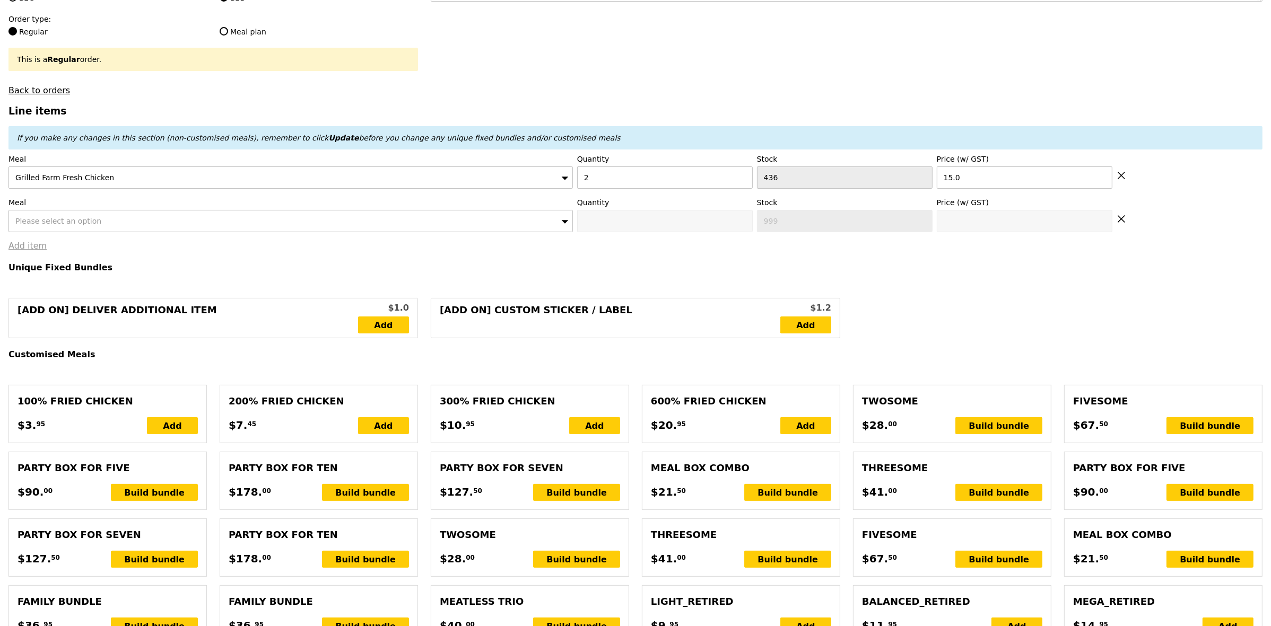
click at [145, 232] on div "Please select an option" at bounding box center [290, 221] width 564 height 22
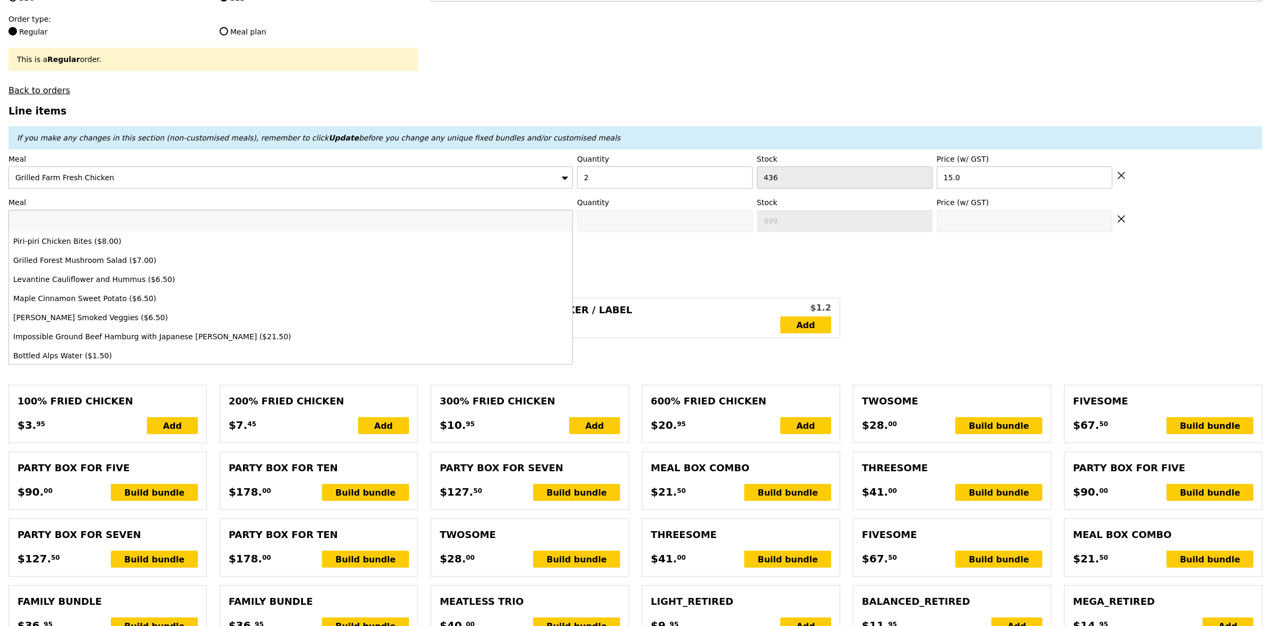
type input "Confirm"
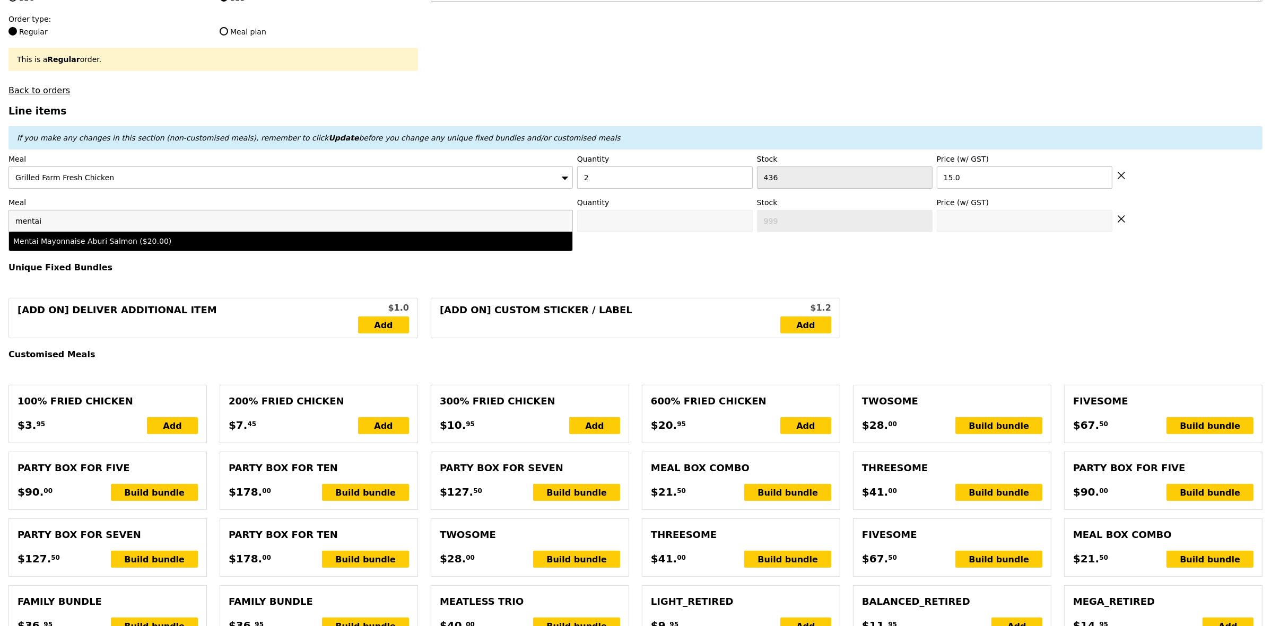
type input "mentai"
click at [147, 251] on li "Mentai Mayonnaise Aburi Salmon ($20.00)" at bounding box center [290, 241] width 563 height 19
type input "Confirm anyway"
type input "0"
type input "486"
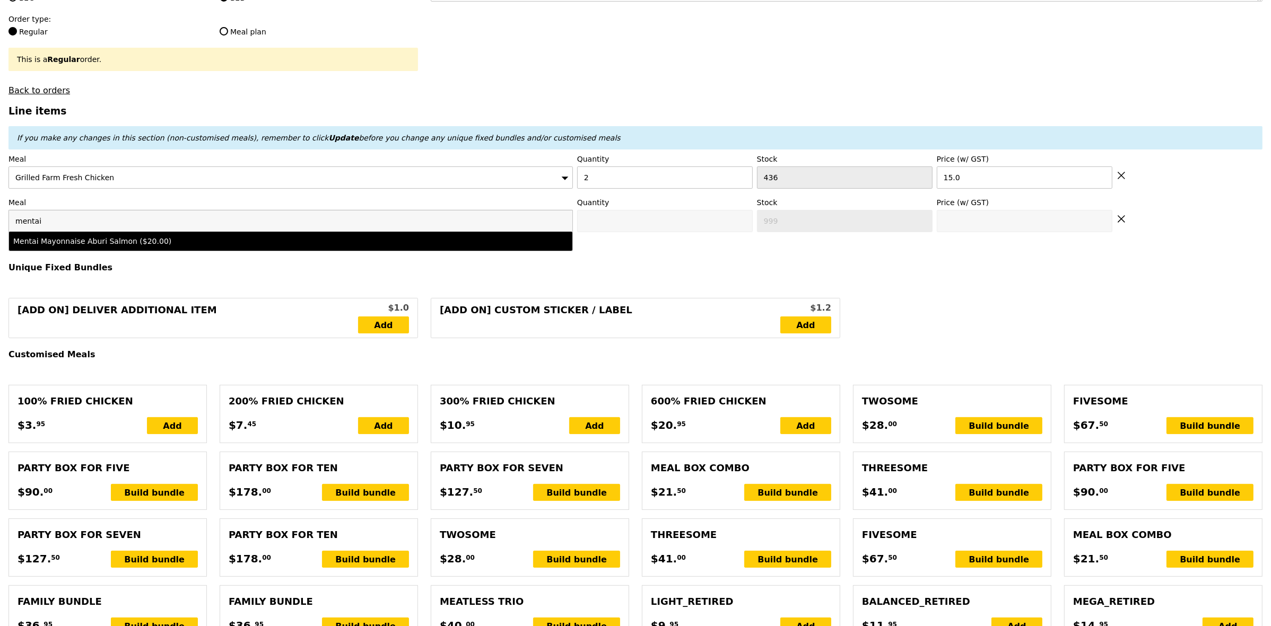
type input "20.0"
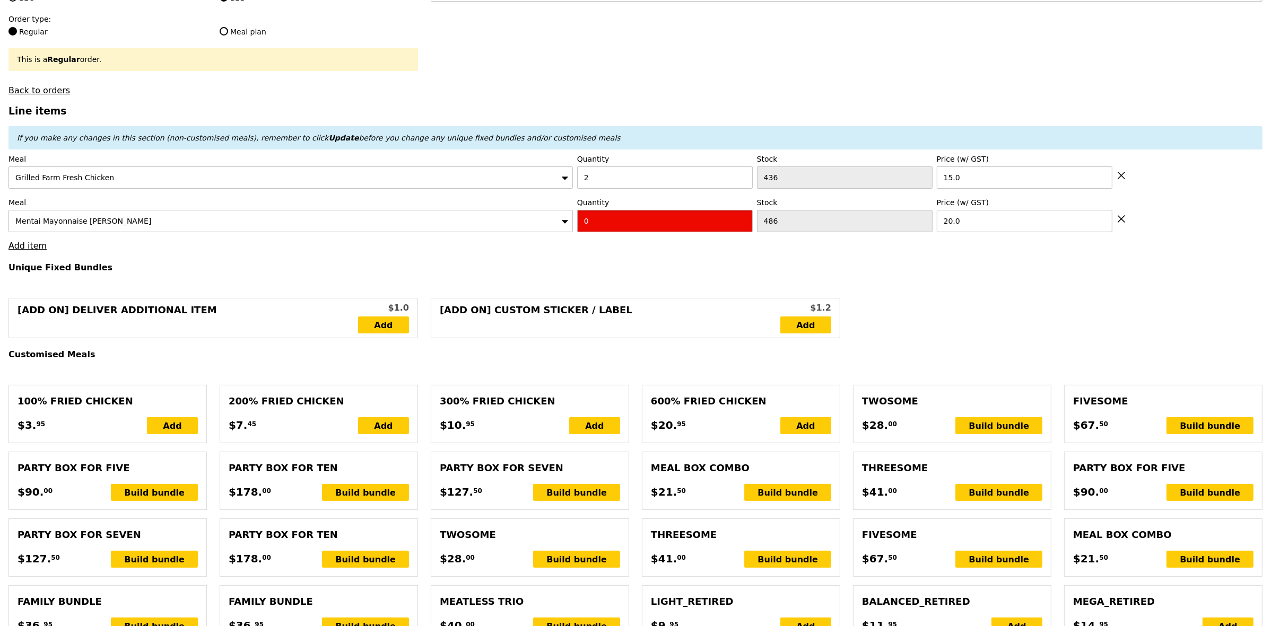
drag, startPoint x: 594, startPoint y: 225, endPoint x: 563, endPoint y: 222, distance: 31.0
click at [563, 222] on div "Meal Mentai Mayonnaise Aburi Salmon Quantity 0 Stock 486 Price (w/ GST) 20.0" at bounding box center [635, 214] width 1254 height 35
type input "Confirm"
type input "1"
click at [41, 251] on link "Add item" at bounding box center [27, 246] width 38 height 10
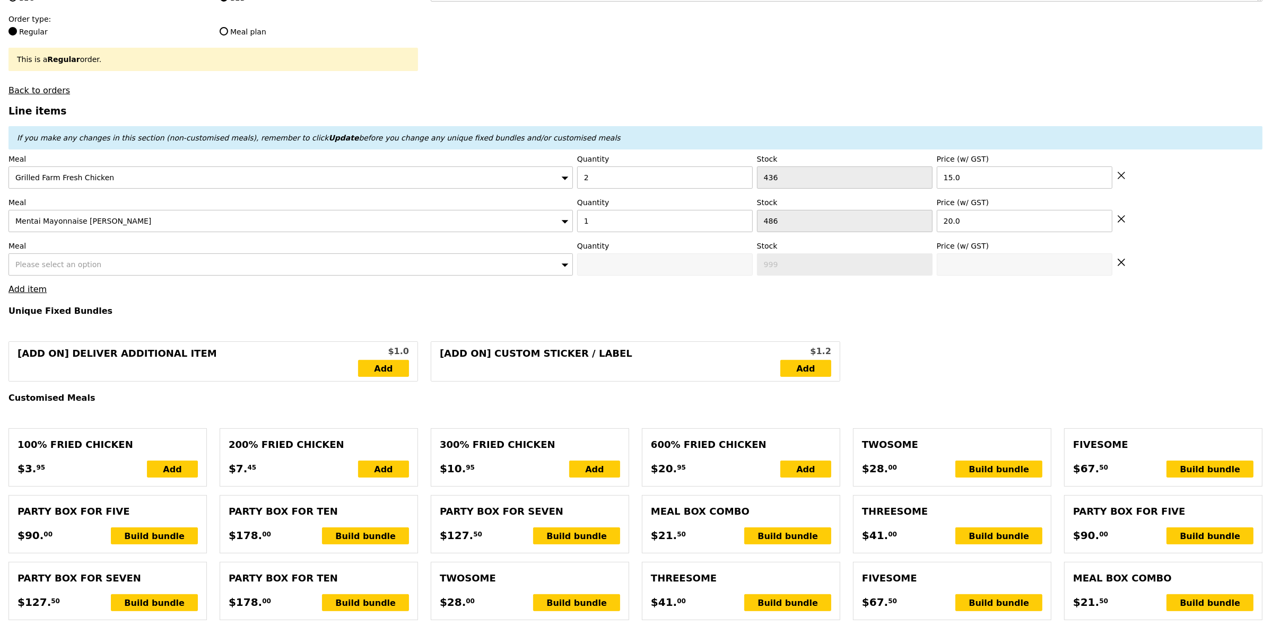
click at [78, 268] on span "Please select an option" at bounding box center [58, 264] width 86 height 8
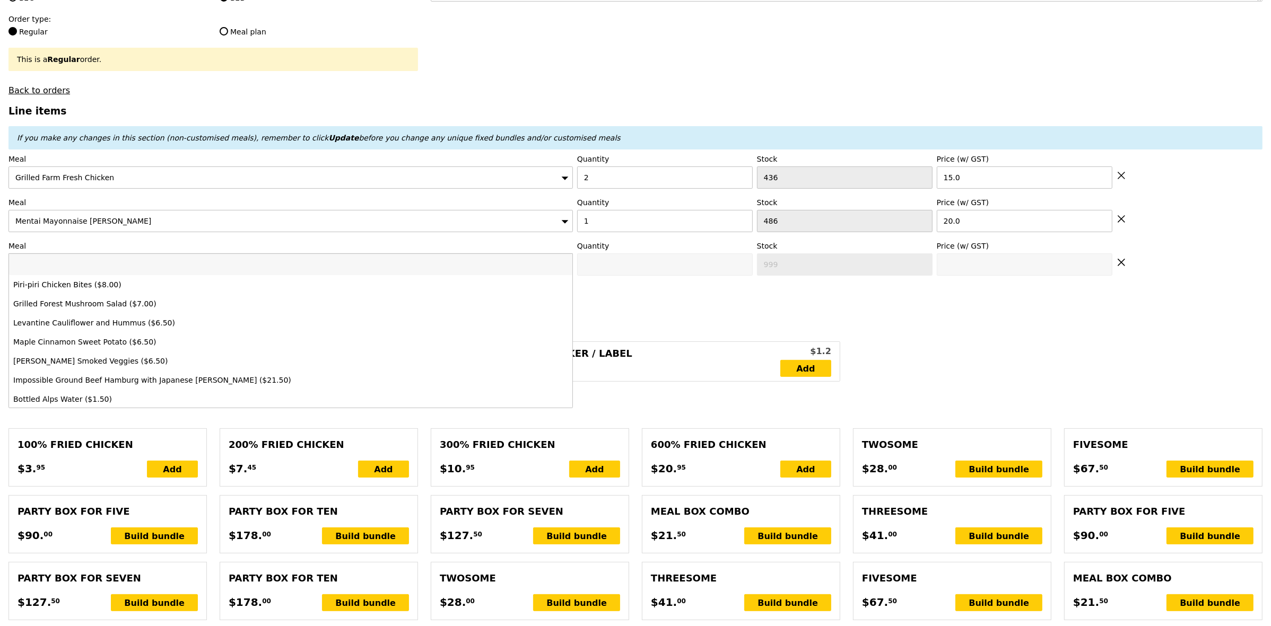
type input "Loading..."
type input "b"
type input "50.00"
type input "5.73"
type input "6.25"
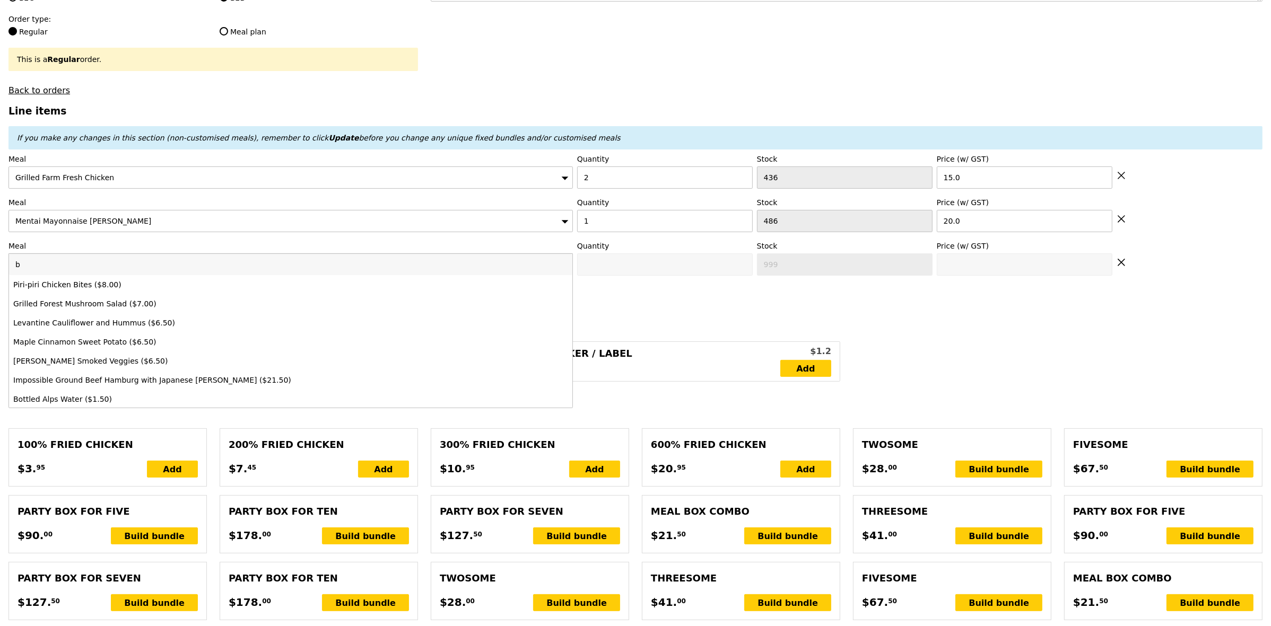
type input "58.20"
type input "basi"
type input "Confirm"
type input "basil"
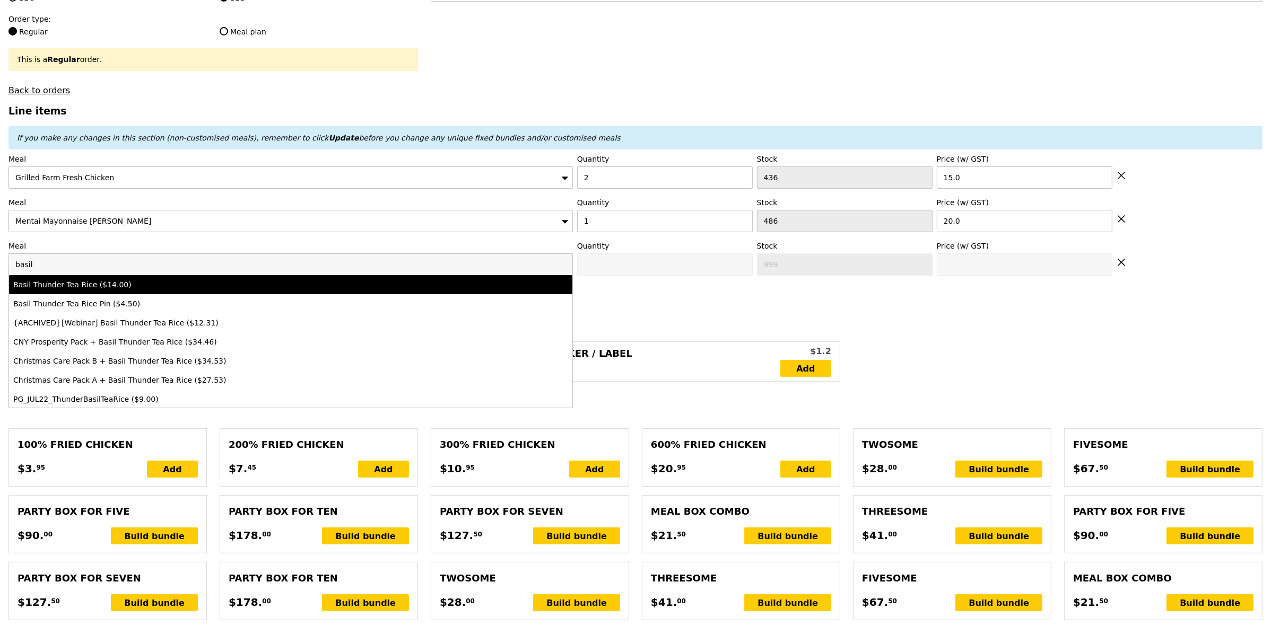
click at [86, 290] on div "Basil Thunder Tea Rice ($14.00)" at bounding box center [221, 285] width 416 height 11
type input "Confirm anyway"
type input "0"
type input "478"
type input "14.0"
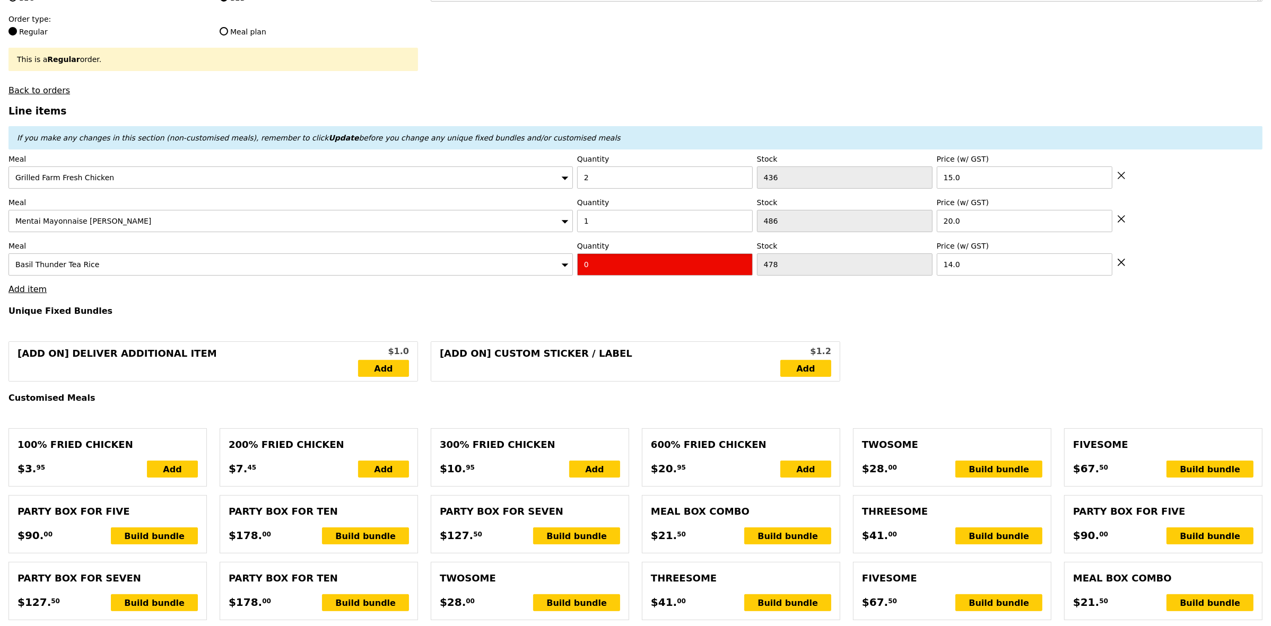
drag, startPoint x: 590, startPoint y: 267, endPoint x: 568, endPoint y: 265, distance: 21.8
click at [569, 266] on div "Meal Basil Thunder Tea Rice Quantity 0 Stock 478 Price (w/ GST) 14.0" at bounding box center [635, 258] width 1254 height 35
type input "Confirm"
type input "2"
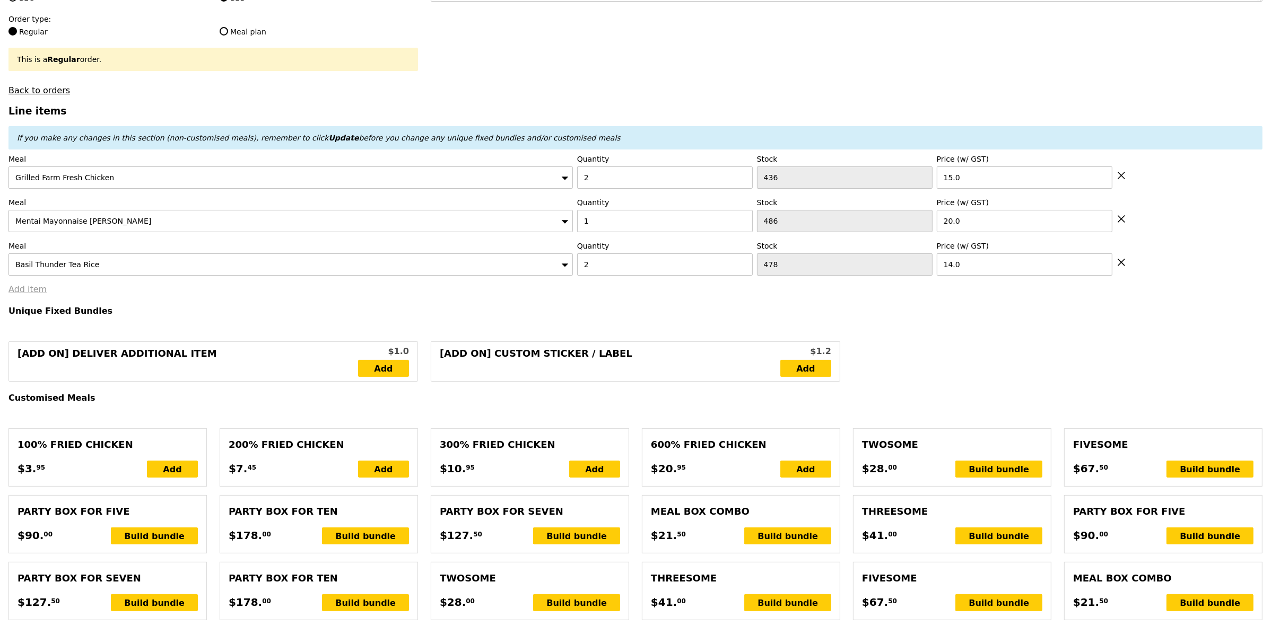
click at [37, 294] on link "Add item" at bounding box center [27, 289] width 38 height 10
type input "Loading..."
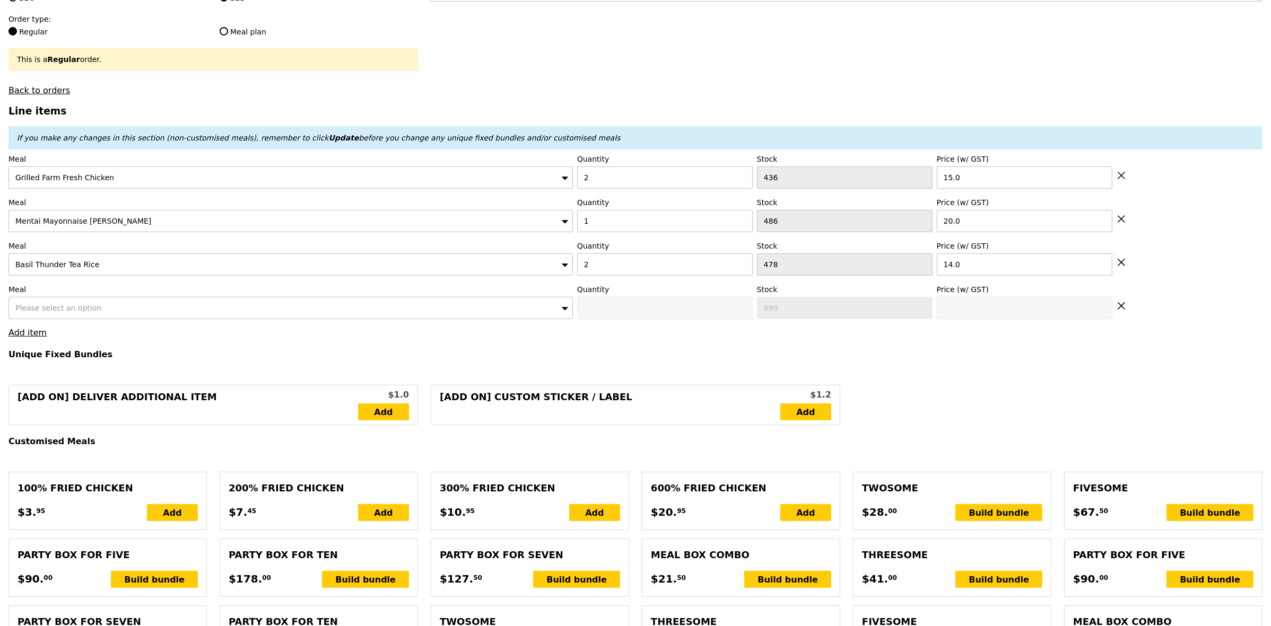
type input "78.00"
type input "3.62"
type input "3.95"
type input "83.90"
click at [62, 311] on span "Please select an option" at bounding box center [58, 308] width 86 height 8
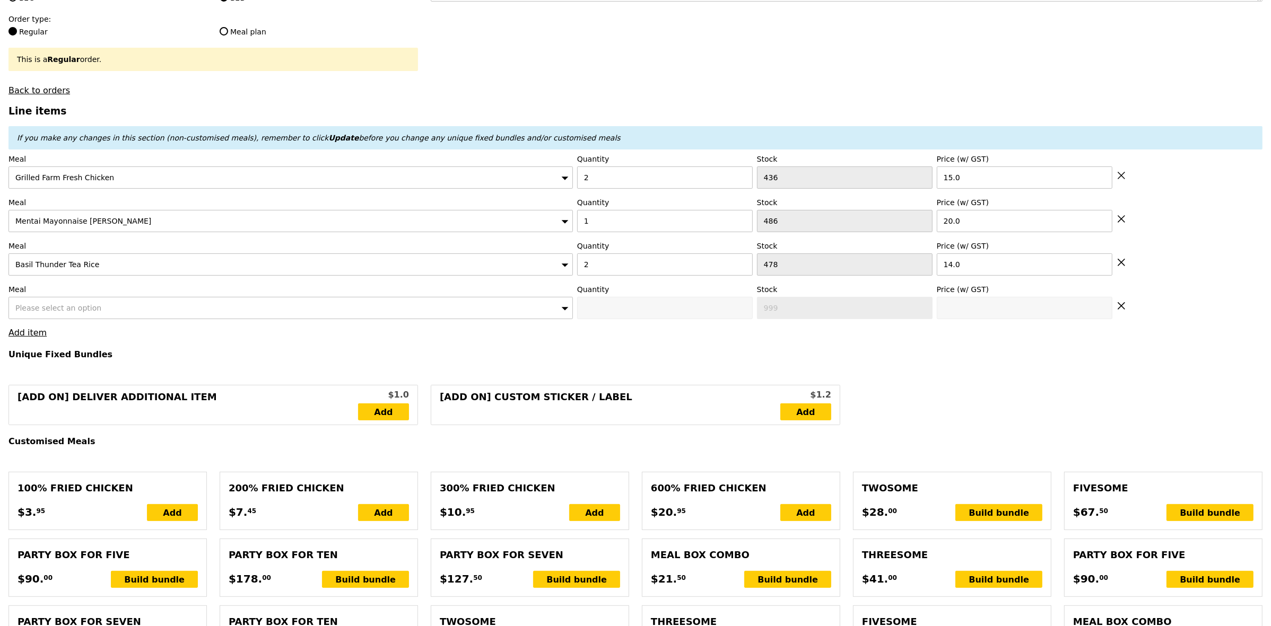
type input "Confirm"
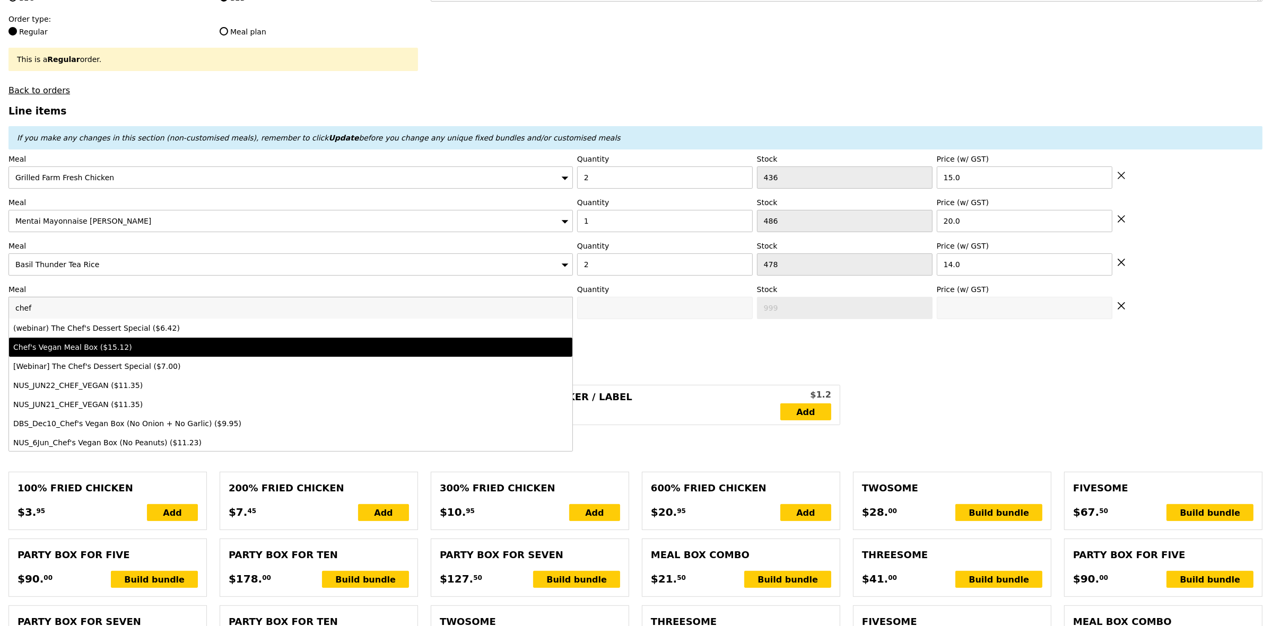
type input "chef"
click at [168, 348] on li "Chef's Vegan Meal Box ($15.12)" at bounding box center [290, 347] width 563 height 19
type input "Confirm anyway"
type input "0"
type input "15.12"
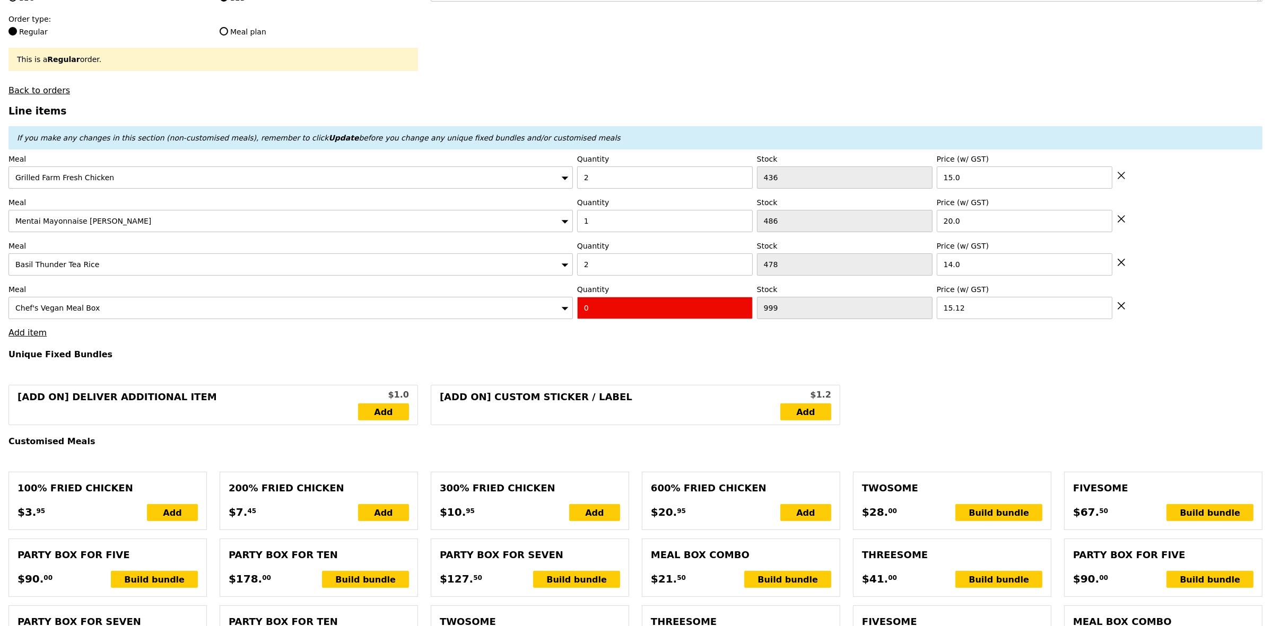
drag, startPoint x: 606, startPoint y: 317, endPoint x: 507, endPoint y: 329, distance: 99.9
click at [518, 319] on div "Meal Chef's Vegan Meal Box Quantity 0 Stock 999 Price (w/ GST) 15.12" at bounding box center [635, 301] width 1254 height 35
type input "Confirm"
type input "1"
click at [496, 360] on h4 "Unique Fixed Bundles" at bounding box center [635, 355] width 1254 height 10
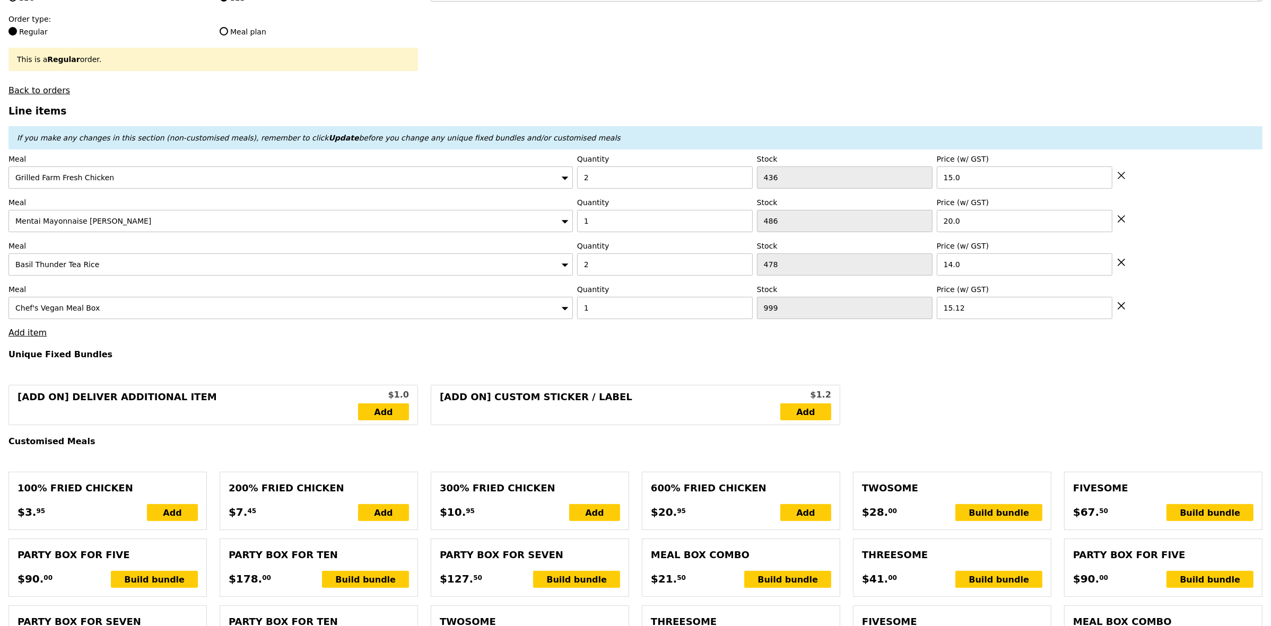
type input "Loading..."
type input "93.12"
type input "99.02"
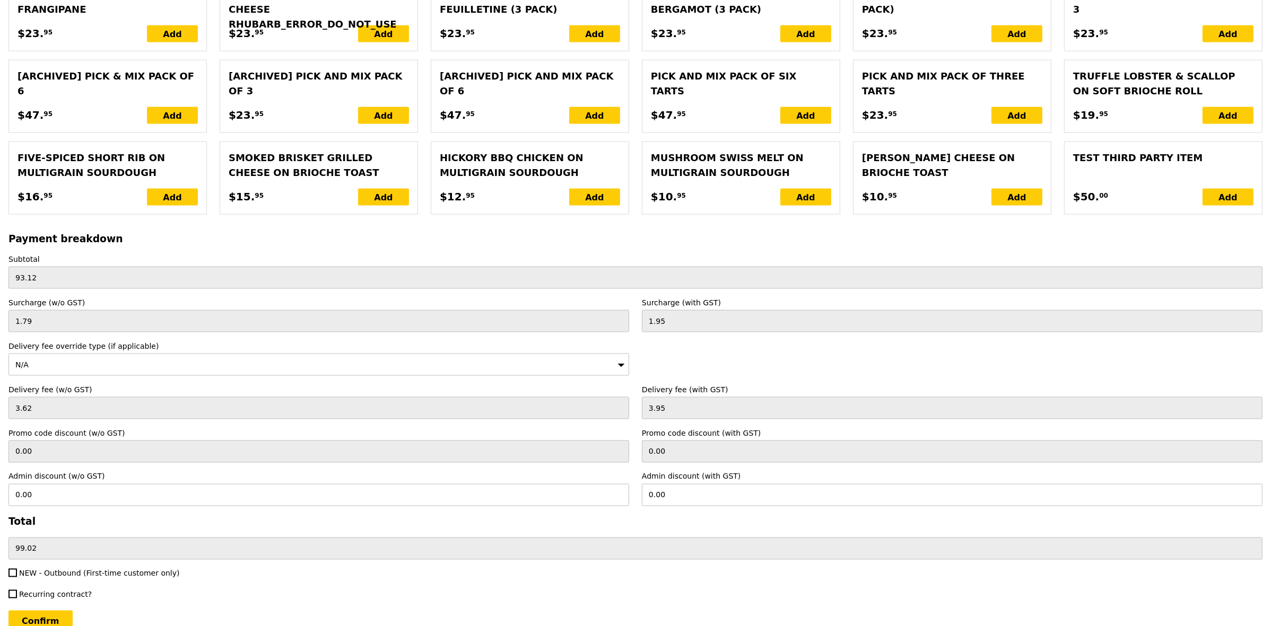
scroll to position [2184, 0]
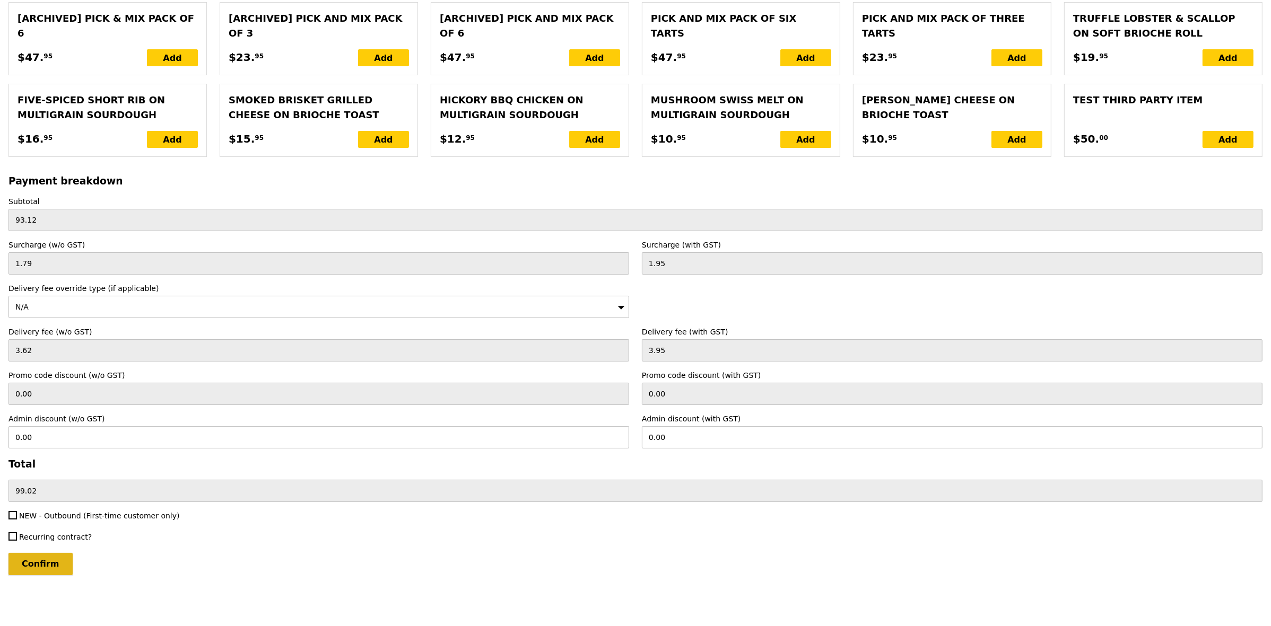
click at [37, 557] on input "Confirm" at bounding box center [40, 564] width 64 height 22
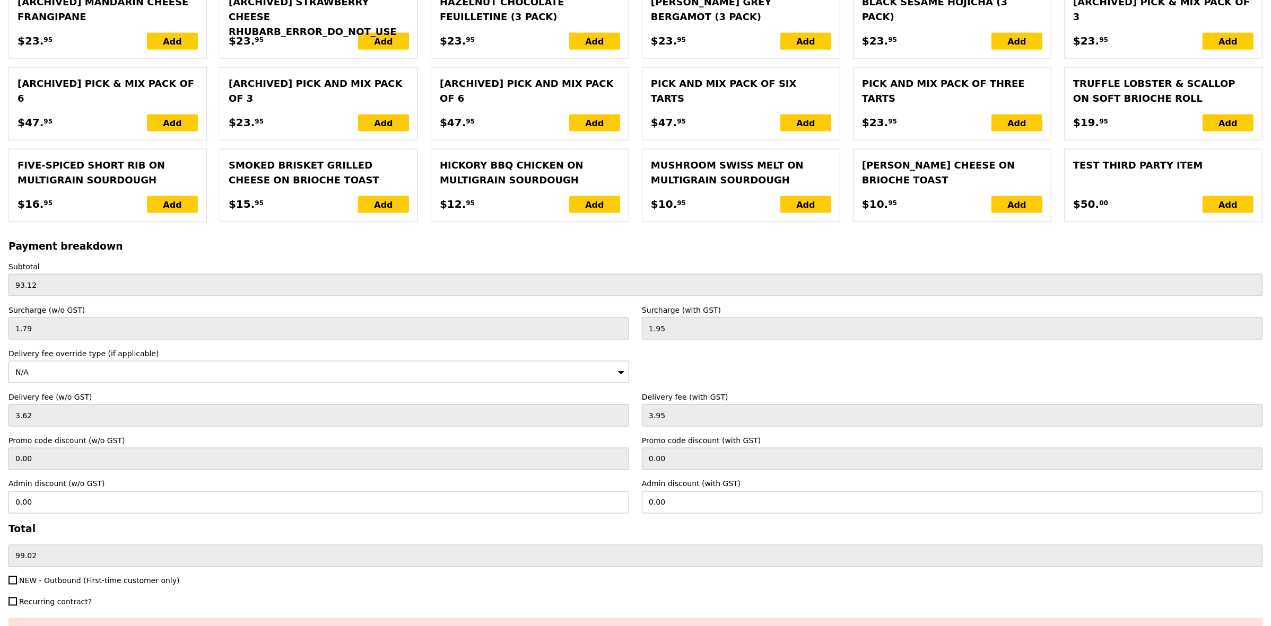
scroll to position [2216, 0]
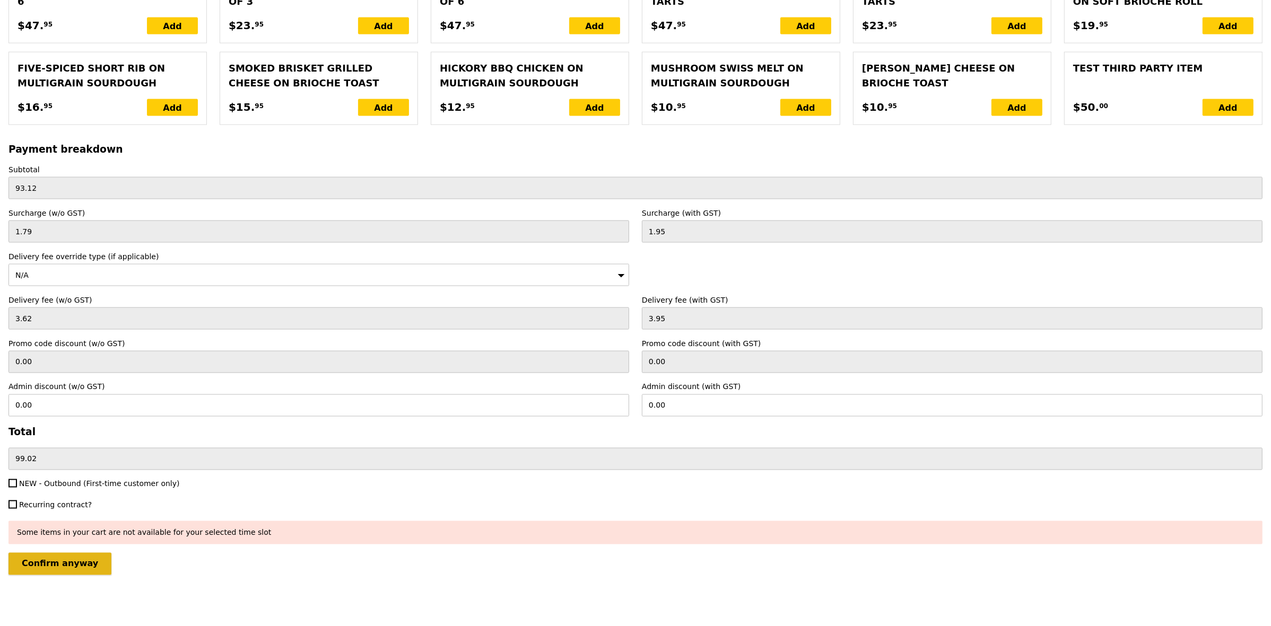
click at [85, 558] on input "Confirm anyway" at bounding box center [59, 564] width 103 height 22
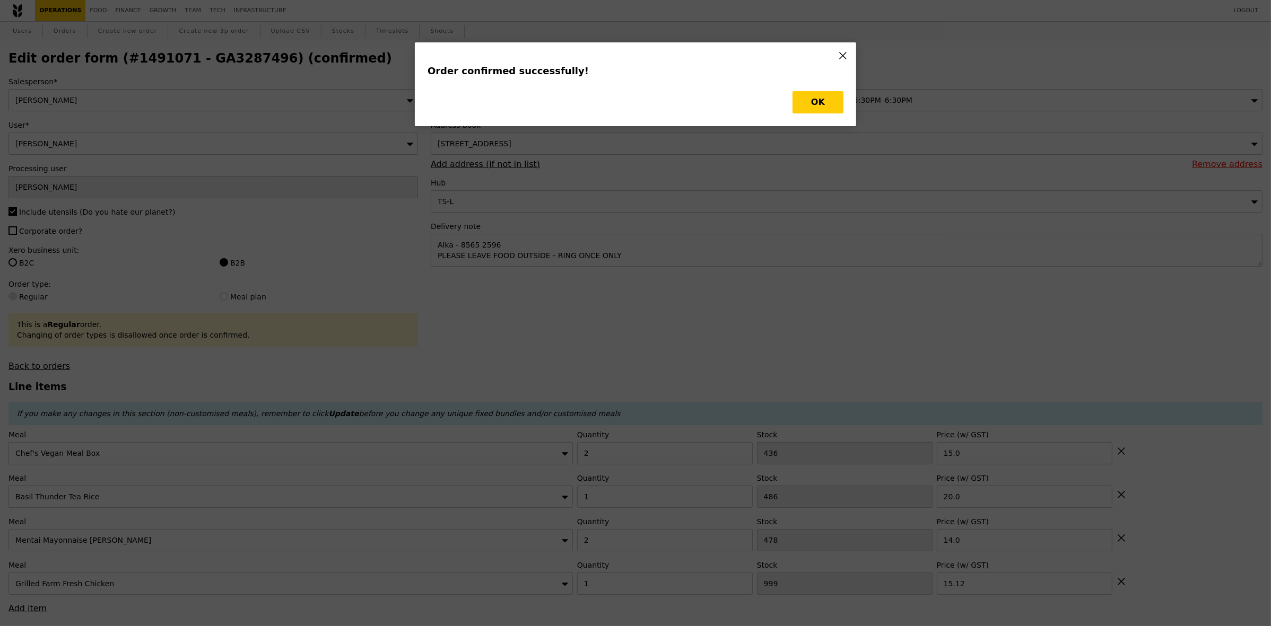
type input "Loading..."
checkbox input "false"
type input "1"
type input "1000"
type input "15.12"
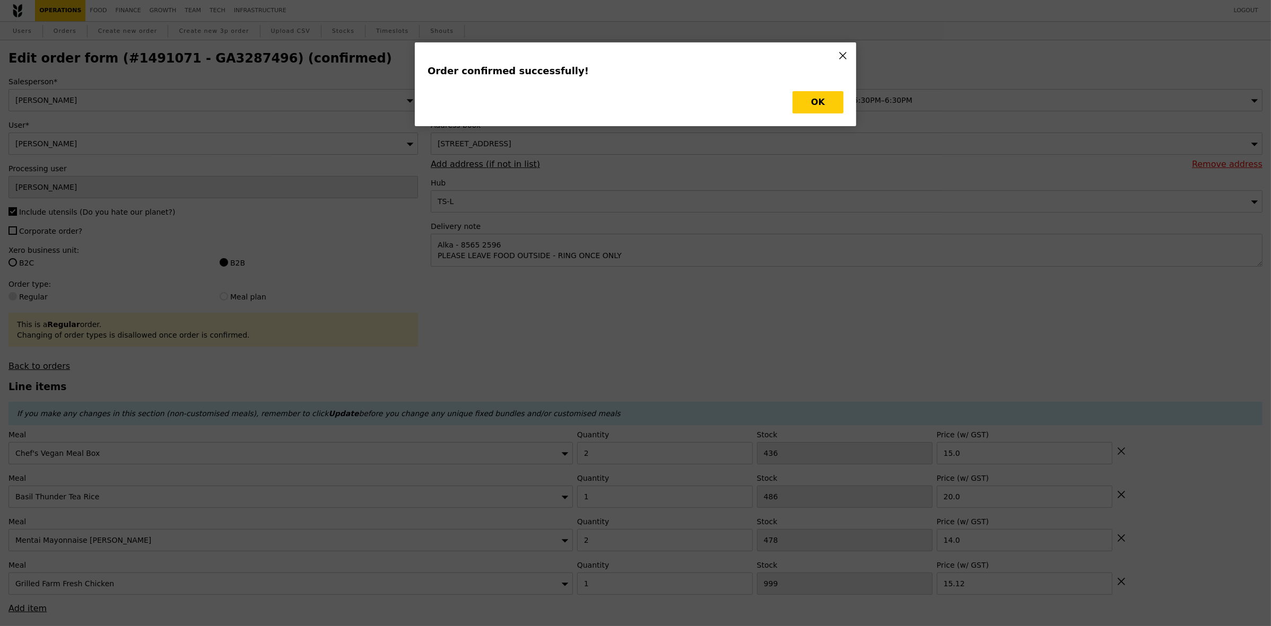
type input "2"
type input "478"
type input "14.00"
type input "1"
type input "486"
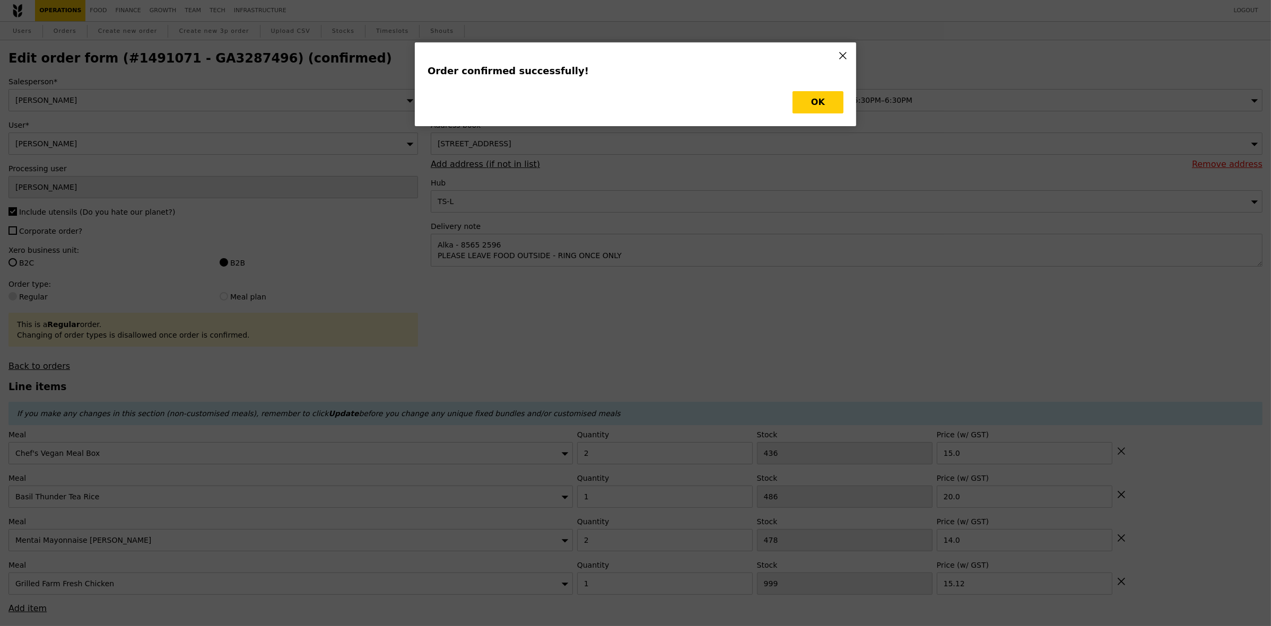
type input "20.00"
type input "2"
type input "436"
type input "15.00"
click at [836, 97] on button "OK" at bounding box center [817, 102] width 51 height 22
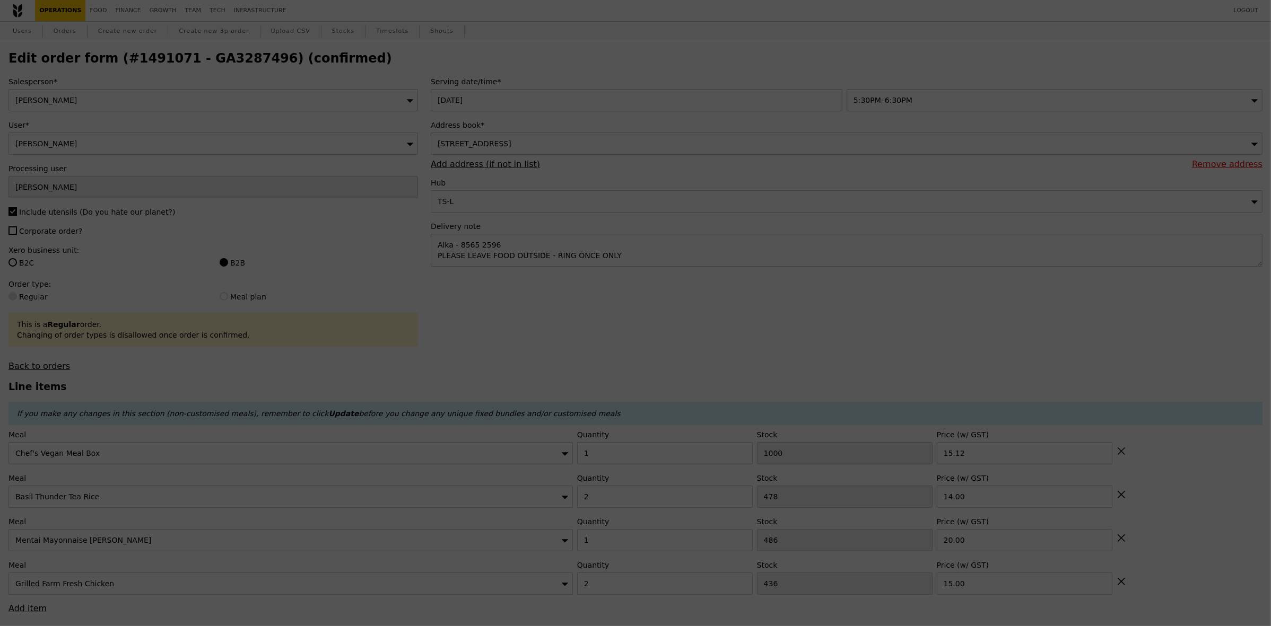
type input "476"
type input "485"
type input "434"
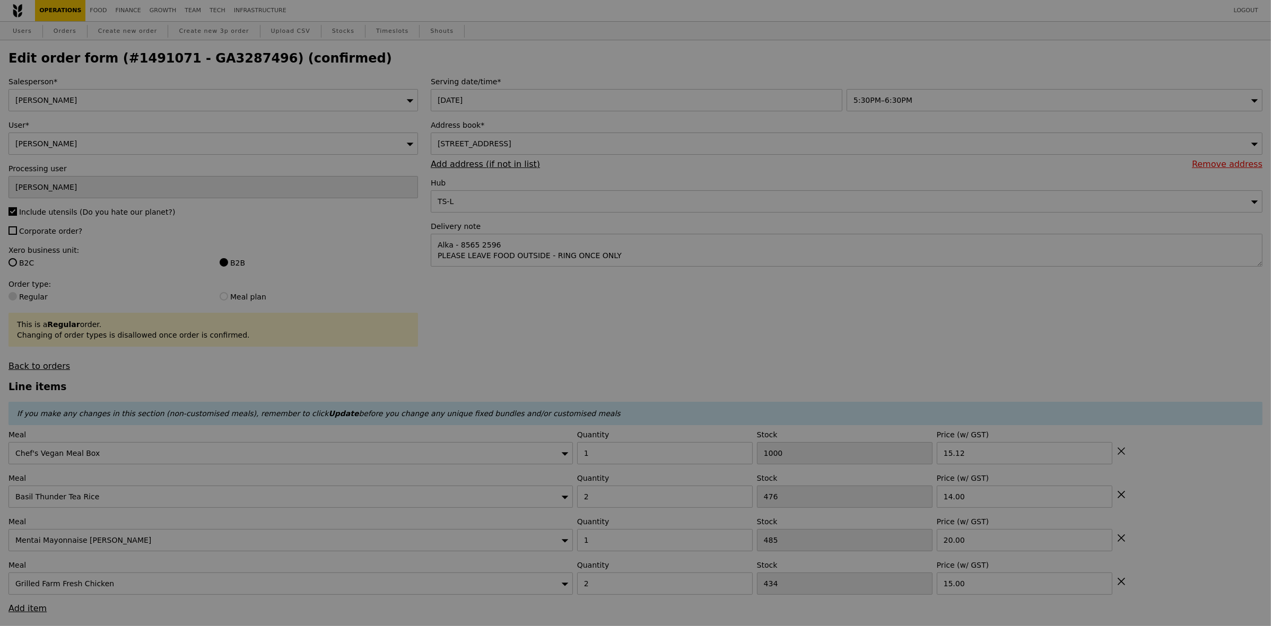
type input "Update"
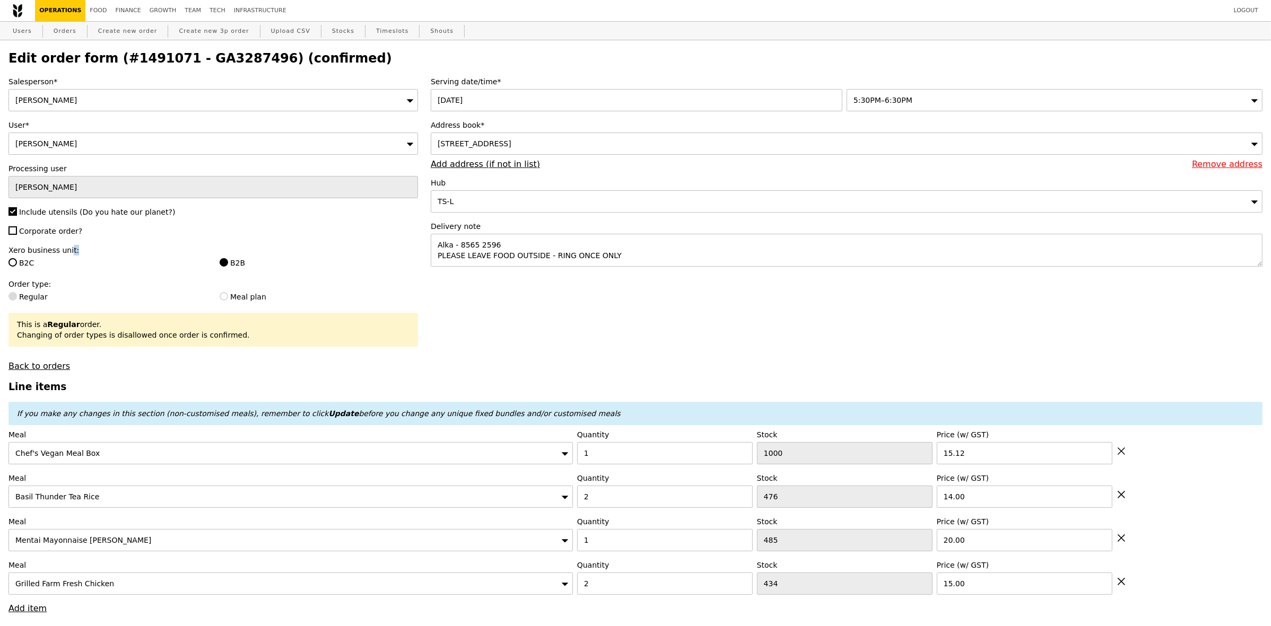
drag, startPoint x: 75, startPoint y: 245, endPoint x: 66, endPoint y: 240, distance: 9.7
click at [66, 240] on div "Salesperson* Joyce User* Alka Gupta Processing user Joyce Include utensils (Do …" at bounding box center [213, 223] width 422 height 295
click at [62, 229] on span "Corporate order?" at bounding box center [50, 231] width 63 height 8
click at [17, 229] on input "Corporate order?" at bounding box center [12, 230] width 8 height 8
checkbox input "true"
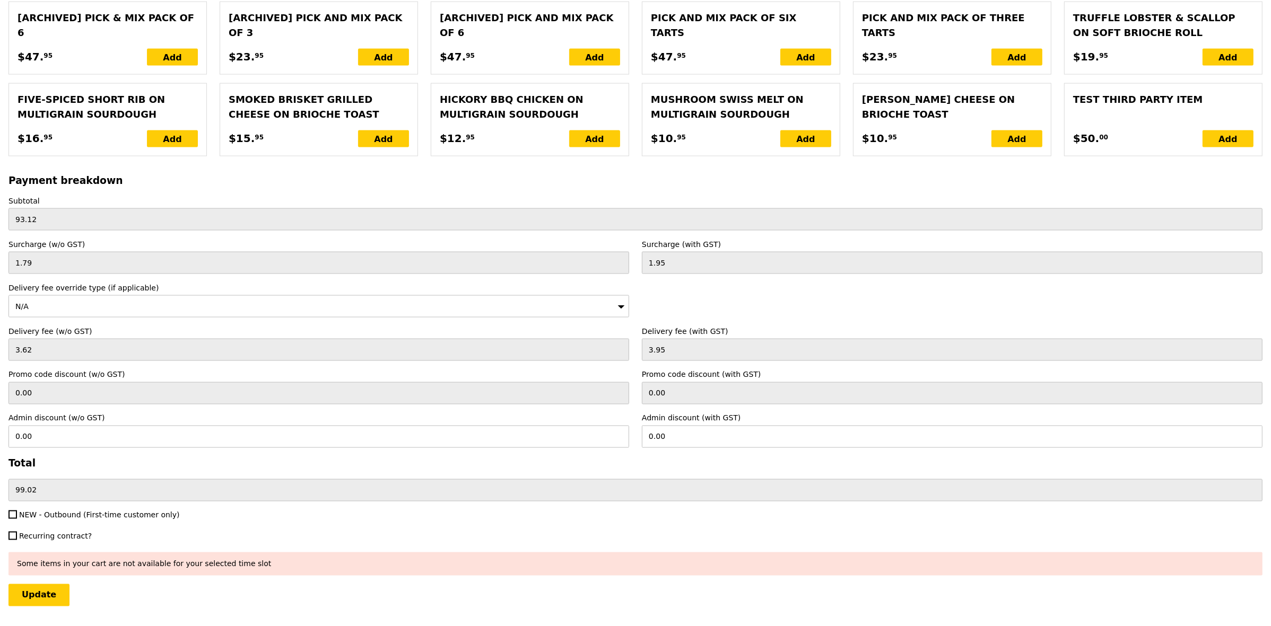
scroll to position [2227, 0]
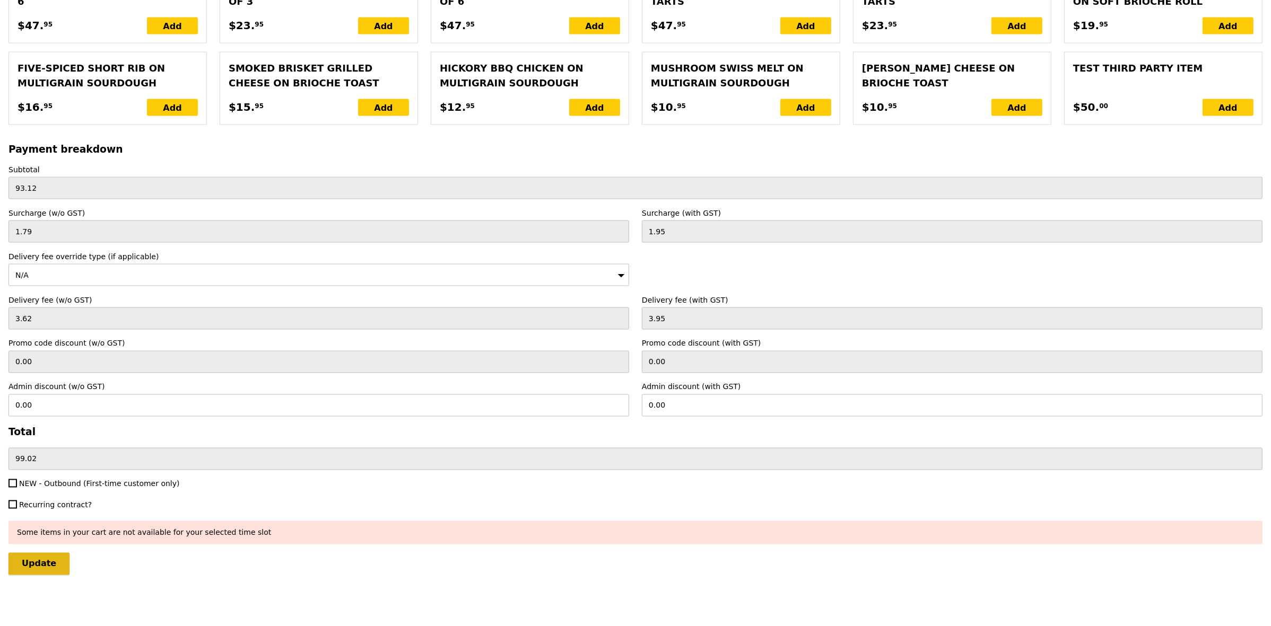
click at [48, 566] on input "Update" at bounding box center [38, 564] width 61 height 22
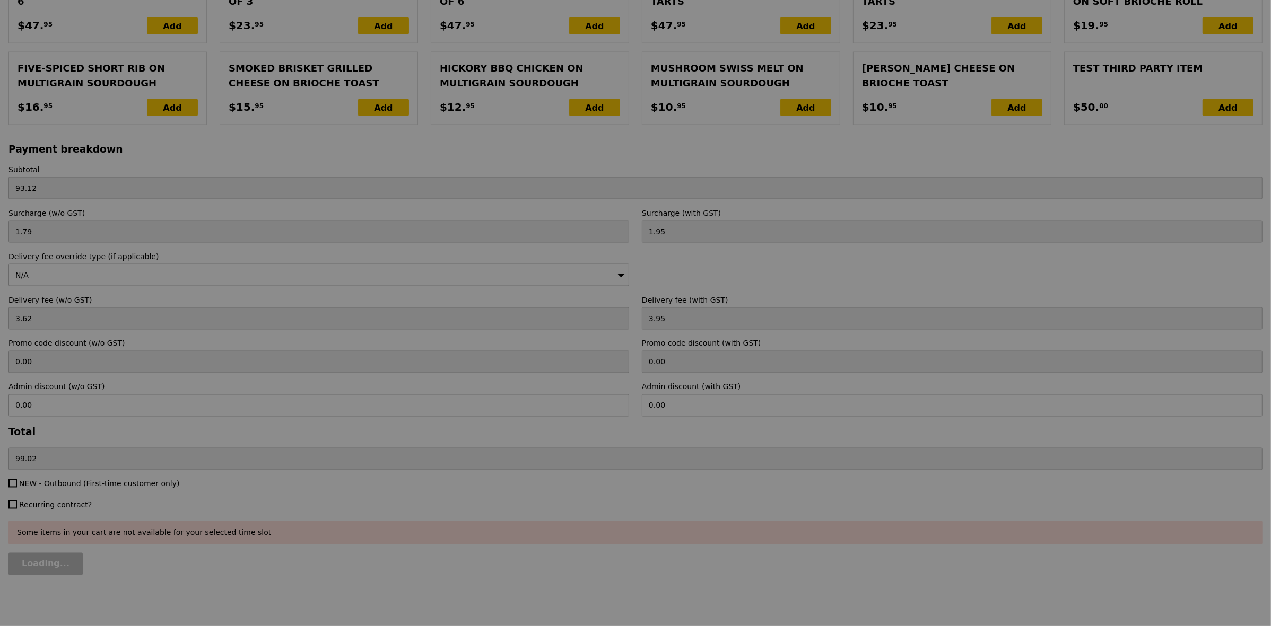
type input "Update"
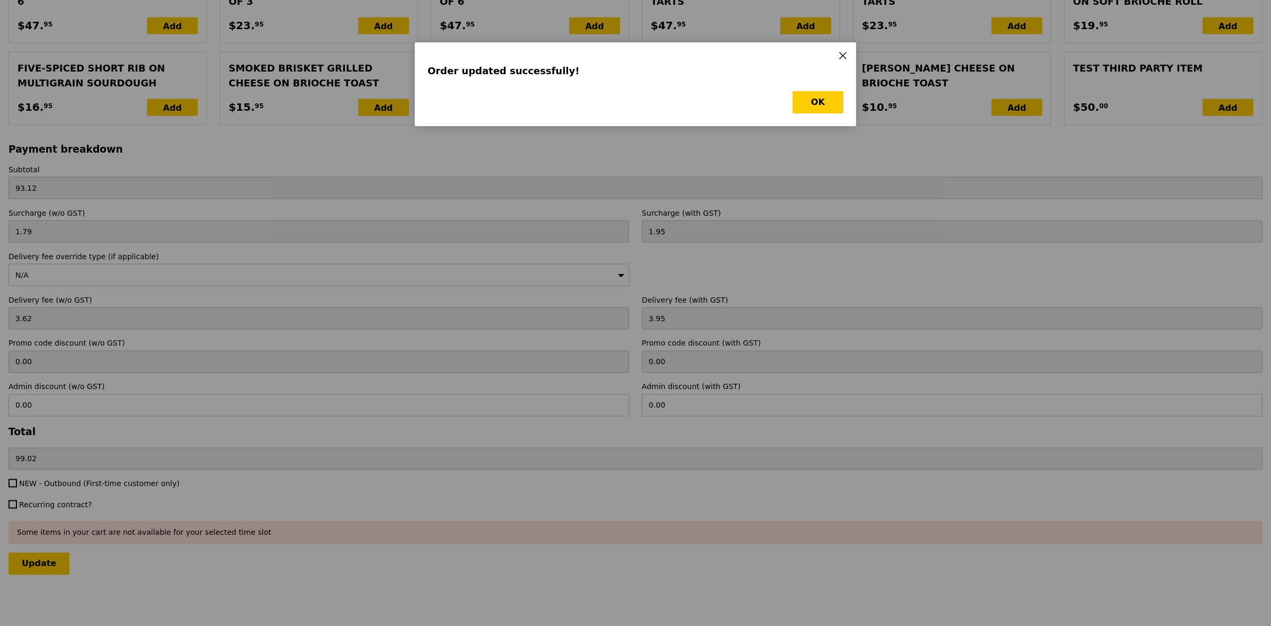
scroll to position [0, 0]
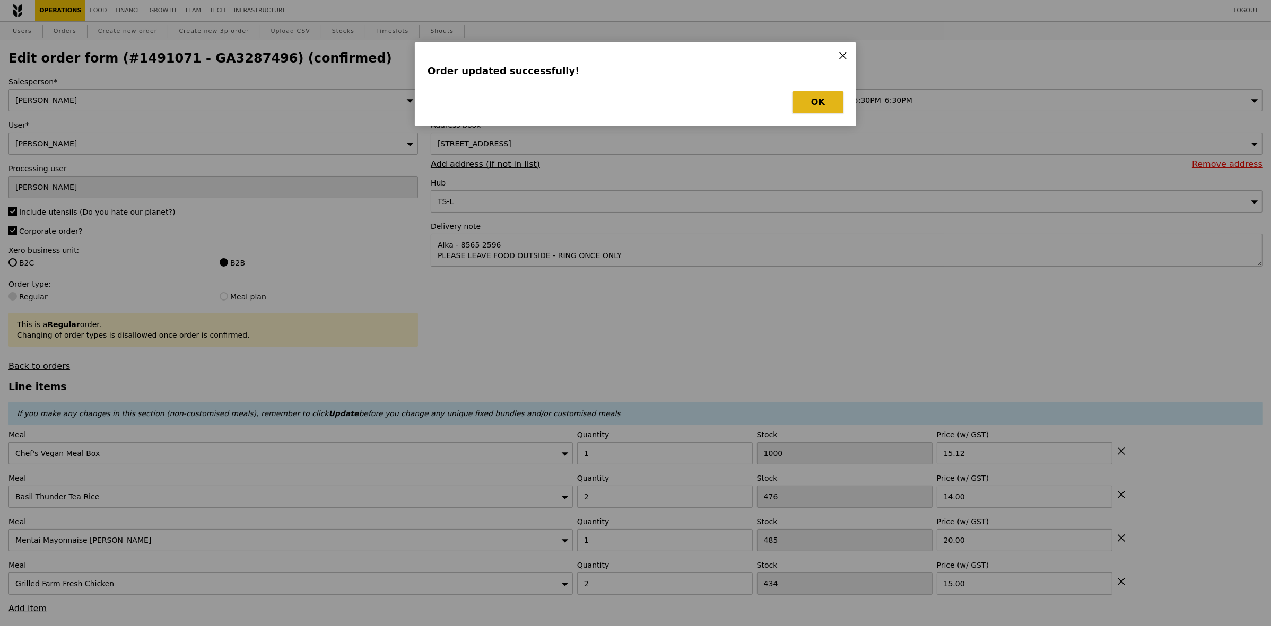
click at [821, 103] on button "OK" at bounding box center [817, 102] width 51 height 22
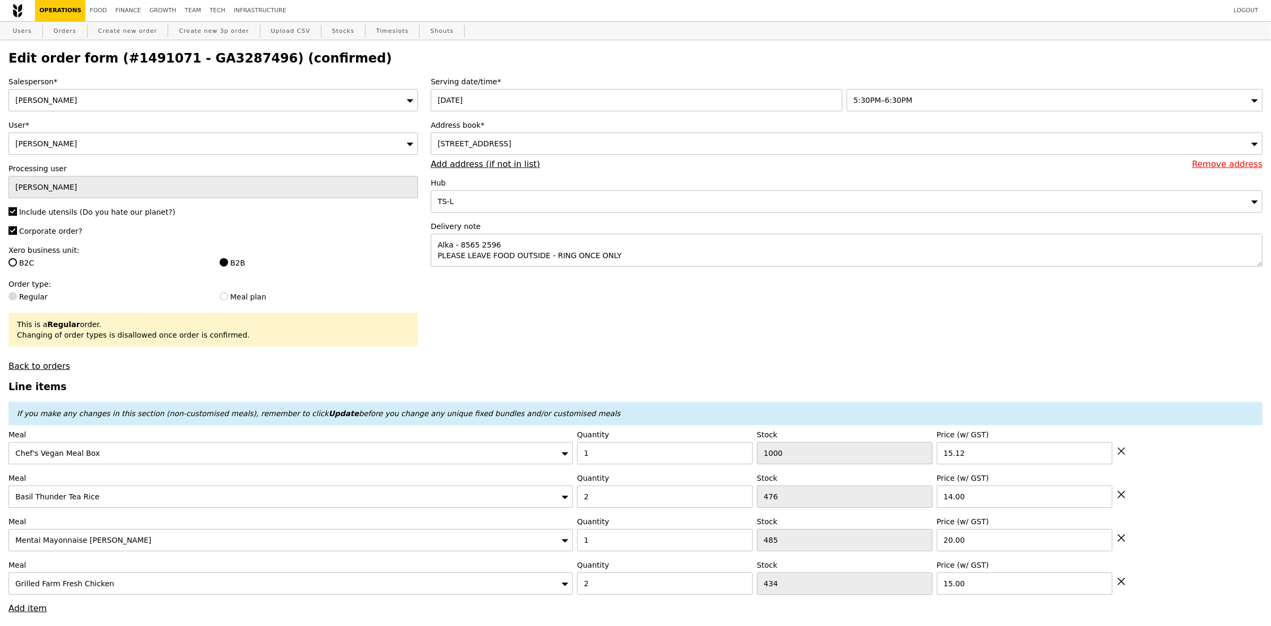
click at [222, 51] on h2 "Edit order form (#1491071 - GA3287496) (confirmed)" at bounding box center [635, 58] width 1254 height 15
click at [221, 53] on h2 "Edit order form (#1491071 - GA3287496) (confirmed)" at bounding box center [635, 58] width 1254 height 15
copy h2 "GA3287496"
click at [67, 34] on link "Orders" at bounding box center [64, 31] width 31 height 19
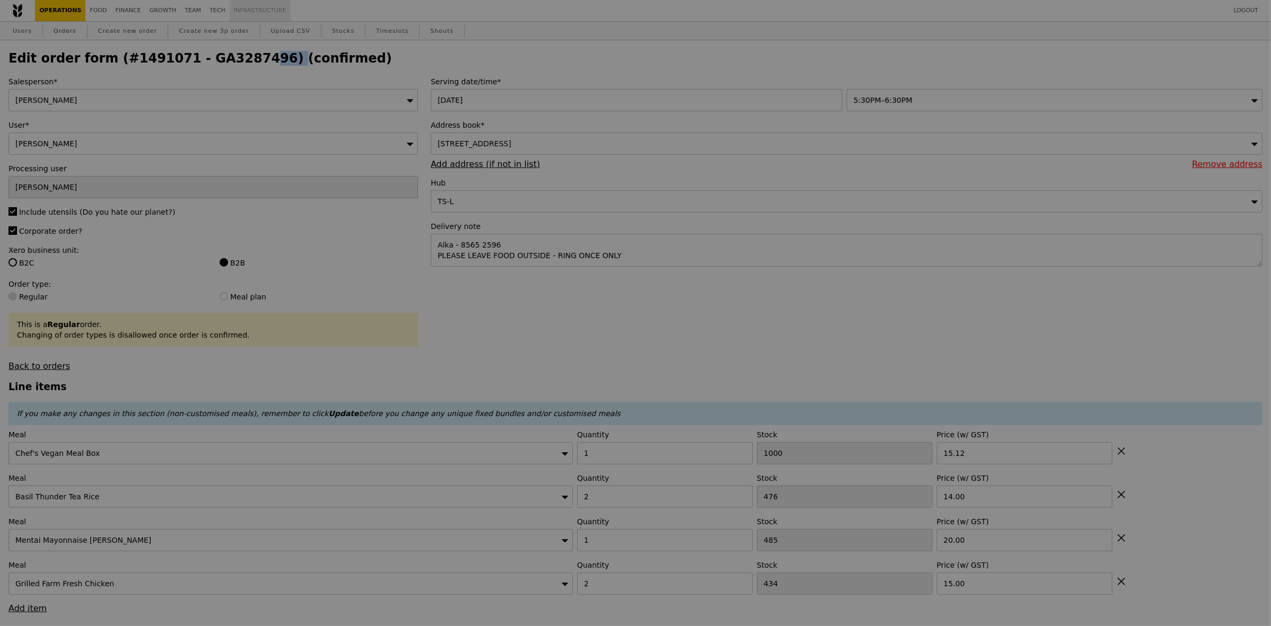
select select "100"
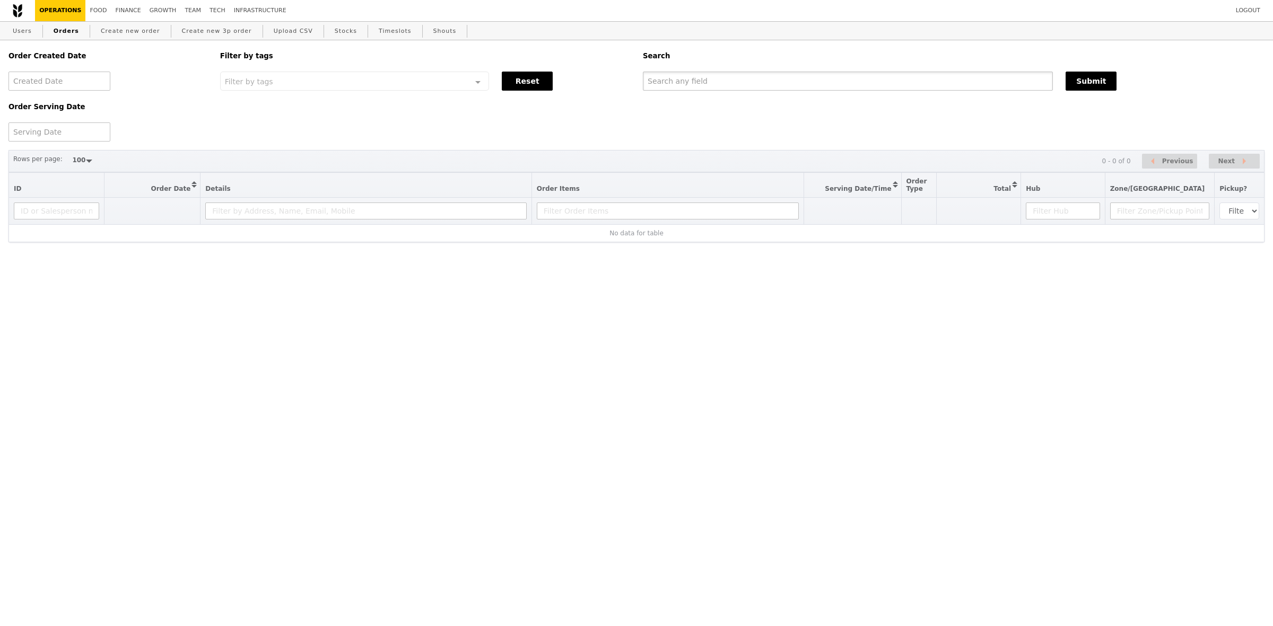
click at [769, 77] on input "text" at bounding box center [848, 81] width 410 height 19
paste input "GA3287496"
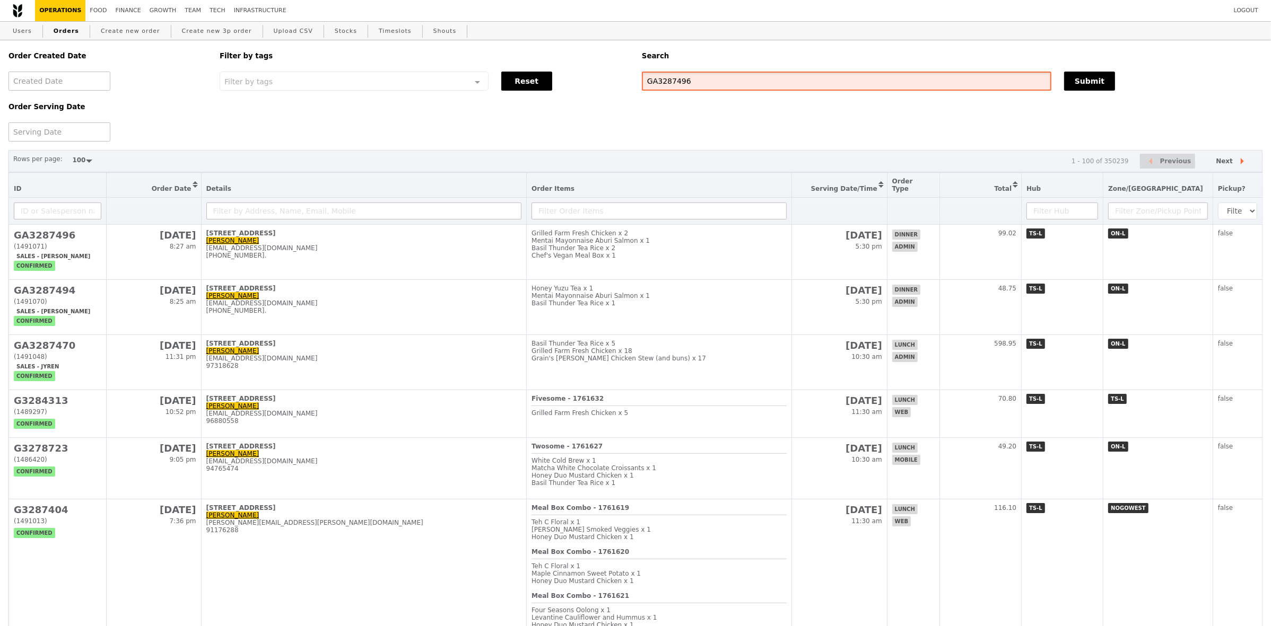
type input "GA3287496"
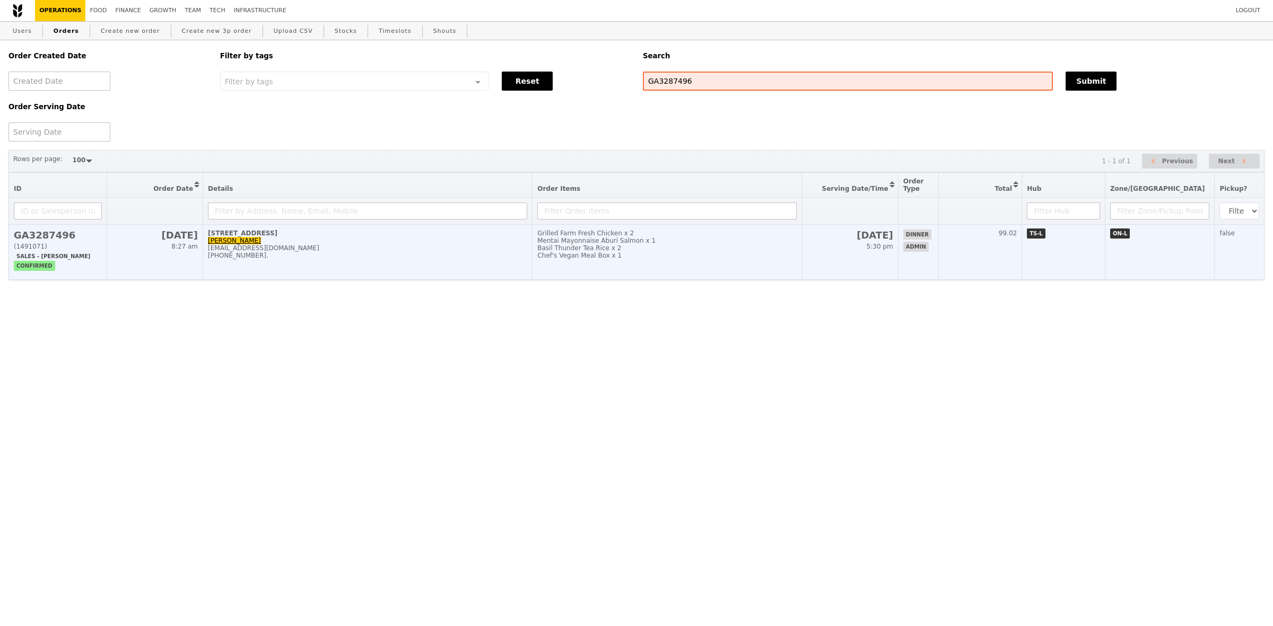
click at [688, 252] on div "Basil Thunder Tea Rice x 2" at bounding box center [666, 248] width 259 height 7
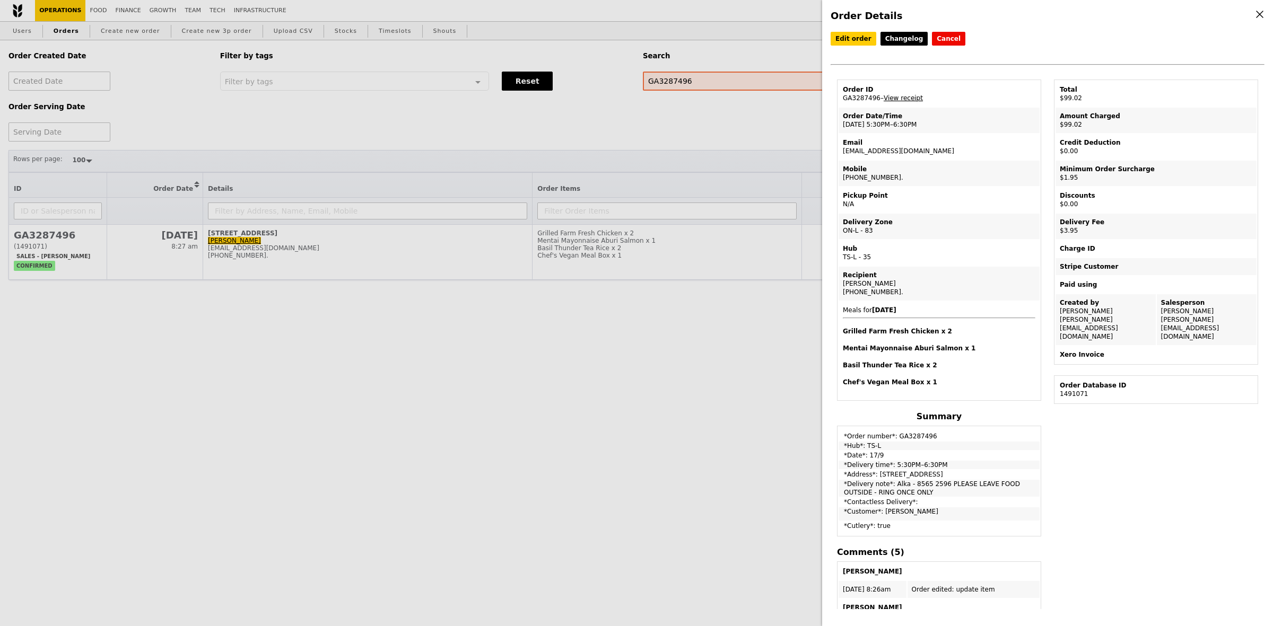
click at [894, 97] on link "View receipt" at bounding box center [903, 97] width 39 height 7
